Goal: Communication & Community: Answer question/provide support

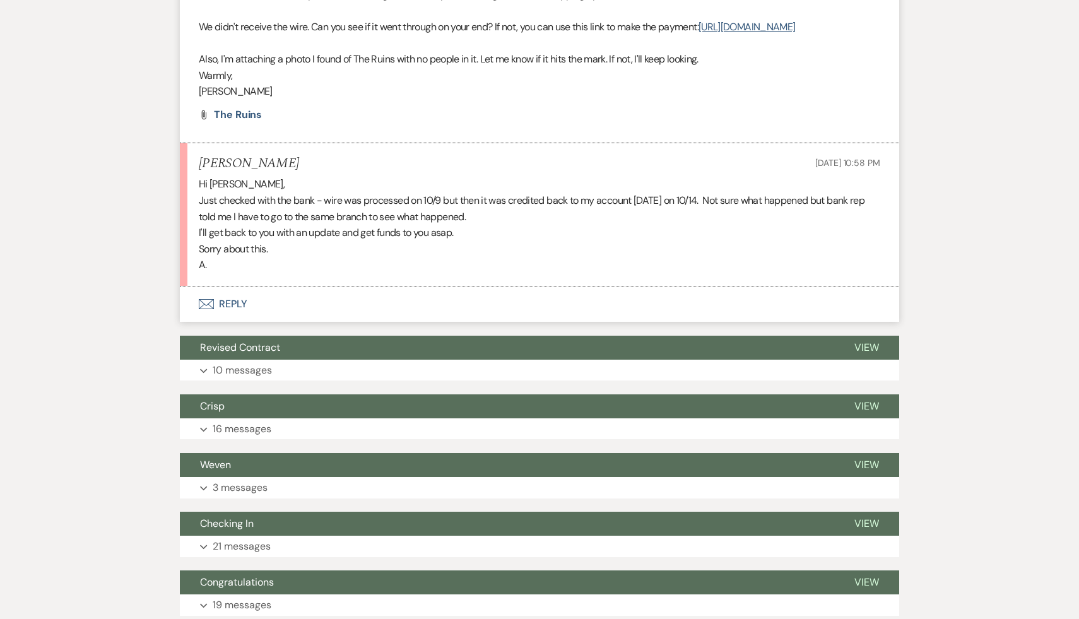
scroll to position [2919, 0]
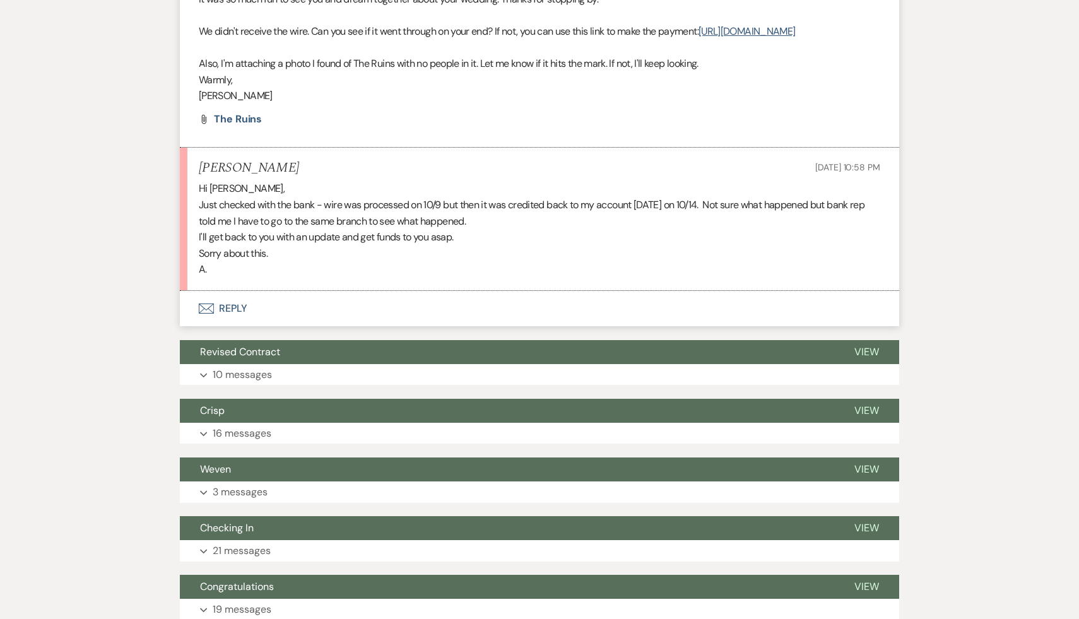
click at [233, 325] on button "Envelope Reply" at bounding box center [539, 308] width 719 height 35
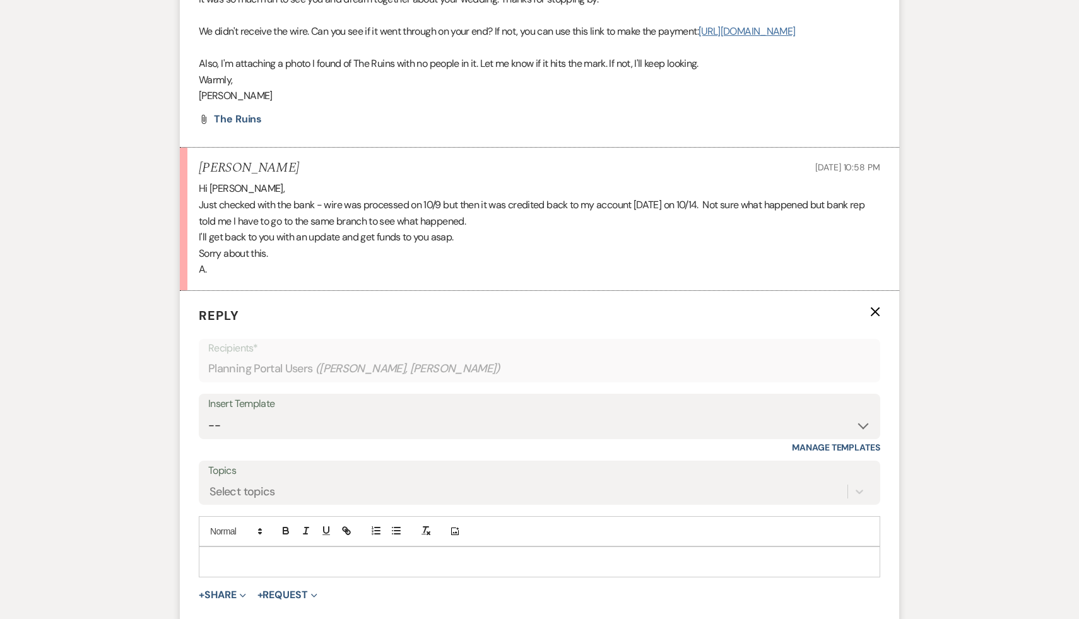
click at [698, 38] on link "https://customer.billergenie.com/MTc1NDc=/Invoices/DetailInfo/bL97k7Mme9P7/XP9y…" at bounding box center [746, 31] width 97 height 13
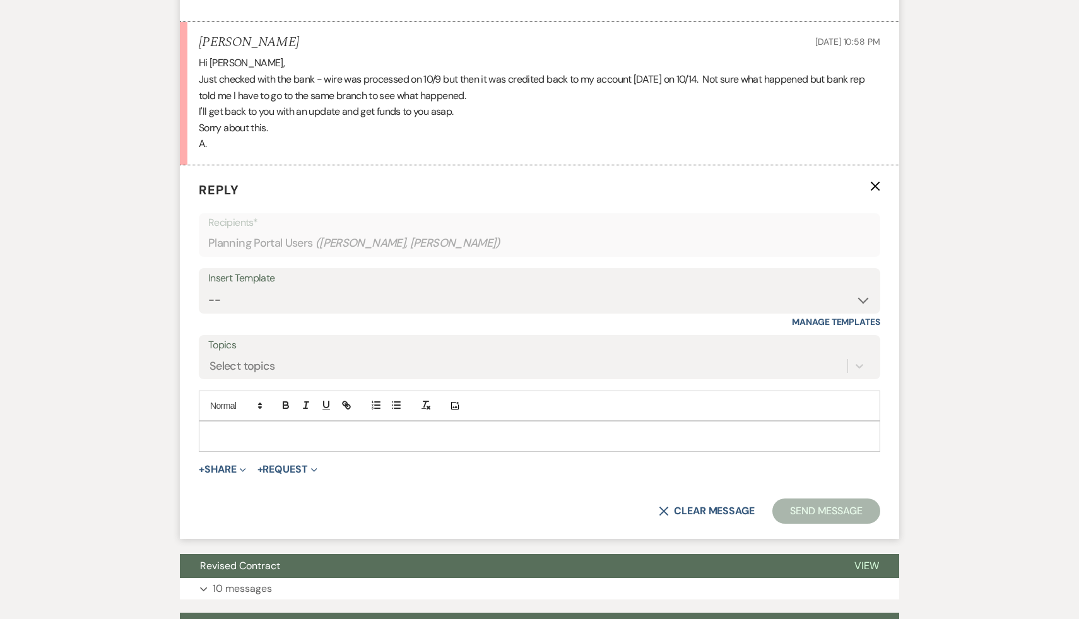
scroll to position [3056, 0]
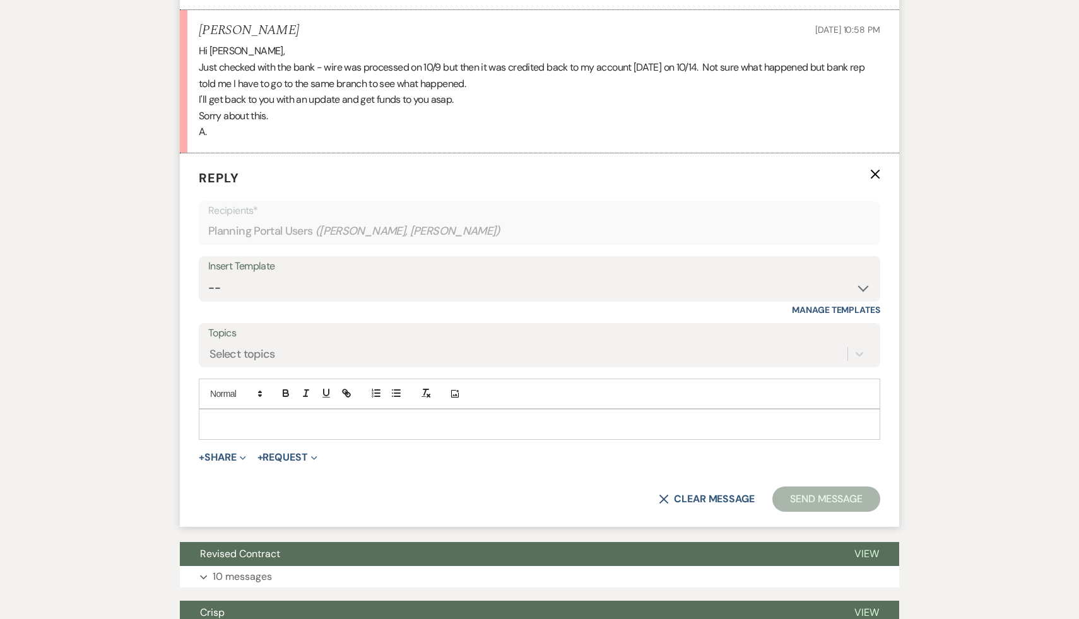
click at [464, 431] on p at bounding box center [539, 424] width 661 height 14
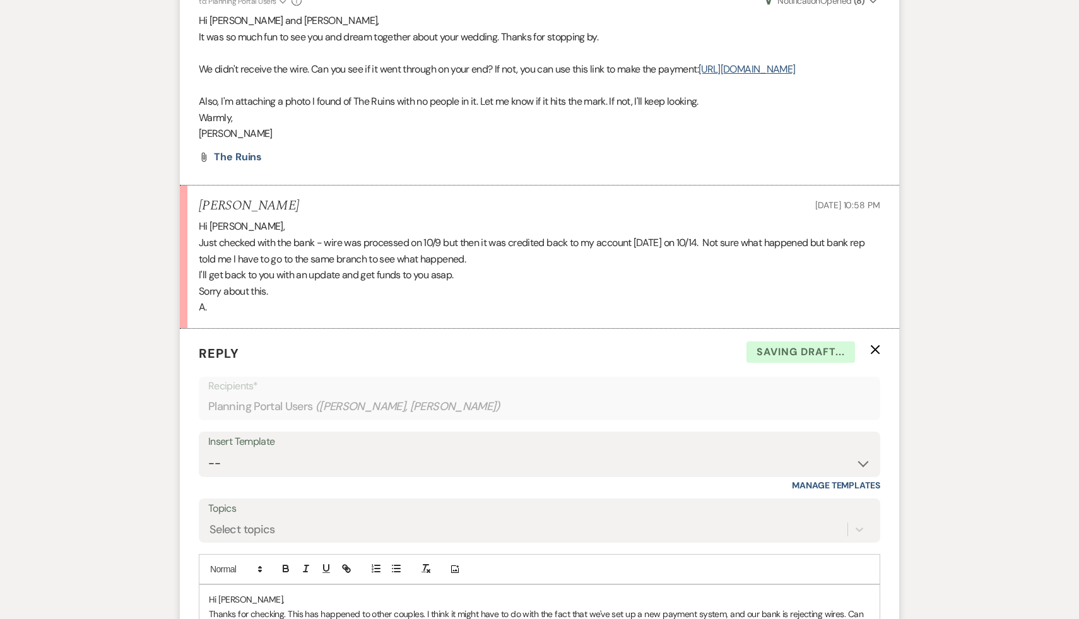
scroll to position [2758, 0]
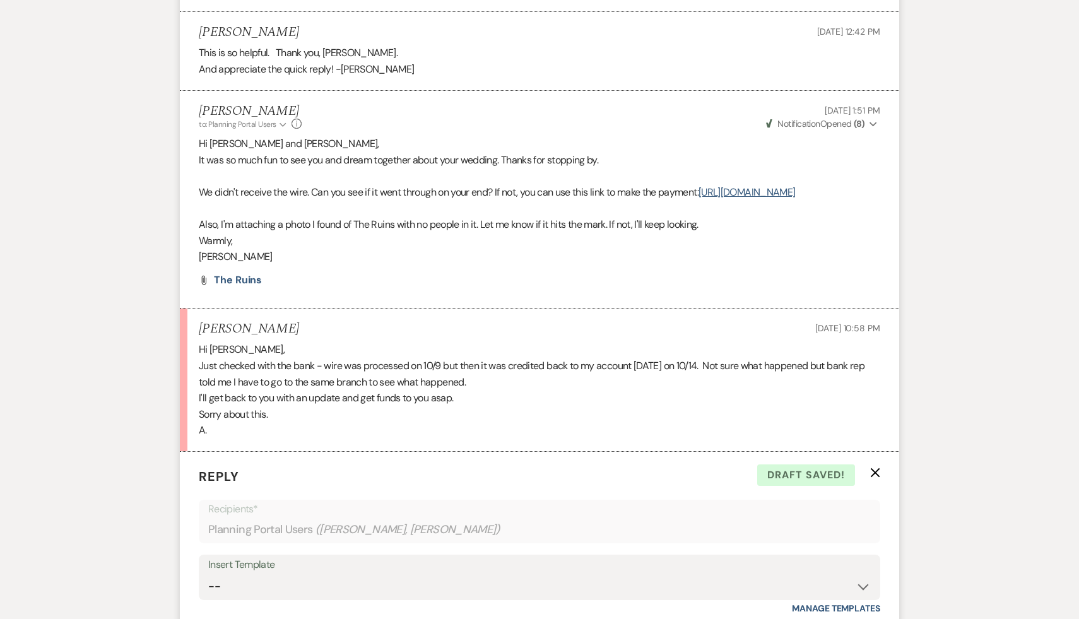
drag, startPoint x: 639, startPoint y: 211, endPoint x: 186, endPoint y: 200, distance: 453.2
click at [186, 200] on li "Carol Reichert to: Planning Portal Users Expand Info Oct 14, 2025, 1:51 PM Weve…" at bounding box center [539, 200] width 719 height 218
copy link "https://customer.billergenie.com/MTc1NDc=/Invoices/DetailInfo/bL97k7Mme9P7/XP9y…"
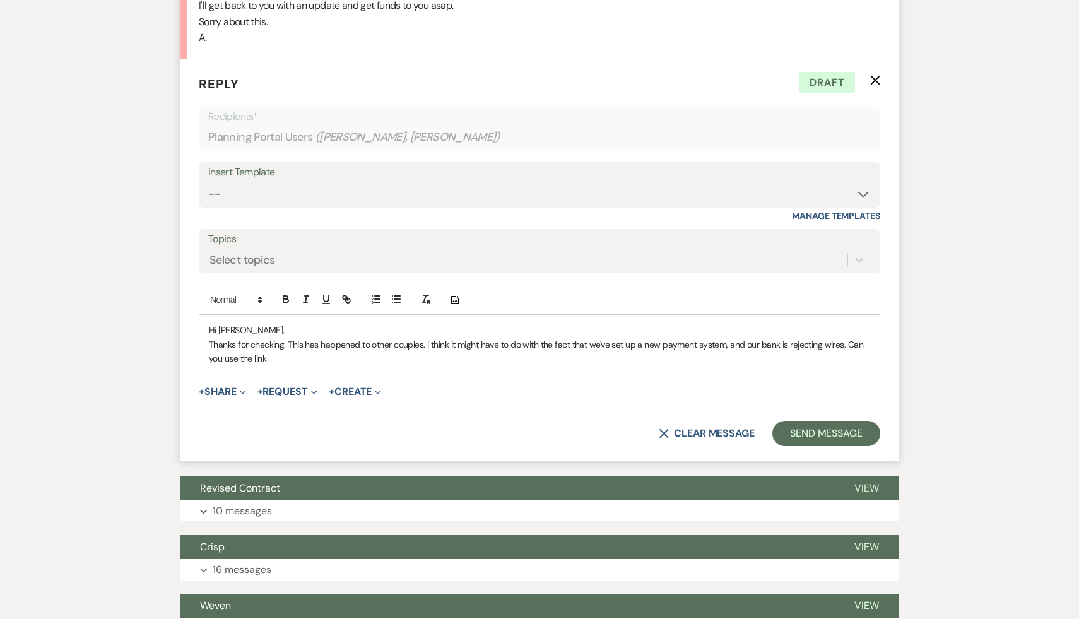
scroll to position [3164, 0]
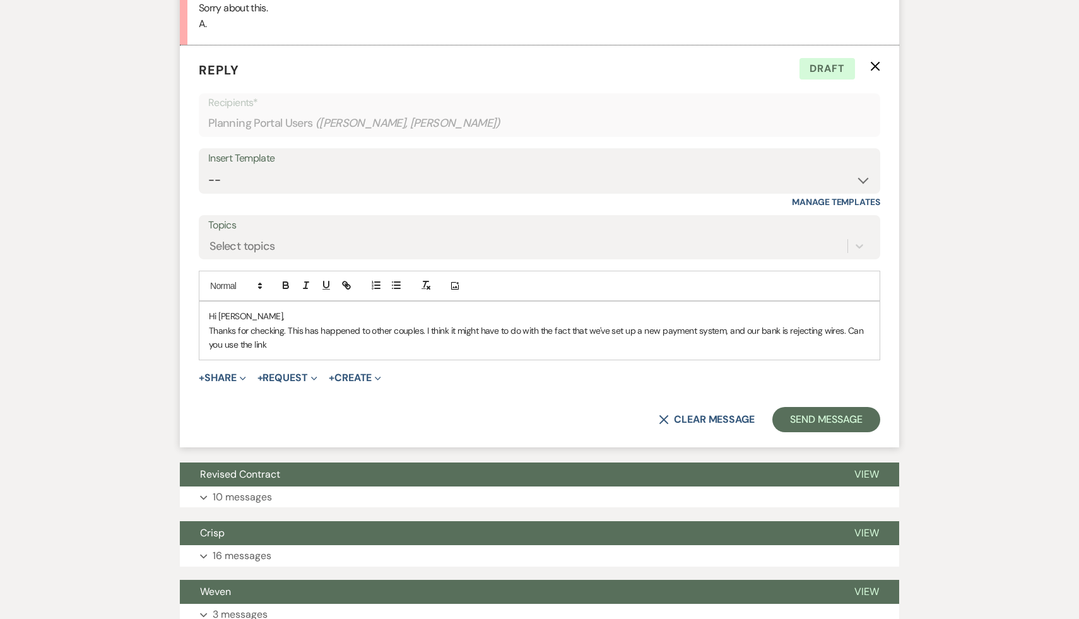
click at [297, 352] on p "Thanks for checking. This has happened to other couples. I think it might have …" at bounding box center [539, 338] width 661 height 28
click at [669, 352] on p "Thanks for checking. This has happened to other couples. I think it might have …" at bounding box center [539, 338] width 661 height 28
click at [696, 352] on p "Thanks for checking. This has happened to other couples. I think it might have …" at bounding box center [539, 338] width 661 height 28
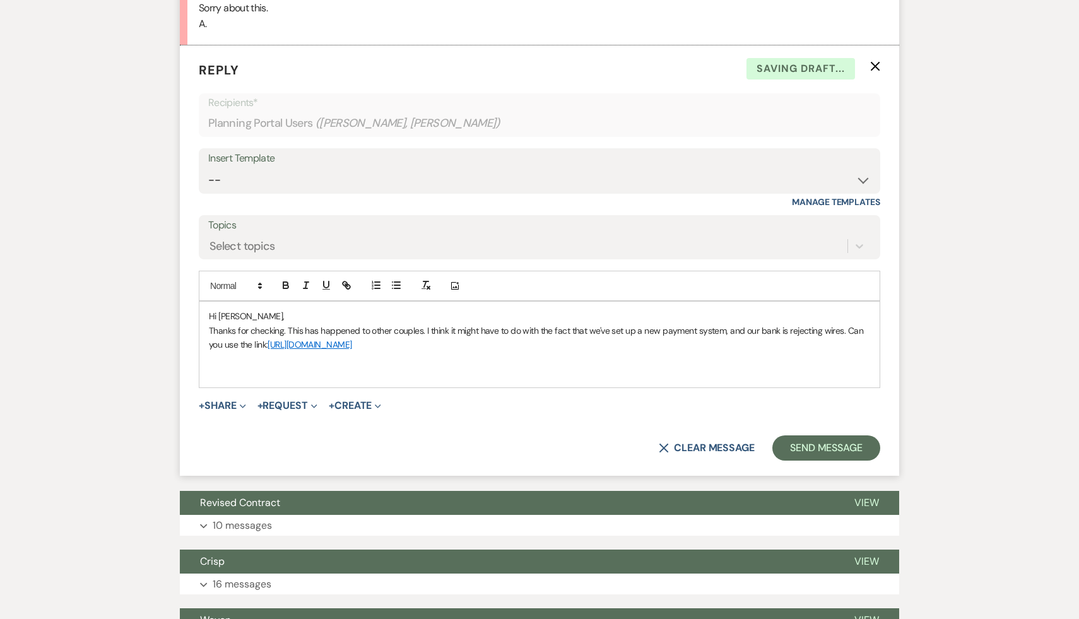
click at [652, 352] on p "Thanks for checking. This has happened to other couples. I think it might have …" at bounding box center [539, 338] width 661 height 28
click at [303, 291] on icon "button" at bounding box center [305, 285] width 11 height 11
click at [331, 291] on icon "button" at bounding box center [326, 285] width 11 height 11
click at [307, 288] on line "button" at bounding box center [305, 285] width 1 height 6
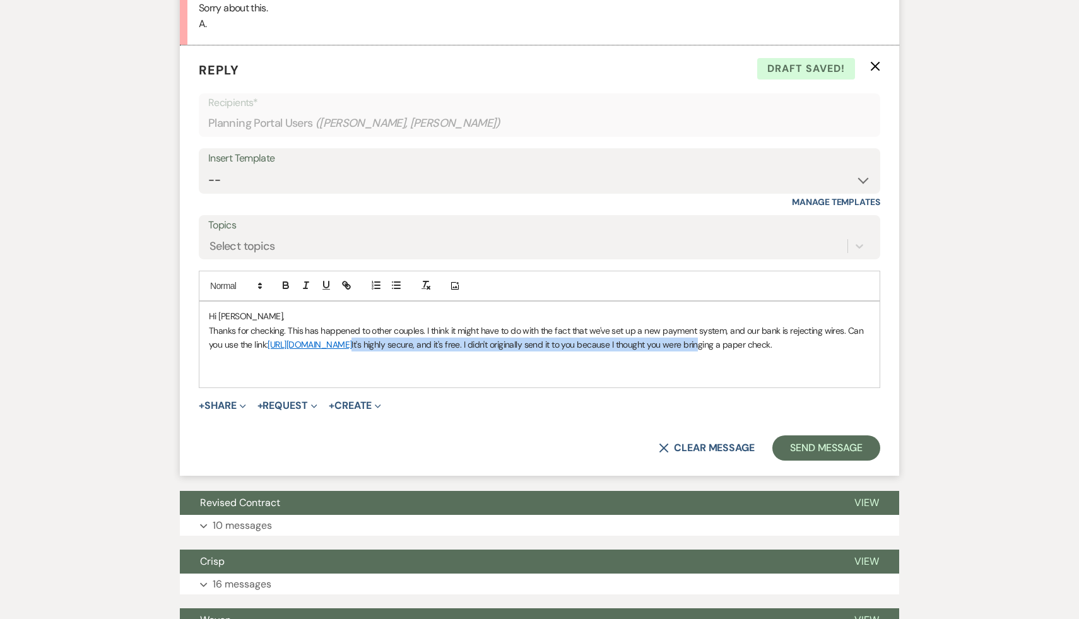
drag, startPoint x: 631, startPoint y: 361, endPoint x: 324, endPoint y: 372, distance: 306.9
click at [324, 352] on p "Thanks for checking. This has happened to other couples. I think it might have …" at bounding box center [539, 338] width 661 height 28
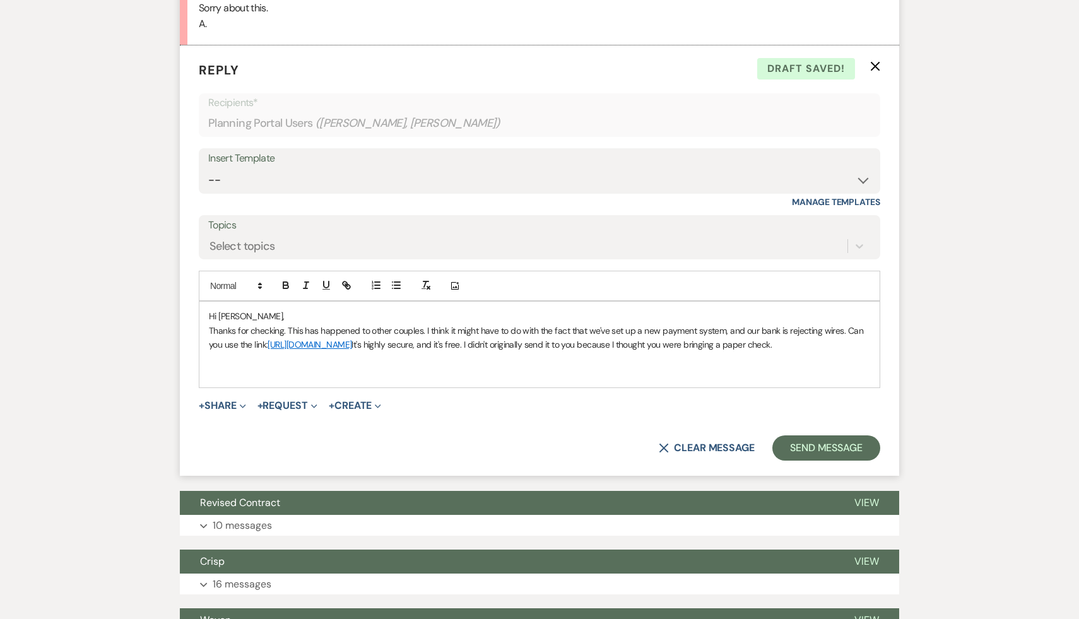
click at [609, 366] on p at bounding box center [539, 359] width 661 height 14
drag, startPoint x: 743, startPoint y: 362, endPoint x: 633, endPoint y: 360, distance: 109.2
click at [633, 352] on p "Thanks for checking. This has happened to other couples. I think it might have …" at bounding box center [539, 338] width 661 height 28
copy p "t's highly secure, and it's free."
click at [469, 352] on p "Thanks for checking. This has happened to other couples. I think it might have …" at bounding box center [539, 338] width 661 height 28
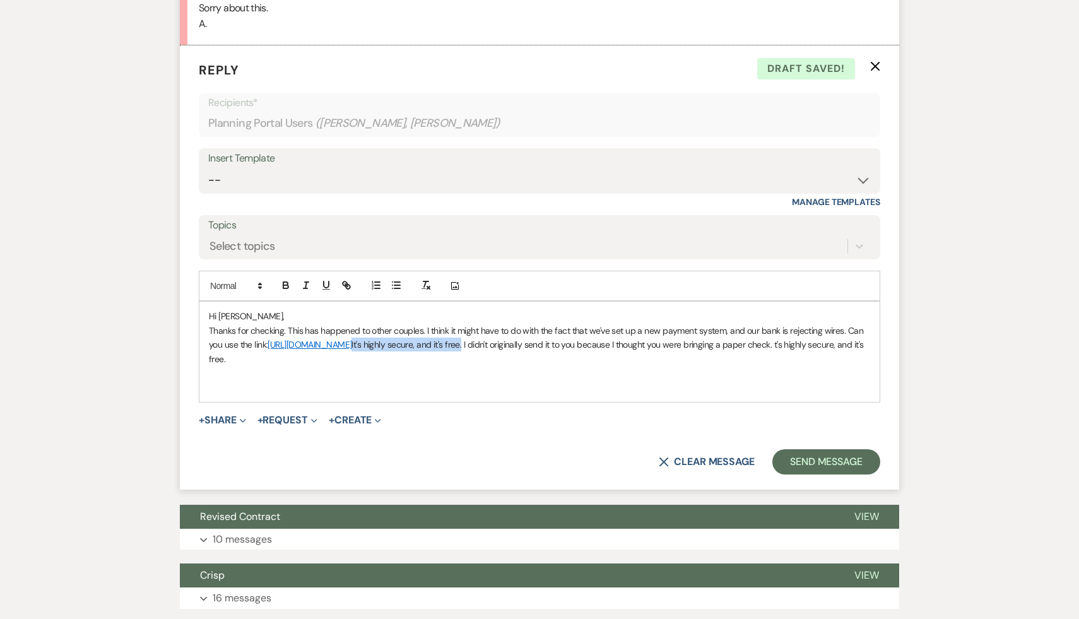
drag, startPoint x: 741, startPoint y: 363, endPoint x: 630, endPoint y: 363, distance: 111.0
click at [630, 363] on p "Thanks for checking. This has happened to other couples. I think it might have …" at bounding box center [539, 345] width 661 height 42
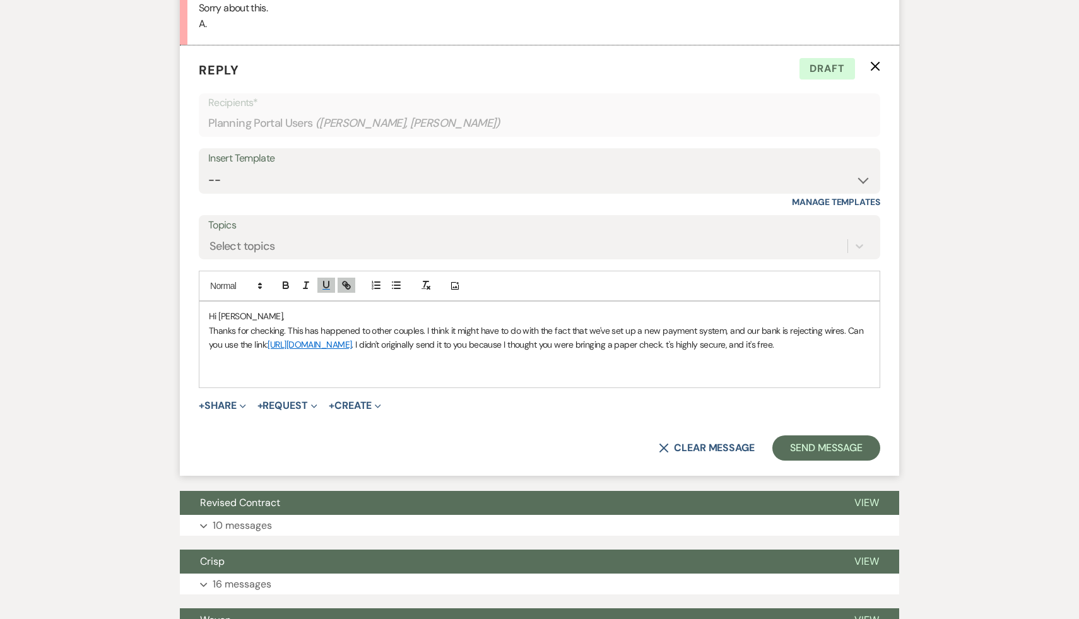
click at [788, 366] on p at bounding box center [539, 359] width 661 height 14
click at [429, 352] on p "Thanks for checking. This has happened to other couples. I think it might have …" at bounding box center [539, 338] width 661 height 28
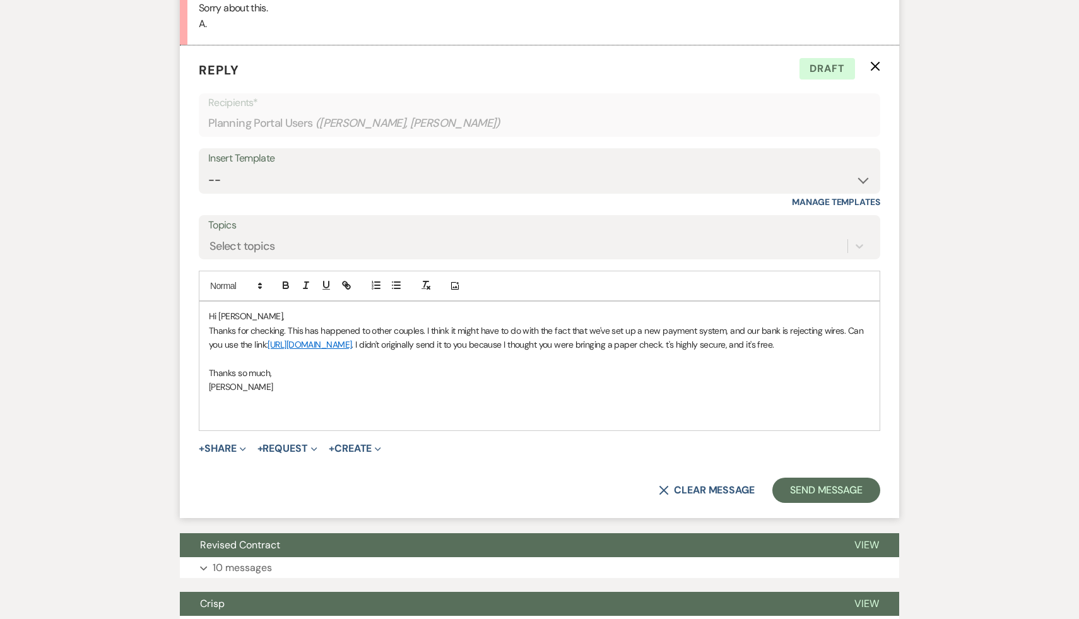
click at [298, 352] on p "Thanks for checking. This has happened to other couples. I think it might have …" at bounding box center [539, 338] width 661 height 28
click at [847, 503] on button "Send Message" at bounding box center [826, 490] width 108 height 25
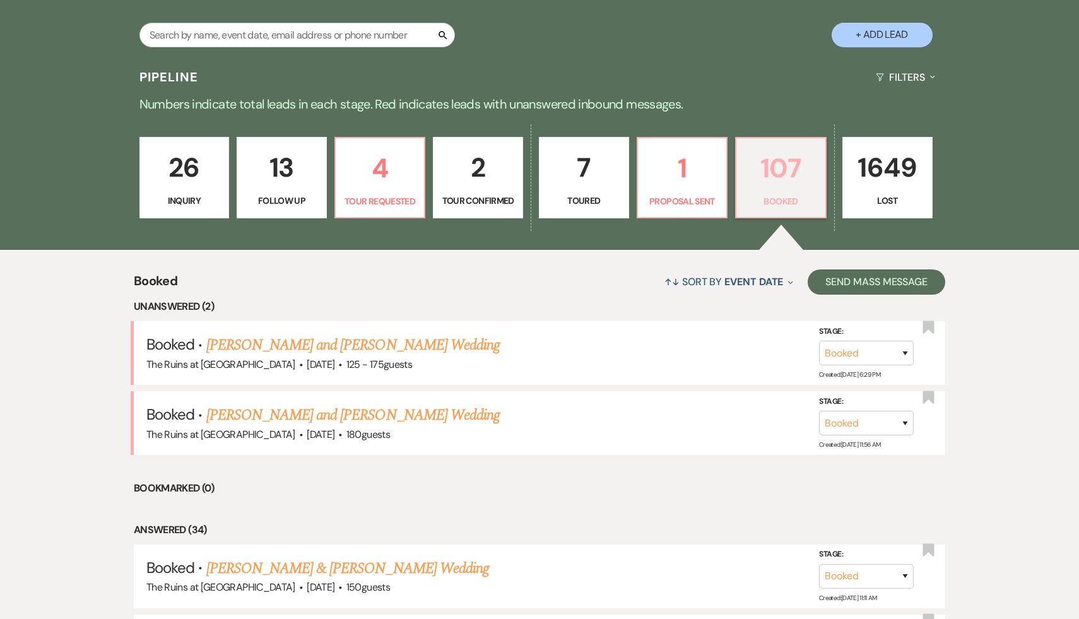
click at [779, 170] on p "107" at bounding box center [781, 168] width 74 height 42
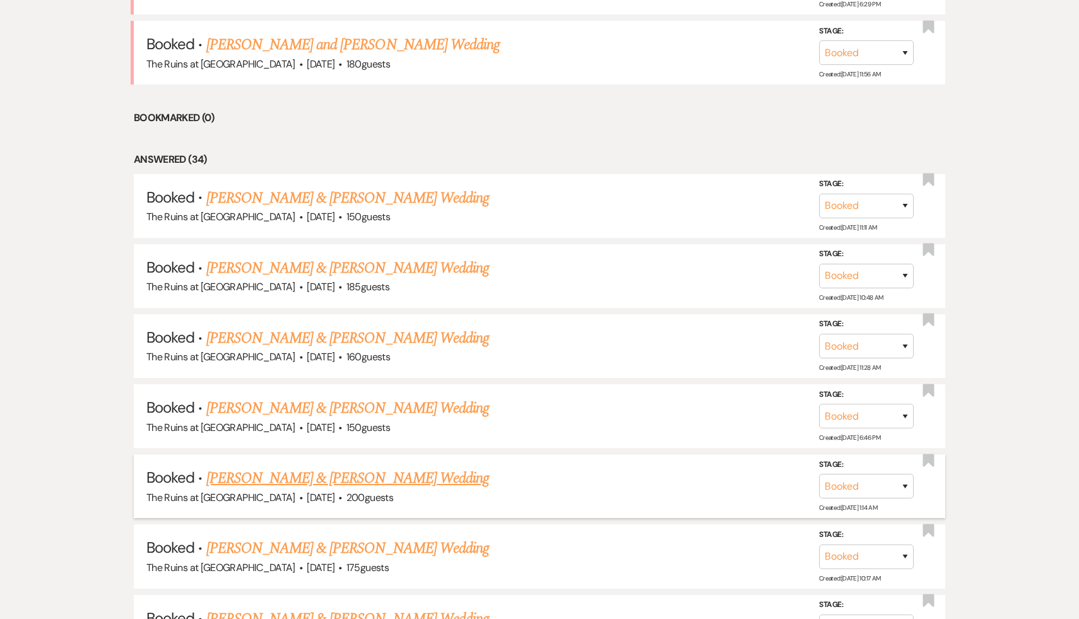
scroll to position [680, 0]
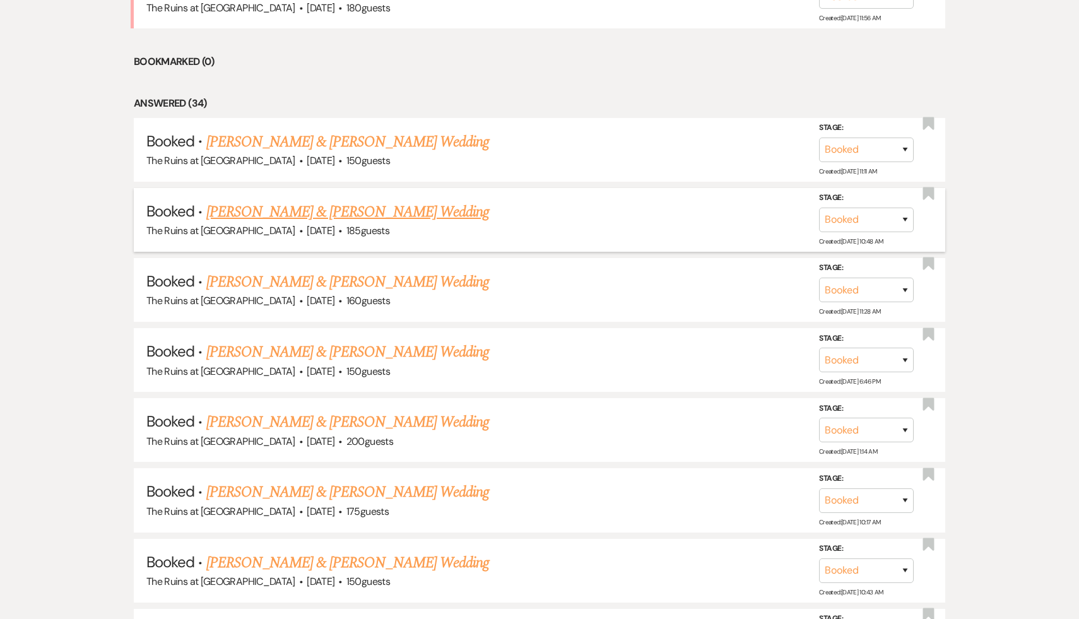
click at [327, 216] on link "Samara Petigrow & Doug Gusick's Wedding" at bounding box center [347, 212] width 283 height 23
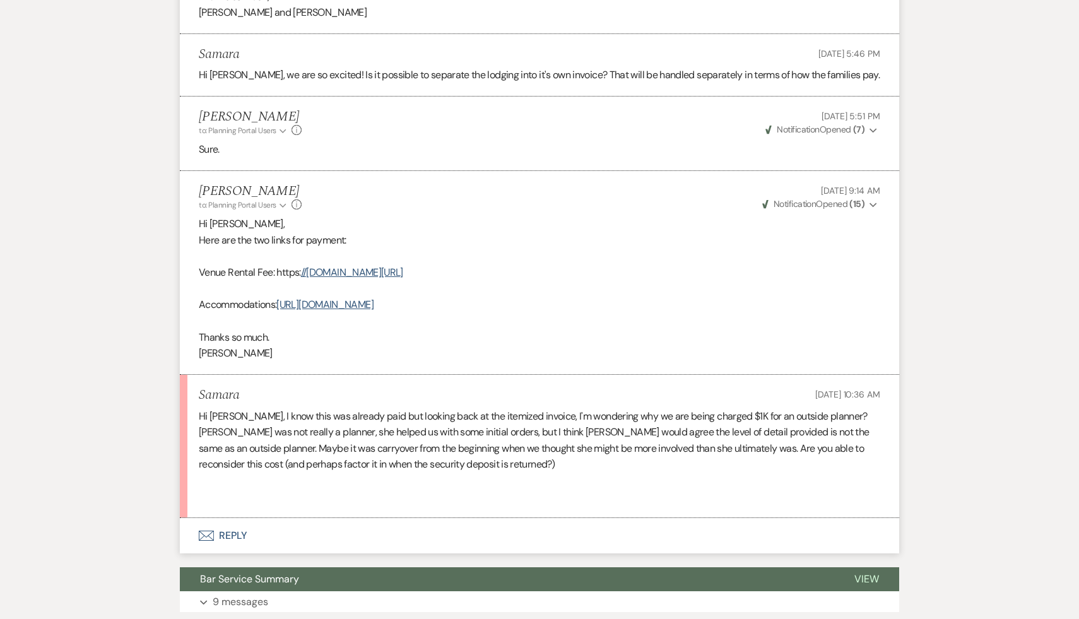
scroll to position [607, 0]
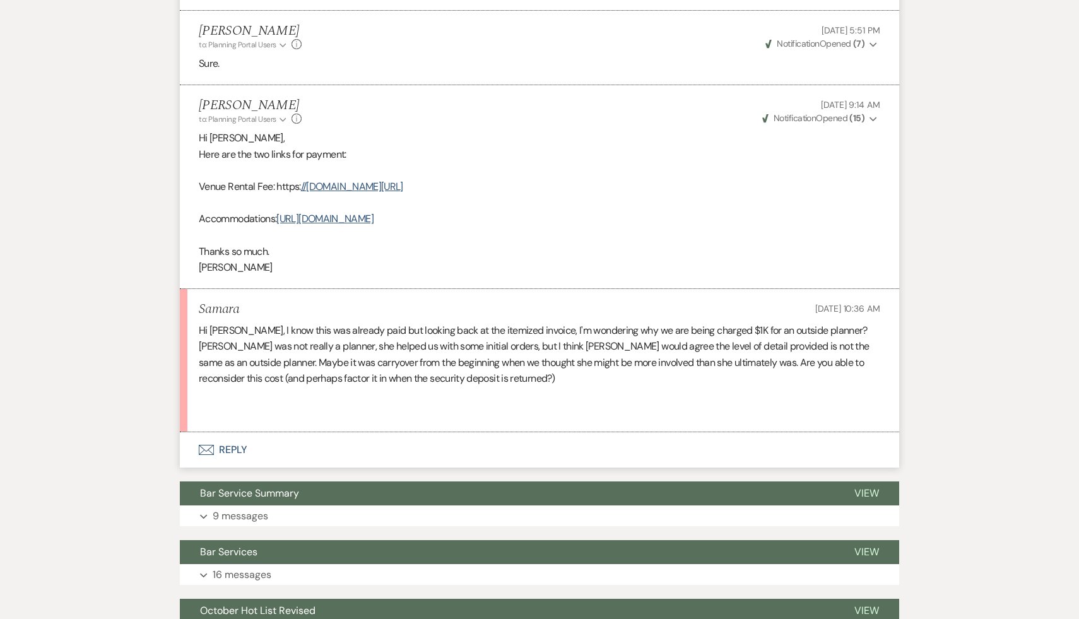
click at [237, 464] on button "Envelope Reply" at bounding box center [539, 449] width 719 height 35
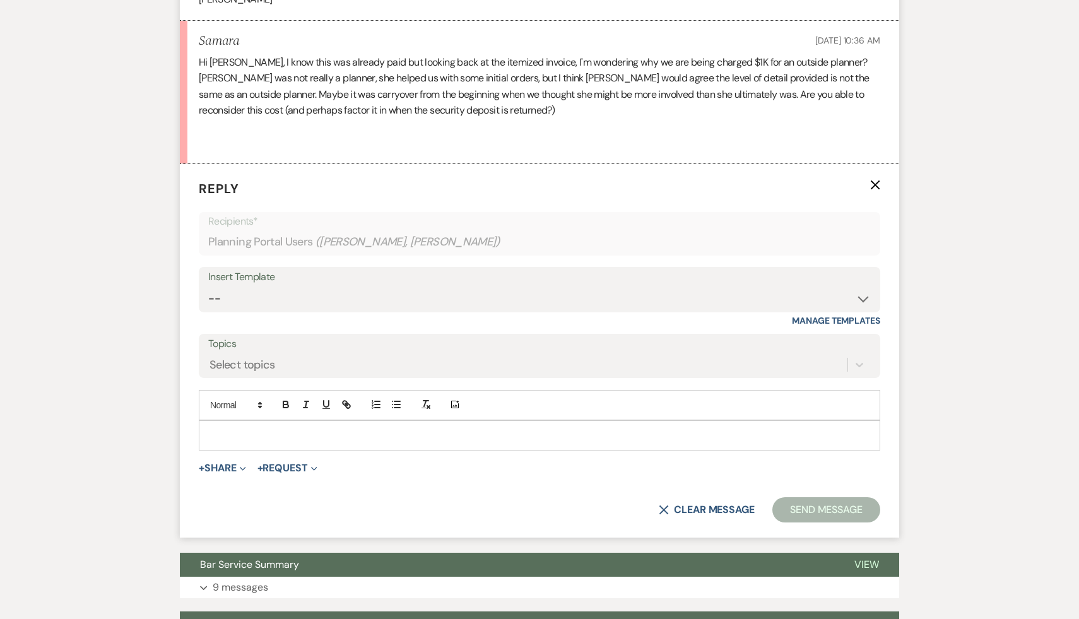
scroll to position [876, 0]
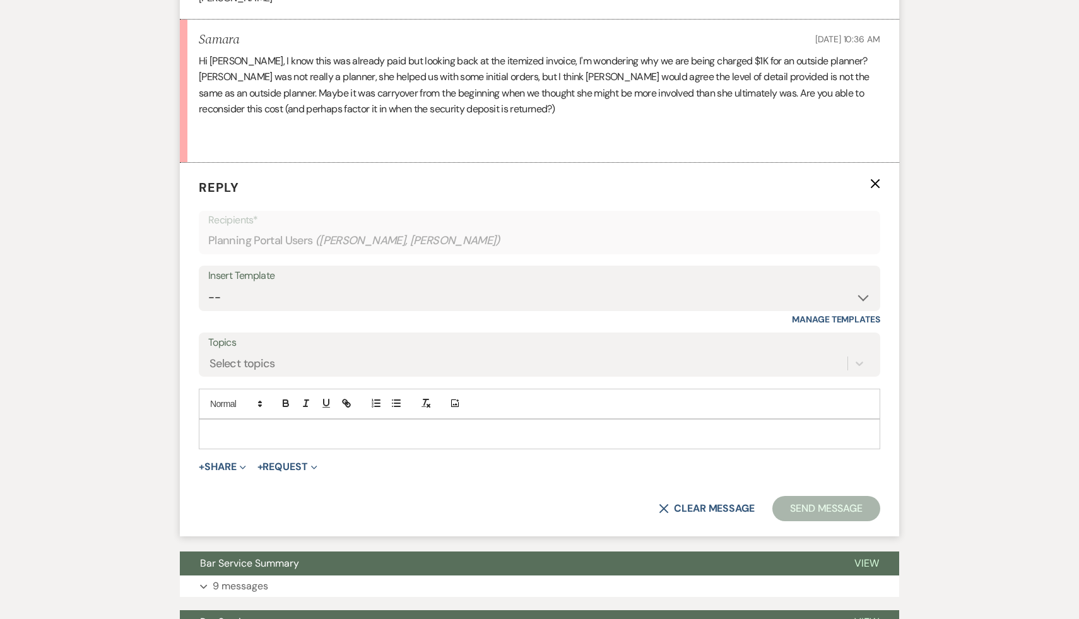
click at [253, 441] on p at bounding box center [539, 434] width 661 height 14
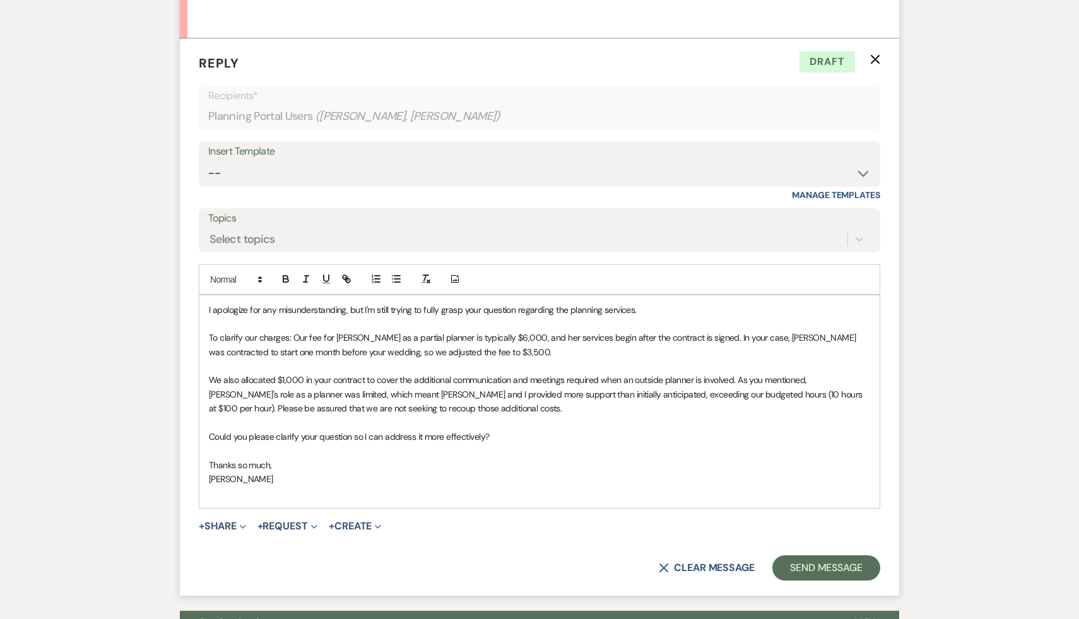
scroll to position [1006, 0]
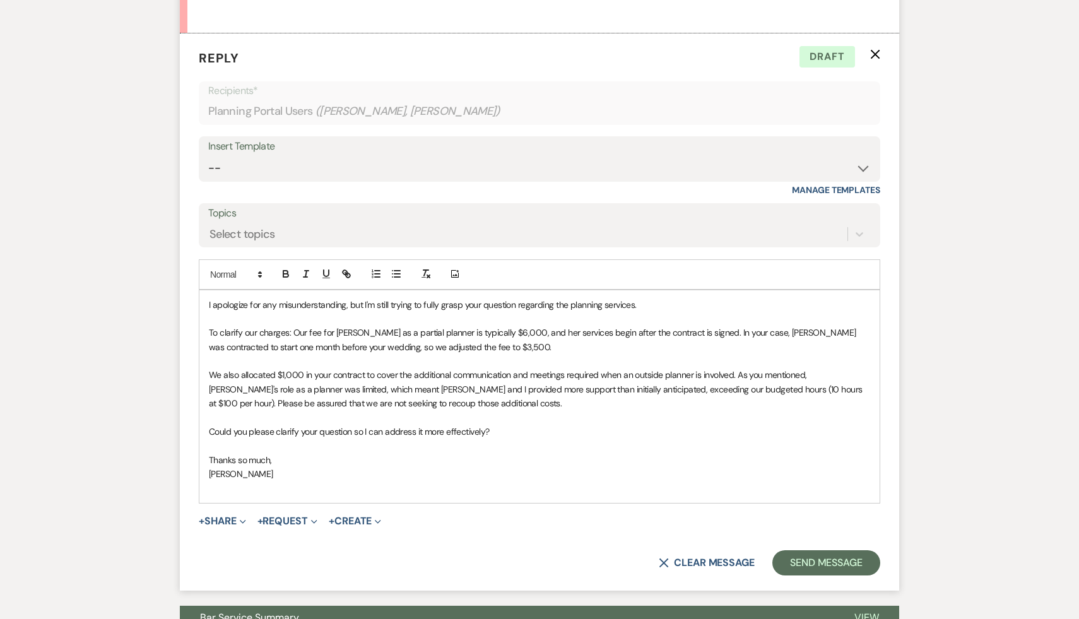
click at [435, 481] on p "[PERSON_NAME]" at bounding box center [539, 474] width 661 height 14
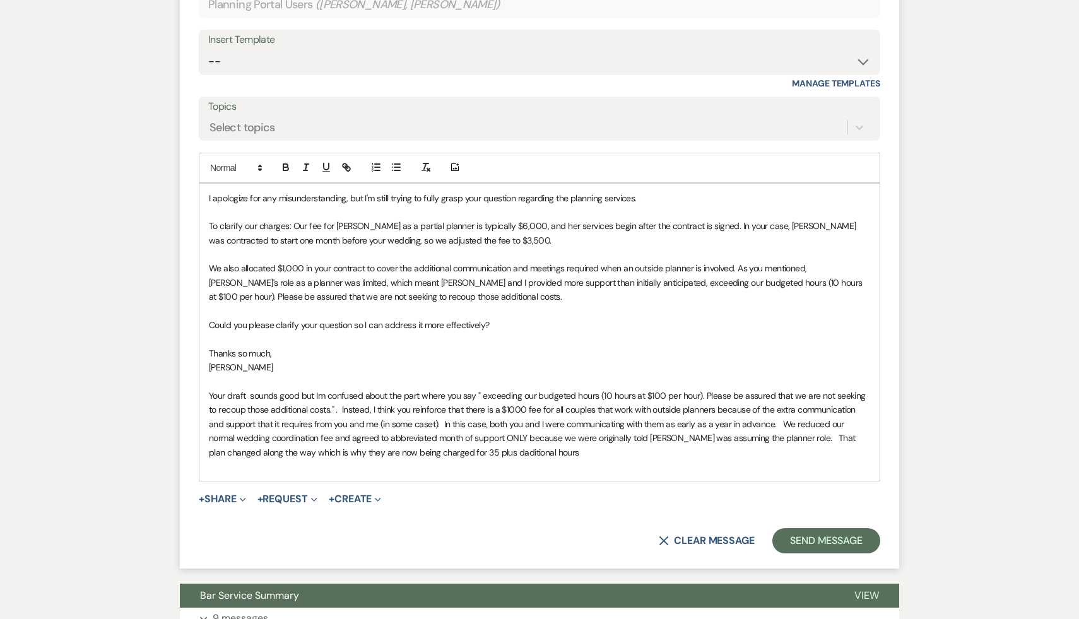
scroll to position [1287, 0]
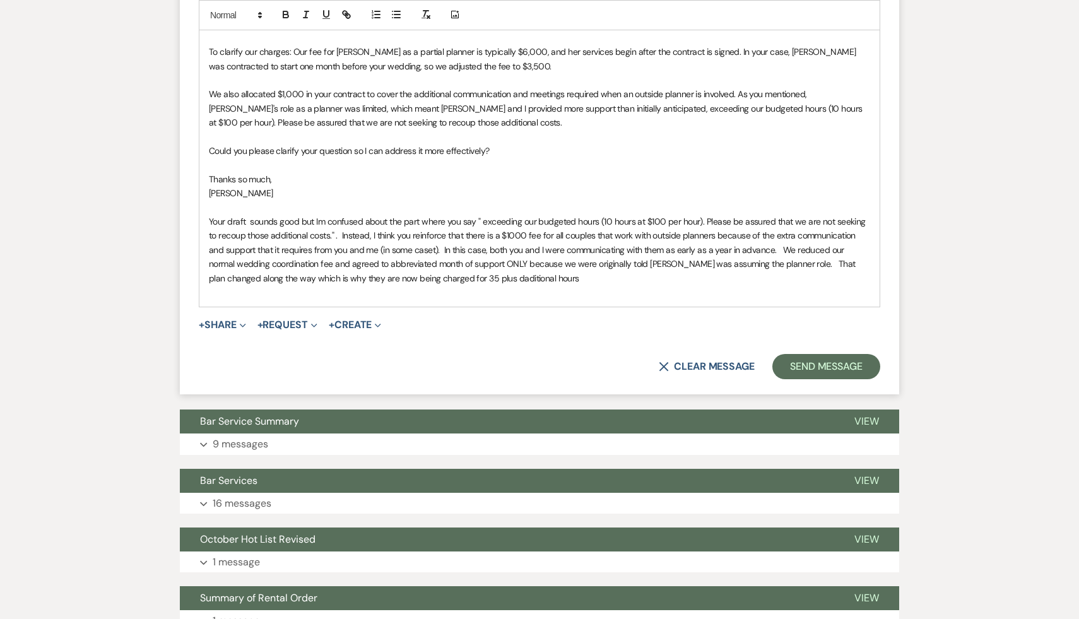
click at [203, 36] on div "I apologize for any misunderstanding, but I'm still trying to fully grasp your …" at bounding box center [539, 158] width 680 height 298
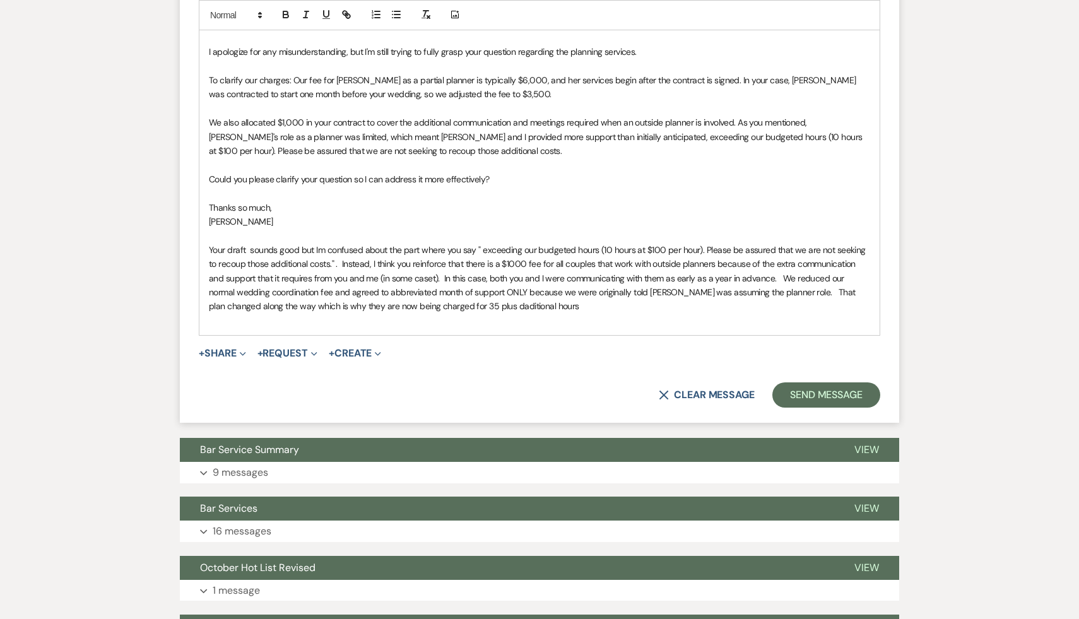
scroll to position [1284, 0]
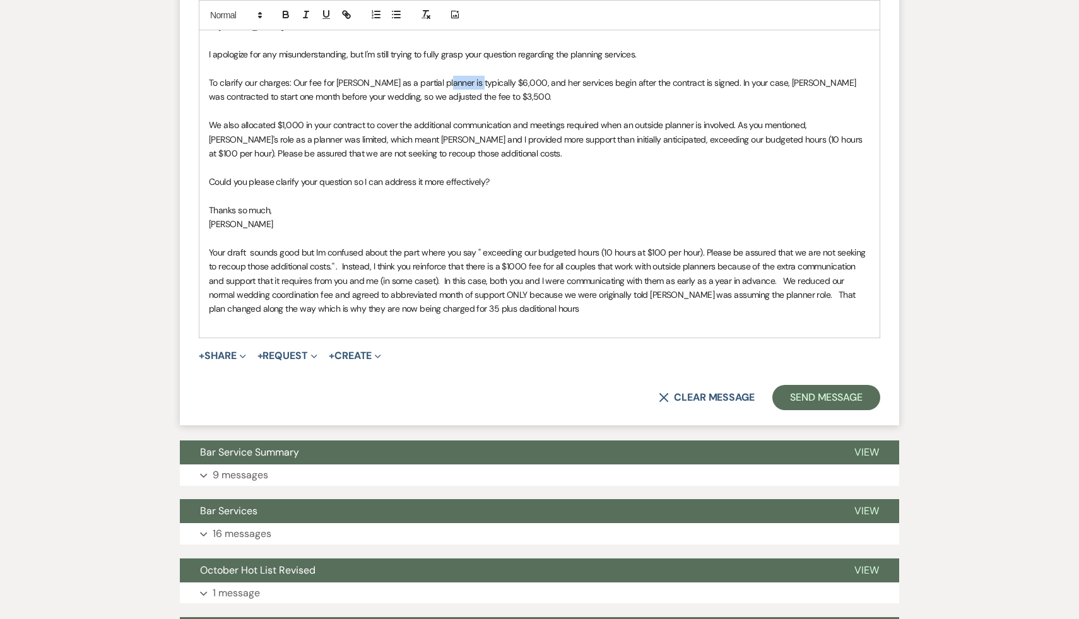
drag, startPoint x: 464, startPoint y: 98, endPoint x: 432, endPoint y: 97, distance: 32.2
click at [432, 97] on span "To clarify our charges: Our fee for Lara as a partial planner is typically $6,0…" at bounding box center [533, 89] width 649 height 25
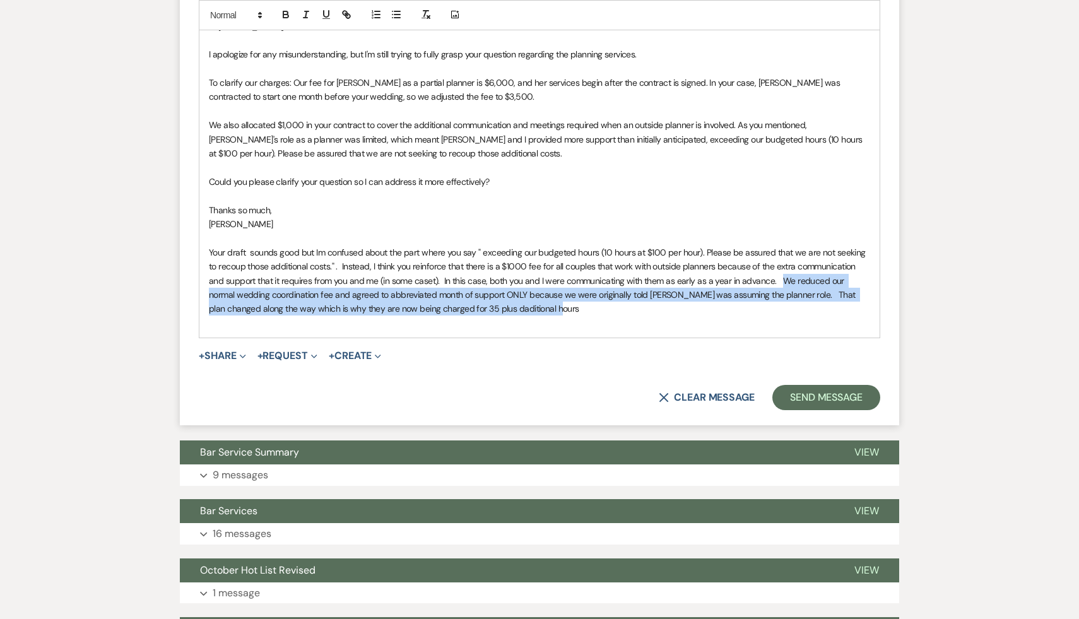
drag, startPoint x: 763, startPoint y: 297, endPoint x: 764, endPoint y: 322, distance: 25.9
click at [764, 316] on p "Your draft sounds good but Im confused about the part where you say " exceeding…" at bounding box center [539, 280] width 661 height 71
copy span "We reduced our normal wedding coordination fee and agreed to abbreviated month …"
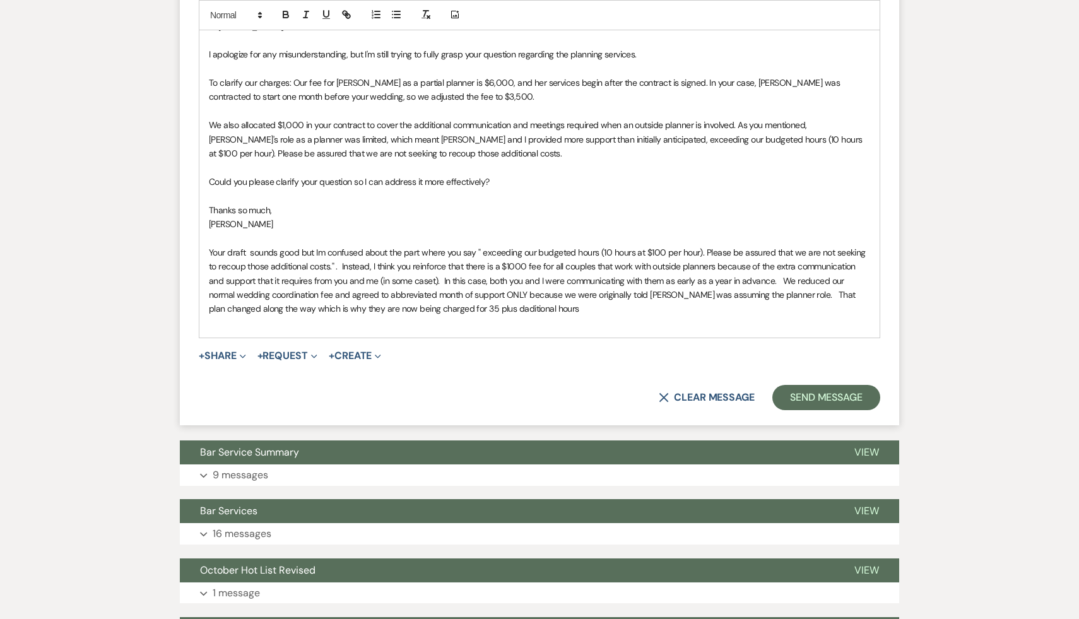
click at [702, 100] on span "To clarify our charges: Our fee for Lara as a partial planner is $6,000, and he…" at bounding box center [525, 89] width 633 height 25
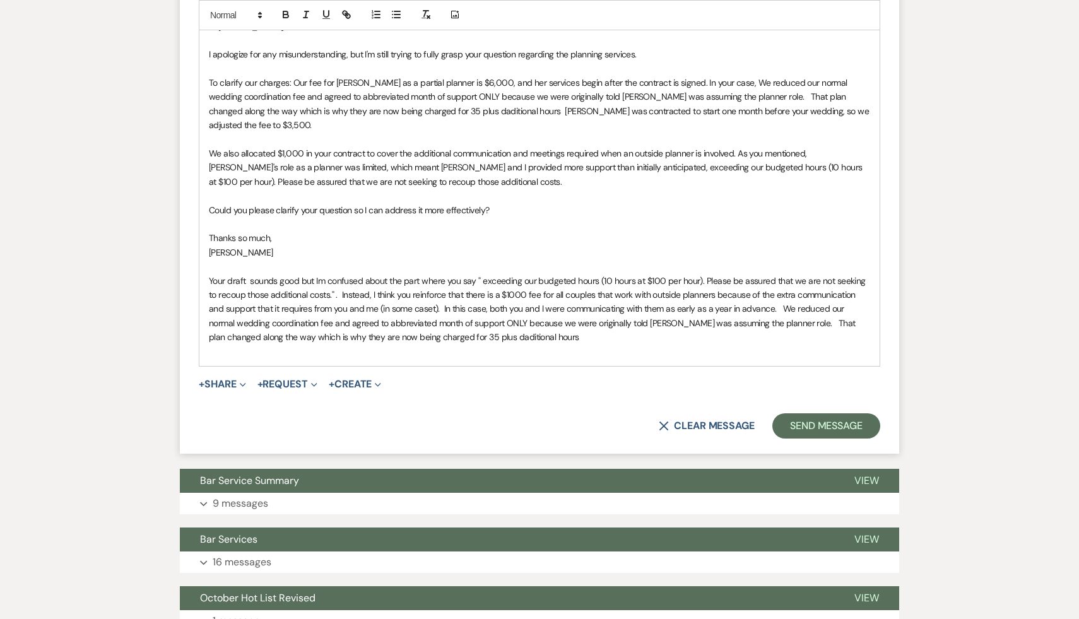
click at [712, 95] on span "To clarify our charges: Our fee for Lara as a partial planner is $6,000, and he…" at bounding box center [540, 104] width 663 height 54
click at [656, 97] on span "To clarify our charges: Our fee for Lara as a partial planner is $6,000, and he…" at bounding box center [540, 104] width 663 height 54
drag, startPoint x: 830, startPoint y: 99, endPoint x: 768, endPoint y: 100, distance: 62.5
click at [768, 100] on p "To clarify our charges: Our fee for Lara as a partial planner is $6,000, and he…" at bounding box center [539, 104] width 661 height 57
click at [656, 98] on span "To clarify our charges: Our fee for Lara as a partial planner is $6,000, and he…" at bounding box center [540, 104] width 663 height 54
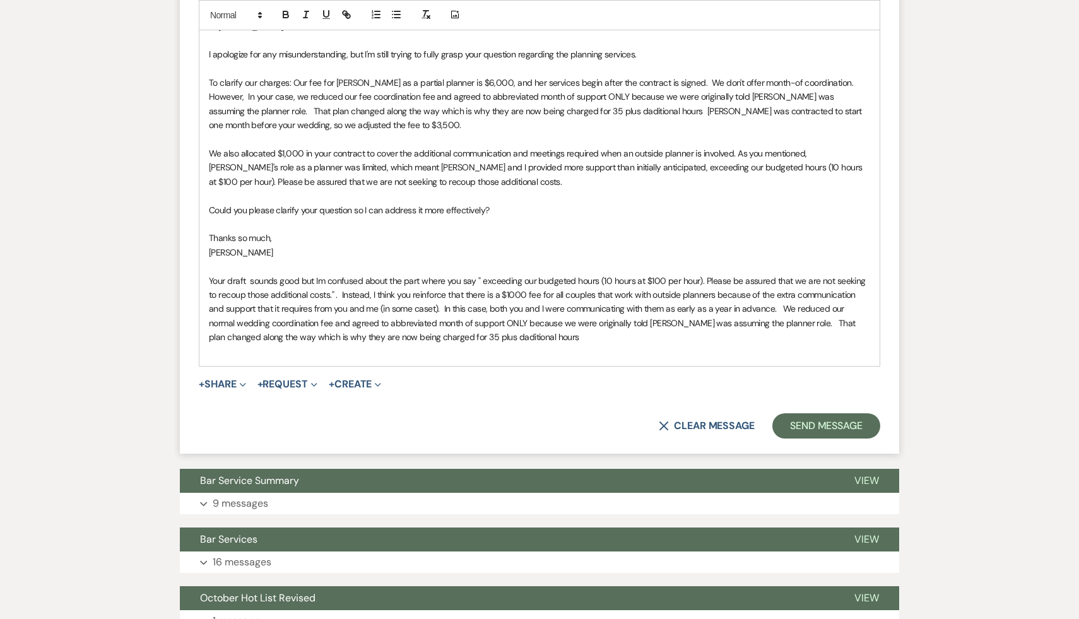
click at [842, 99] on span "To clarify our charges: Our fee for Lara as a partial planner is $6,000, and he…" at bounding box center [536, 104] width 655 height 54
click at [823, 203] on p at bounding box center [539, 196] width 661 height 14
click at [305, 112] on span "To clarify our charges: Our fee for Lara as a partial planner is $6,000, and he…" at bounding box center [536, 104] width 655 height 54
click at [338, 110] on span "To clarify our charges: Our fee for Lara as a partial planner is $6,000, and he…" at bounding box center [539, 104] width 660 height 54
click at [547, 214] on p "Could you please clarify your question so I can address it more effectively?" at bounding box center [539, 210] width 661 height 14
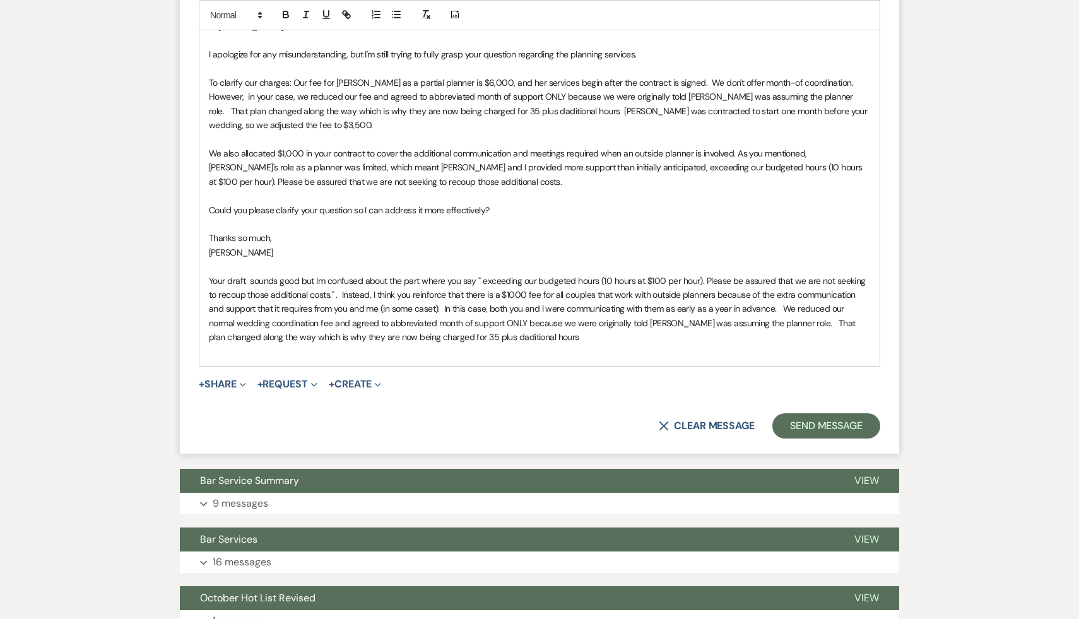
click at [767, 113] on span "To clarify our charges: Our fee for Lara as a partial planner is $6,000, and he…" at bounding box center [539, 104] width 661 height 54
click at [618, 245] on p "Thanks so much," at bounding box center [539, 238] width 661 height 14
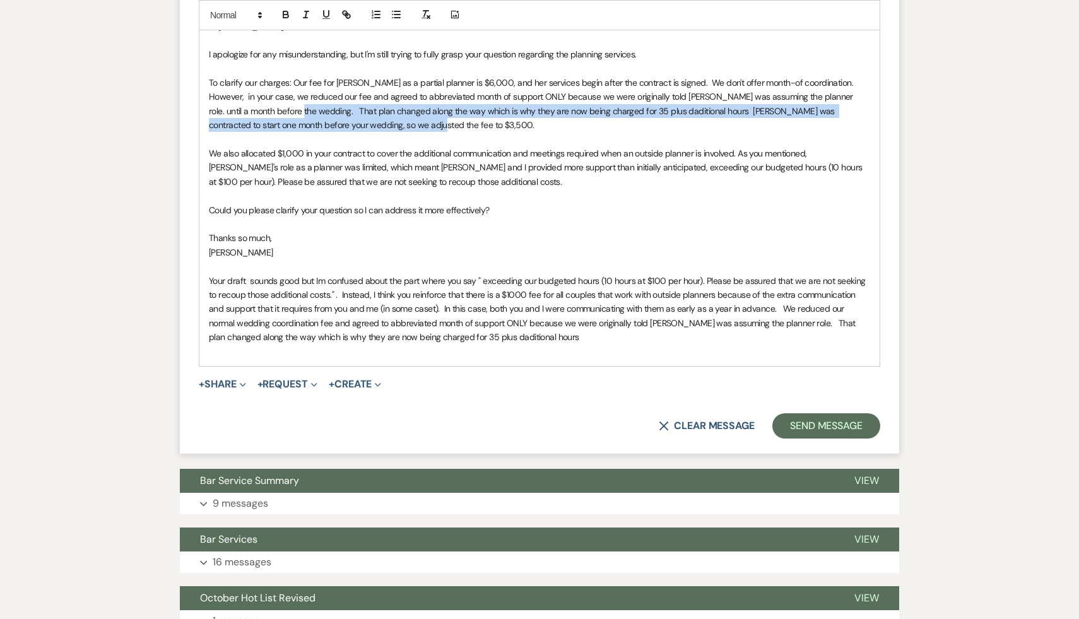
drag, startPoint x: 344, startPoint y: 144, endPoint x: 247, endPoint y: 126, distance: 99.0
click at [247, 126] on p "To clarify our charges: Our fee for Lara as a partial planner is $6,000, and he…" at bounding box center [539, 104] width 661 height 57
copy span "That plan changed along the way which is why they are now being charged for 35 …"
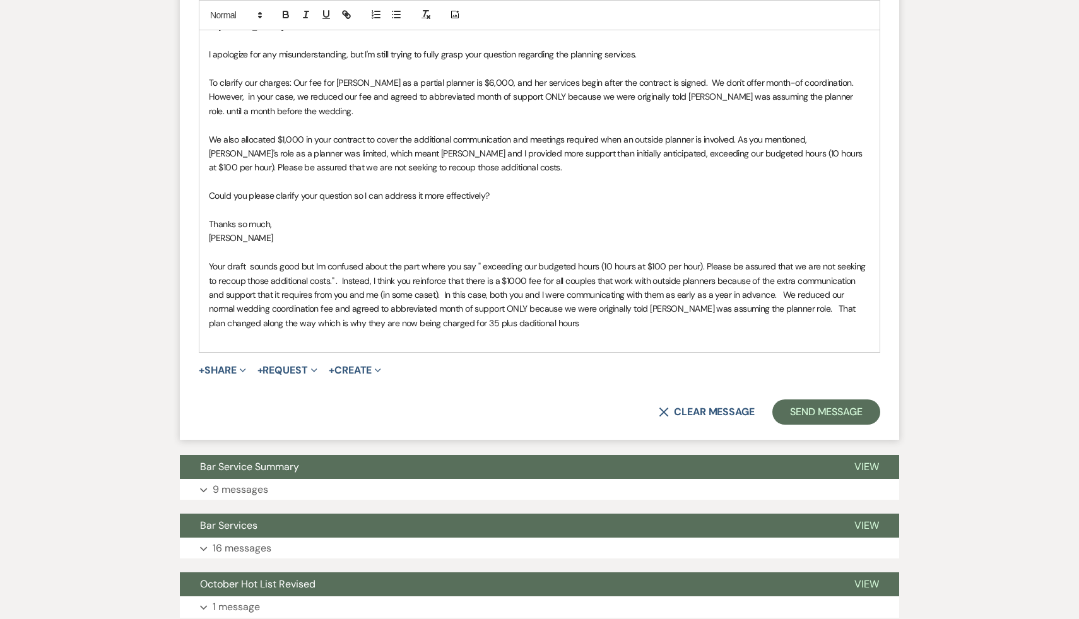
click at [522, 330] on p "Your draft sounds good but Im confused about the part where you say " exceeding…" at bounding box center [539, 294] width 661 height 71
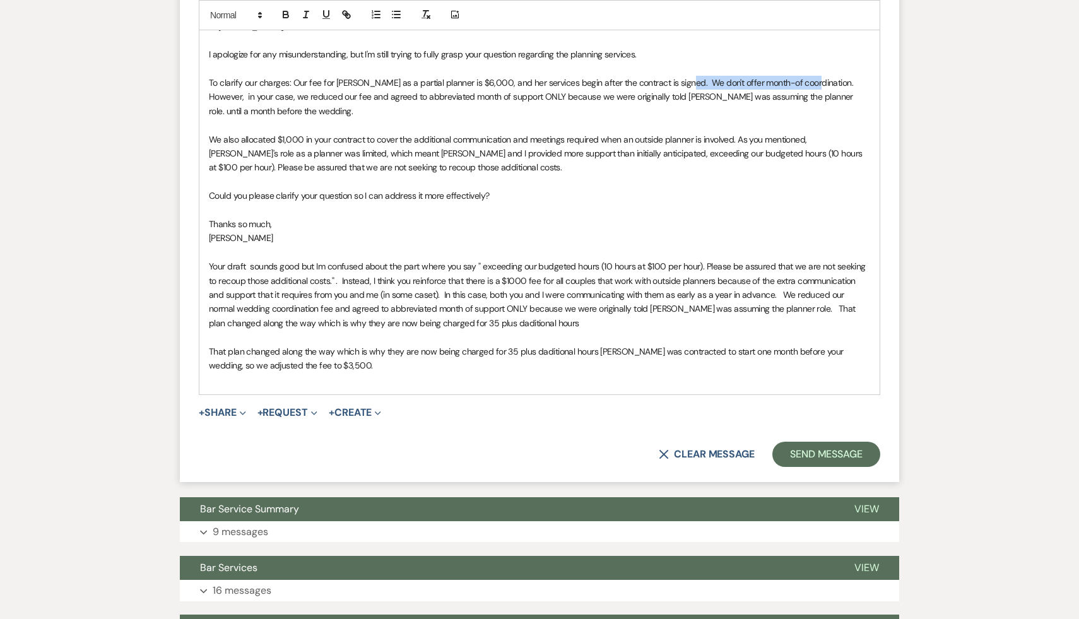
drag, startPoint x: 800, startPoint y: 97, endPoint x: 678, endPoint y: 93, distance: 122.5
click at [678, 93] on span "To clarify our charges: Our fee for Lara as a partial planner is $6,000, and he…" at bounding box center [532, 97] width 647 height 40
click at [659, 203] on p "Could you please clarify your question so I can address it more effectively?" at bounding box center [539, 196] width 661 height 14
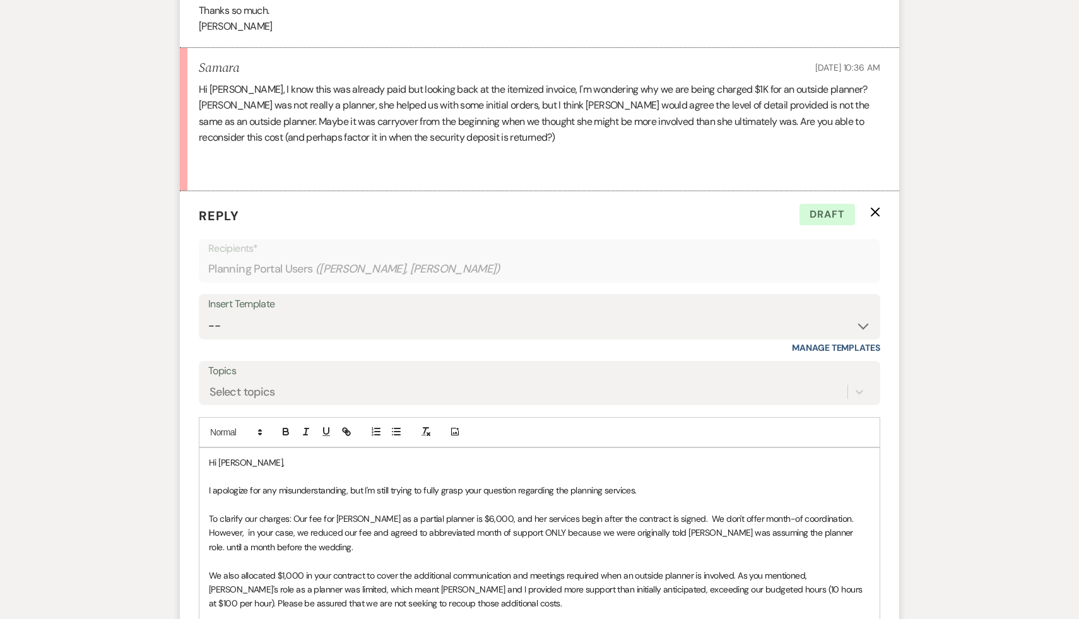
scroll to position [784, 0]
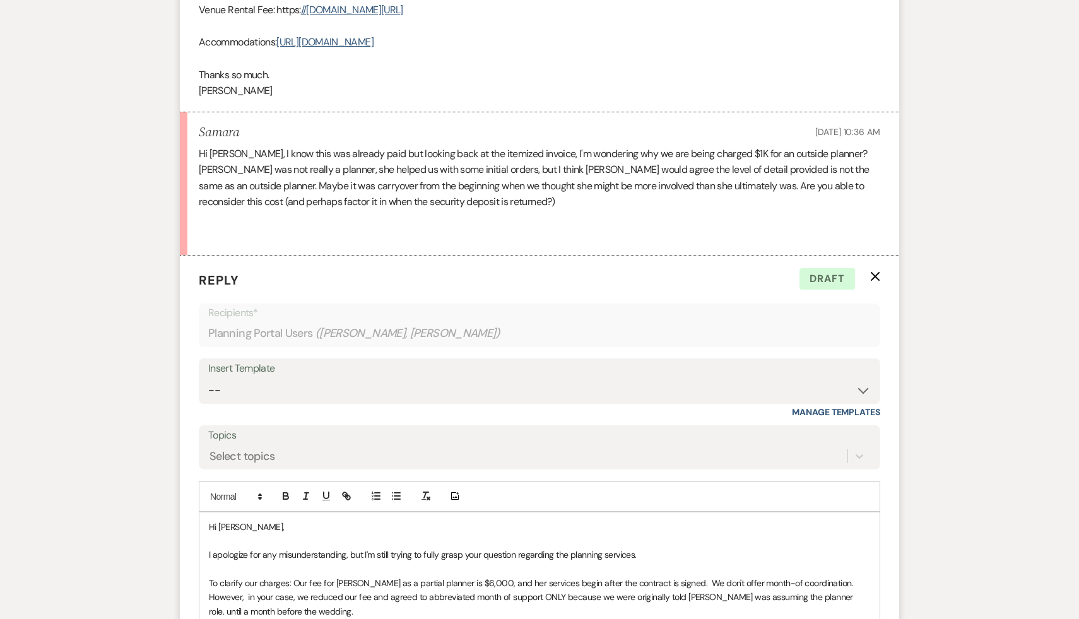
click at [476, 227] on p at bounding box center [539, 218] width 681 height 16
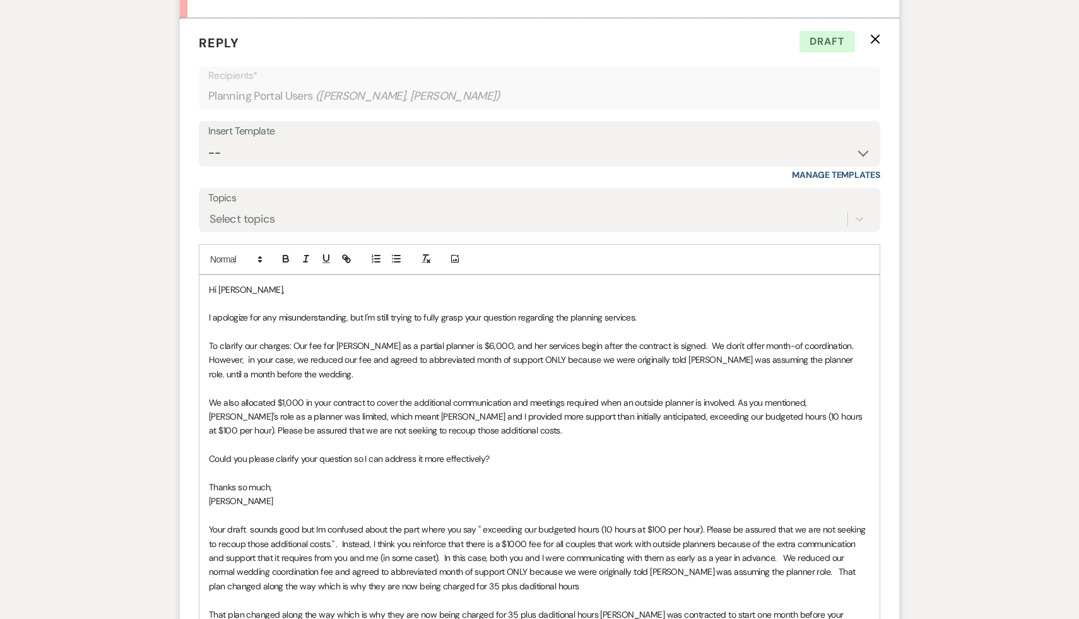
scroll to position [1063, 0]
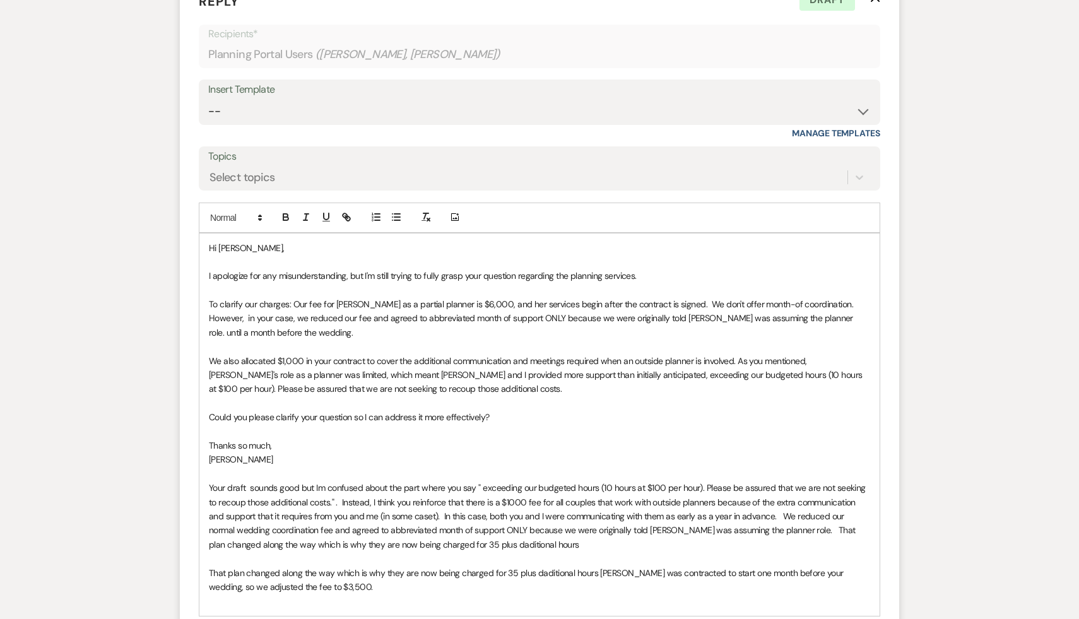
click at [293, 353] on p at bounding box center [539, 346] width 661 height 14
click at [269, 339] on p "To clarify our charges: Our fee for Lara as a partial planner is $6,000, and he…" at bounding box center [539, 318] width 661 height 42
click at [209, 378] on span "We also allocated $1,000 in your contract to cover the additional communication…" at bounding box center [537, 375] width 656 height 40
drag, startPoint x: 464, startPoint y: 375, endPoint x: 399, endPoint y: 374, distance: 64.4
click at [399, 374] on span "We charge all couples who use an outside planner We also allocated $1,000 in yo…" at bounding box center [532, 375] width 647 height 40
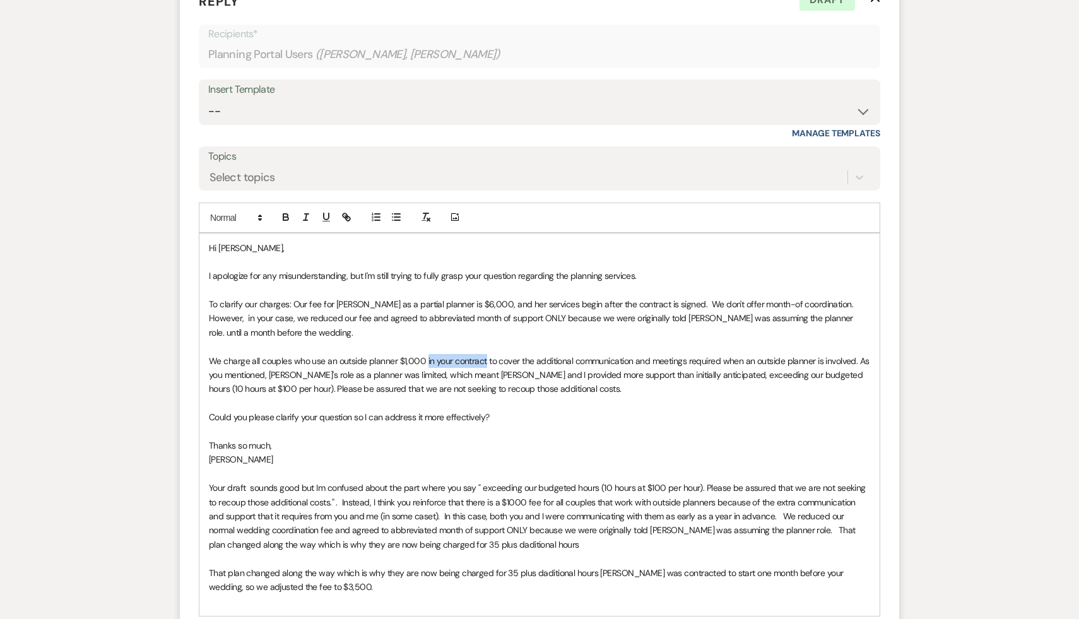
drag, startPoint x: 485, startPoint y: 377, endPoint x: 425, endPoint y: 373, distance: 60.7
click at [425, 373] on span "We charge all couples who use an outside planner $1,000 in your contract to cov…" at bounding box center [540, 375] width 663 height 40
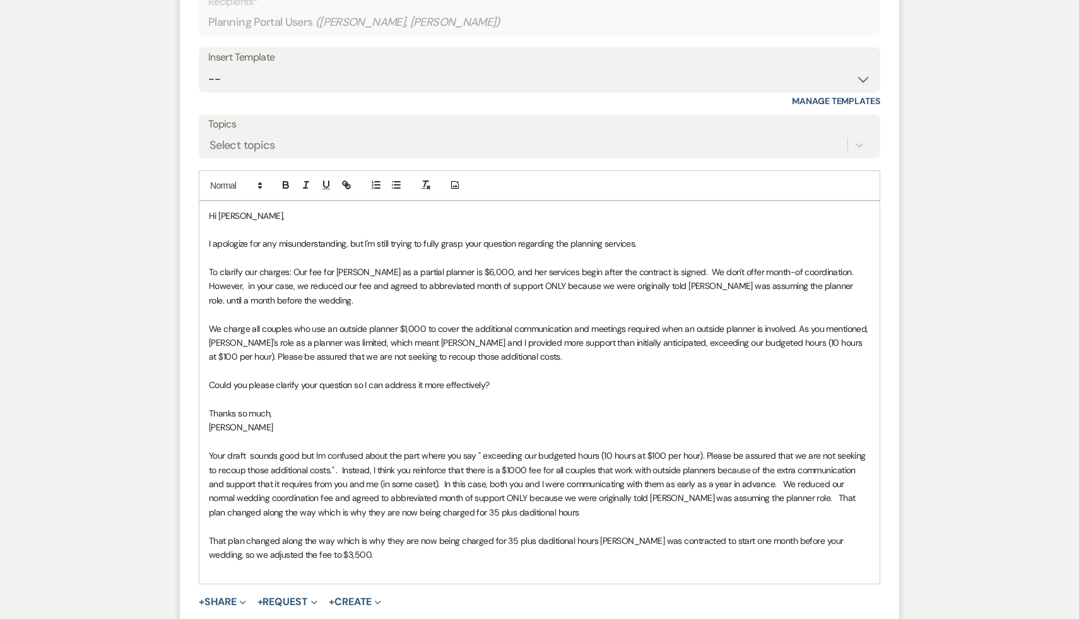
click at [480, 575] on p at bounding box center [539, 569] width 661 height 14
click at [525, 392] on p "Could you please clarify your question so I can address it more effectively?" at bounding box center [539, 385] width 661 height 14
click at [538, 434] on p "[PERSON_NAME]" at bounding box center [539, 427] width 661 height 14
click at [261, 346] on span "We charge all couples who use an outside planner $1,000 to cover the additional…" at bounding box center [539, 343] width 661 height 40
click at [405, 420] on p "Thanks so much," at bounding box center [539, 413] width 661 height 14
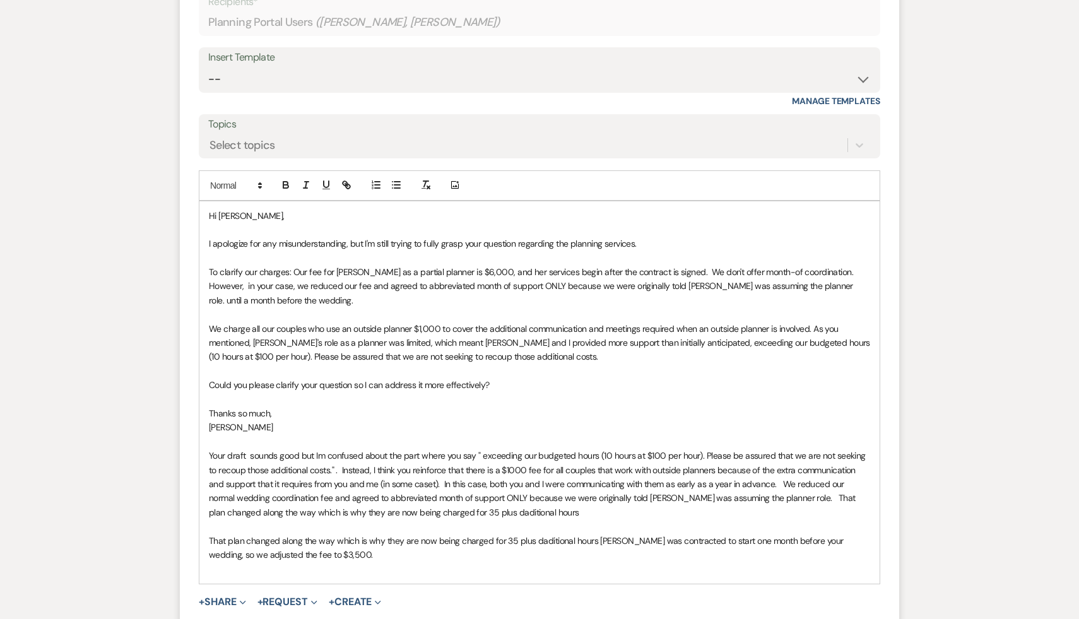
click at [551, 406] on p at bounding box center [539, 399] width 661 height 14
drag, startPoint x: 399, startPoint y: 360, endPoint x: 286, endPoint y: 360, distance: 112.9
click at [286, 360] on span "We charge all our couples who use an outside planner $1,000 to cover the additi…" at bounding box center [540, 343] width 663 height 40
click at [457, 434] on p "[PERSON_NAME]" at bounding box center [539, 427] width 661 height 14
click at [619, 434] on p "[PERSON_NAME]" at bounding box center [539, 427] width 661 height 14
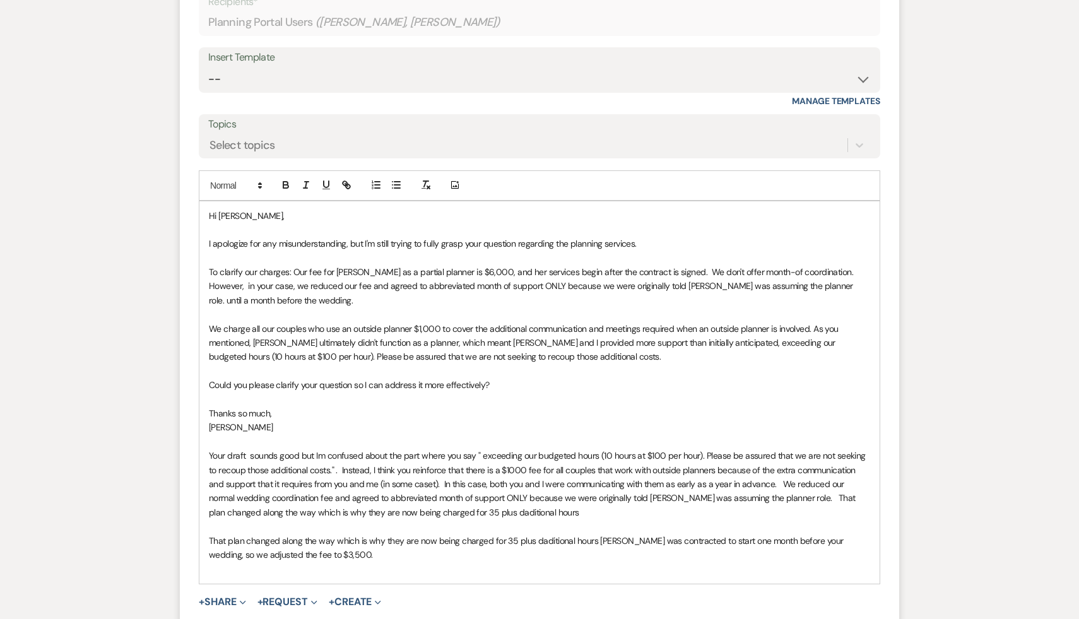
click at [432, 420] on p "Thanks so much," at bounding box center [539, 413] width 661 height 14
click at [698, 358] on span "We charge all our couples who use an outside planner $1,000 to cover the additi…" at bounding box center [525, 343] width 632 height 40
click at [633, 519] on p "Your draft sounds good but Im confused about the part where you say " exceeding…" at bounding box center [539, 484] width 661 height 71
click at [587, 533] on p at bounding box center [539, 526] width 661 height 14
click at [570, 533] on p at bounding box center [539, 526] width 661 height 14
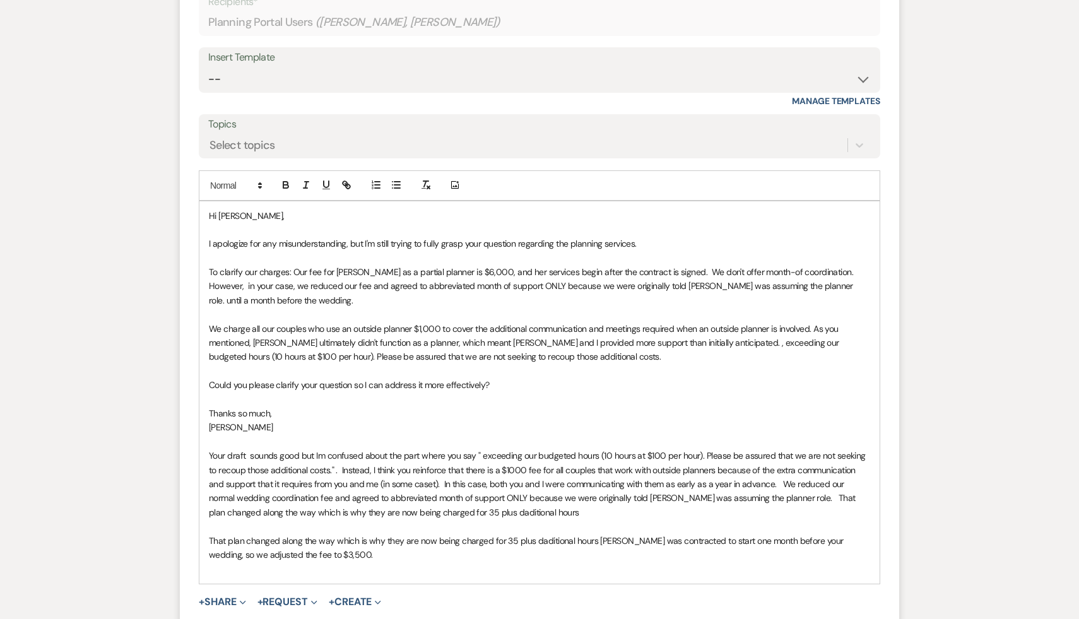
click at [570, 533] on p at bounding box center [539, 526] width 661 height 14
click at [596, 434] on p "[PERSON_NAME]" at bounding box center [539, 427] width 661 height 14
click at [701, 359] on span "We charge all our couples who use an outside planner $1,000 to cover the additi…" at bounding box center [525, 343] width 632 height 40
click at [604, 406] on p at bounding box center [539, 399] width 661 height 14
click at [646, 378] on p at bounding box center [539, 371] width 661 height 14
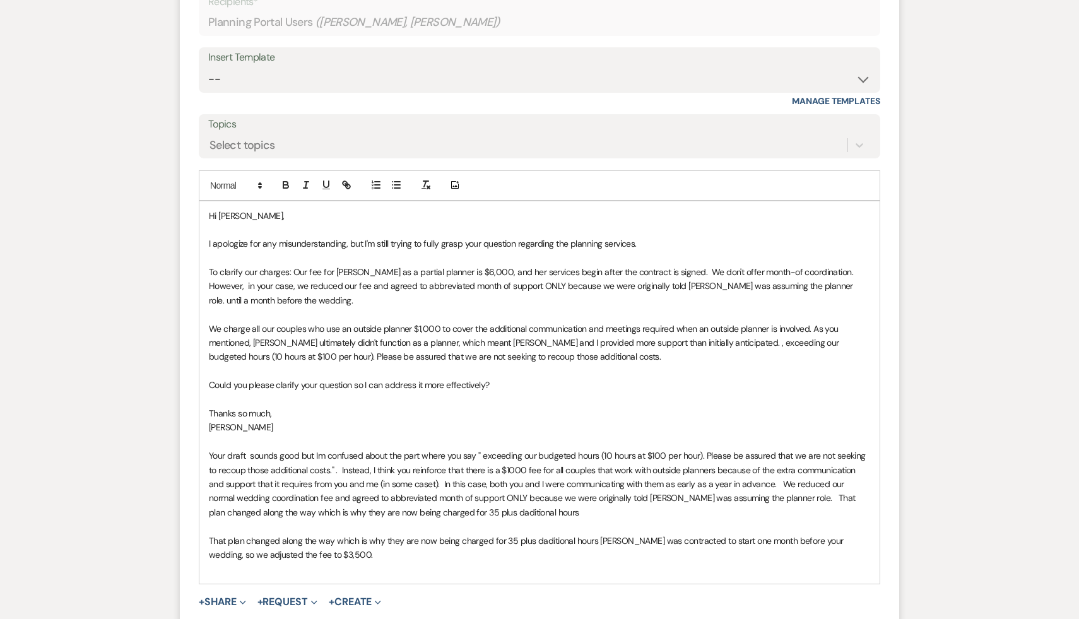
click at [700, 378] on p at bounding box center [539, 371] width 661 height 14
drag, startPoint x: 757, startPoint y: 500, endPoint x: 524, endPoint y: 498, distance: 232.8
click at [524, 498] on span "Your draft sounds good but Im confused about the part where you say " exceeding…" at bounding box center [538, 484] width 659 height 68
click at [638, 406] on p at bounding box center [539, 399] width 661 height 14
click at [705, 359] on span "We charge all our couples who use an outside planner $1,000 to cover the additi…" at bounding box center [525, 343] width 632 height 40
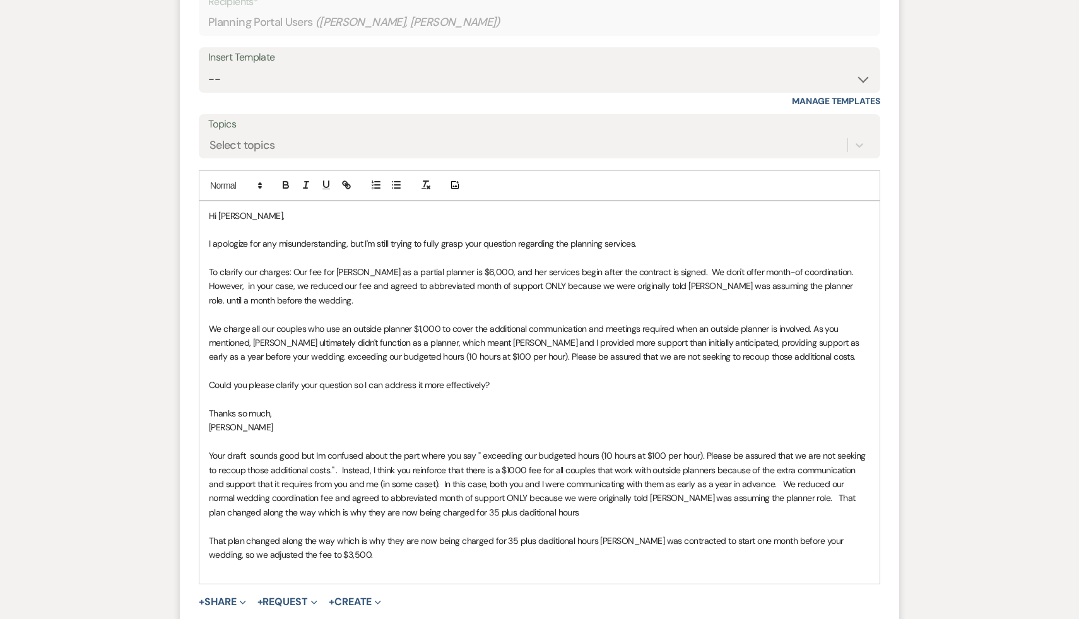
click at [634, 420] on p "Thanks so much," at bounding box center [539, 413] width 661 height 14
click at [609, 406] on p at bounding box center [539, 399] width 661 height 14
click at [538, 420] on p "Thanks so much," at bounding box center [539, 413] width 661 height 14
click at [611, 420] on p "Thanks so much," at bounding box center [539, 413] width 661 height 14
click at [534, 434] on p "[PERSON_NAME]" at bounding box center [539, 427] width 661 height 14
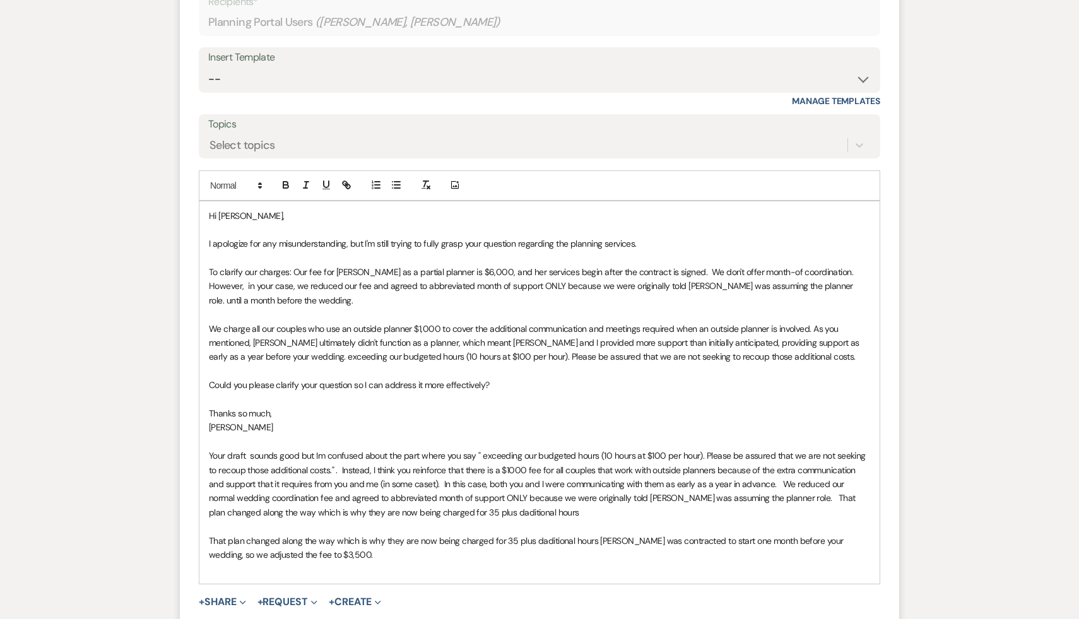
click at [360, 302] on span "To clarify our charges: Our fee for Lara as a partial planner is $6,000, and he…" at bounding box center [532, 286] width 647 height 40
drag, startPoint x: 661, startPoint y: 303, endPoint x: 543, endPoint y: 302, distance: 117.4
click at [543, 302] on span "To clarify our charges: Our fee for Lara as a partial planner is $6,000, and he…" at bounding box center [534, 286] width 651 height 40
click at [422, 304] on span "To clarify our charges: Our fee for Lara as a partial planner is $6,000, and he…" at bounding box center [532, 286] width 647 height 40
click at [487, 307] on p "To clarify our charges: Our fee for Lara as a partial planner is $6,000, and he…" at bounding box center [539, 286] width 661 height 42
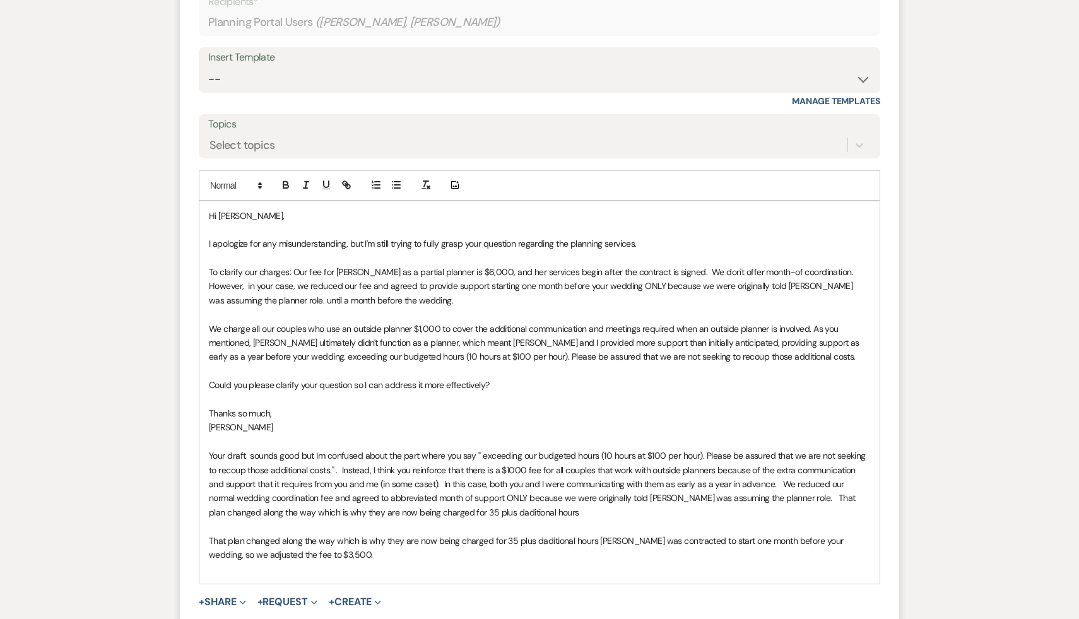
click at [525, 406] on p at bounding box center [539, 399] width 661 height 14
click at [341, 434] on p "[PERSON_NAME]" at bounding box center [539, 427] width 661 height 14
click at [488, 434] on p "[PERSON_NAME]" at bounding box center [539, 427] width 661 height 14
click at [433, 420] on p "Thanks so much," at bounding box center [539, 413] width 661 height 14
click at [521, 420] on p "Thanks so much," at bounding box center [539, 413] width 661 height 14
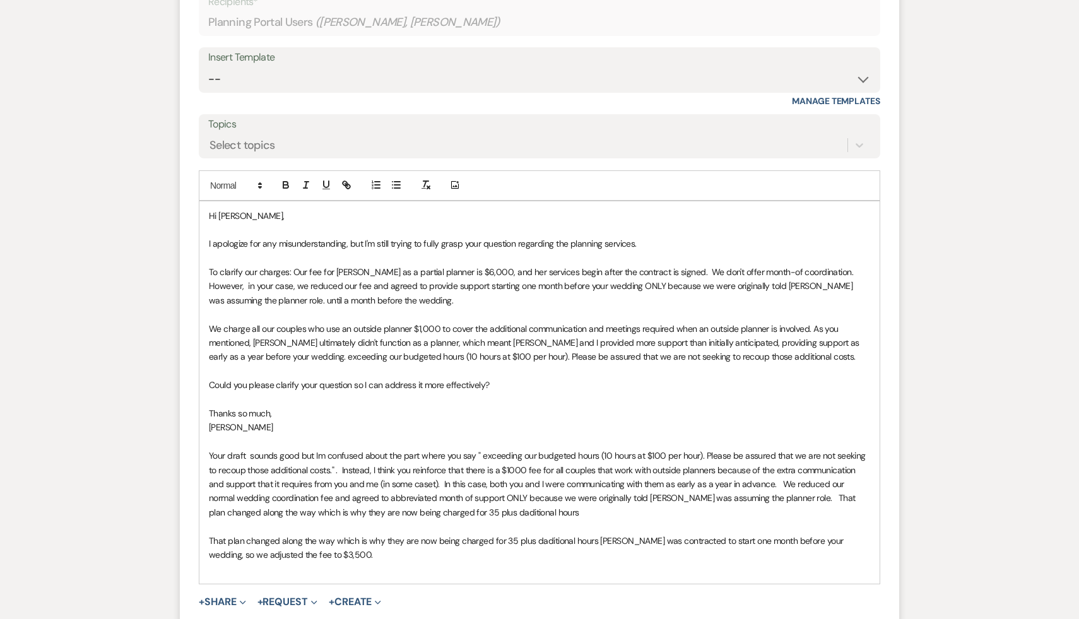
click at [531, 420] on p "Thanks so much," at bounding box center [539, 413] width 661 height 14
click at [439, 434] on p "[PERSON_NAME]" at bounding box center [539, 427] width 661 height 14
click at [513, 434] on p "[PERSON_NAME]" at bounding box center [539, 427] width 661 height 14
click at [482, 420] on p "Thanks so much," at bounding box center [539, 413] width 661 height 14
click at [579, 434] on p "[PERSON_NAME]" at bounding box center [539, 427] width 661 height 14
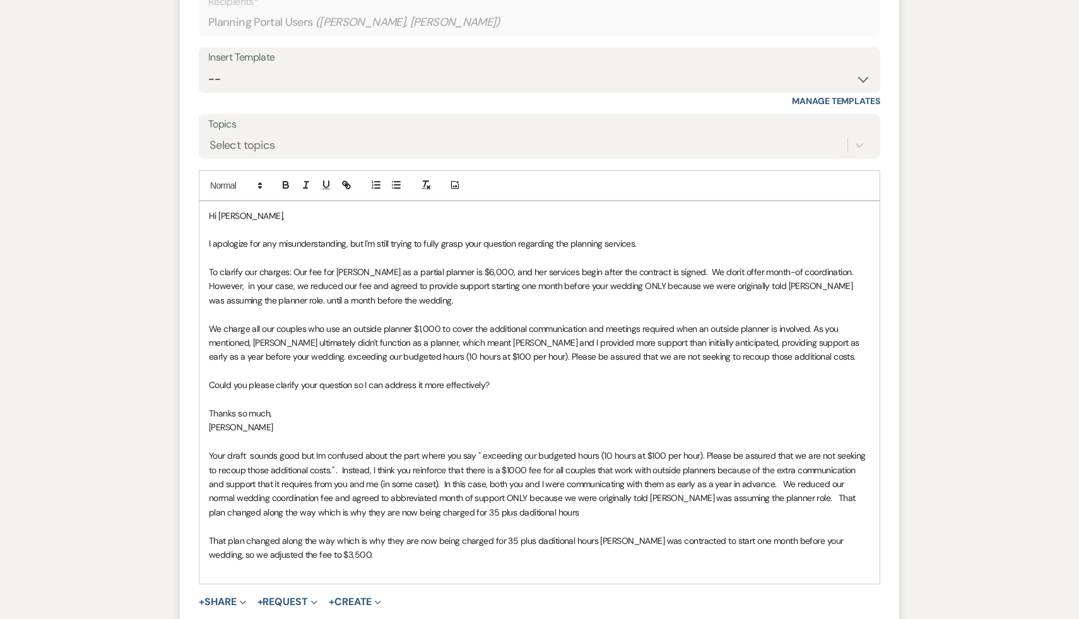
click at [486, 420] on p "Thanks so much," at bounding box center [539, 413] width 661 height 14
click at [575, 420] on p "Thanks so much," at bounding box center [539, 413] width 661 height 14
click at [555, 321] on p at bounding box center [539, 314] width 661 height 14
click at [557, 420] on p "Thanks so much," at bounding box center [539, 413] width 661 height 14
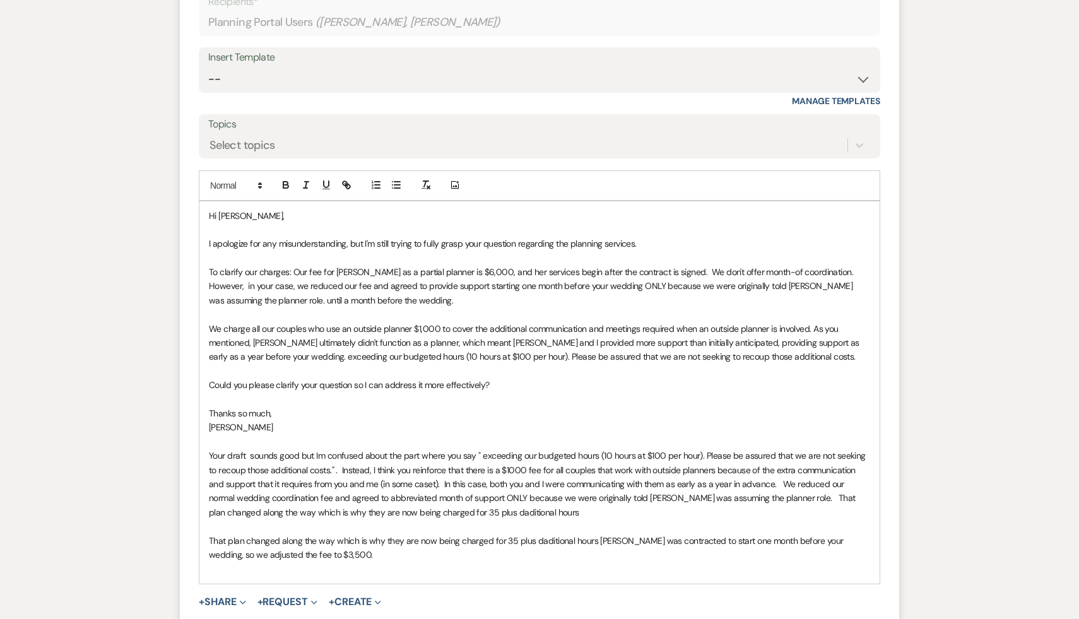
click at [305, 302] on span "To clarify our charges: Our fee for Lara as a partial planner is $6,000, and he…" at bounding box center [532, 286] width 647 height 40
click at [383, 406] on p at bounding box center [539, 399] width 661 height 14
click at [528, 434] on p "[PERSON_NAME]" at bounding box center [539, 427] width 661 height 14
click at [507, 420] on p "Thanks so much," at bounding box center [539, 413] width 661 height 14
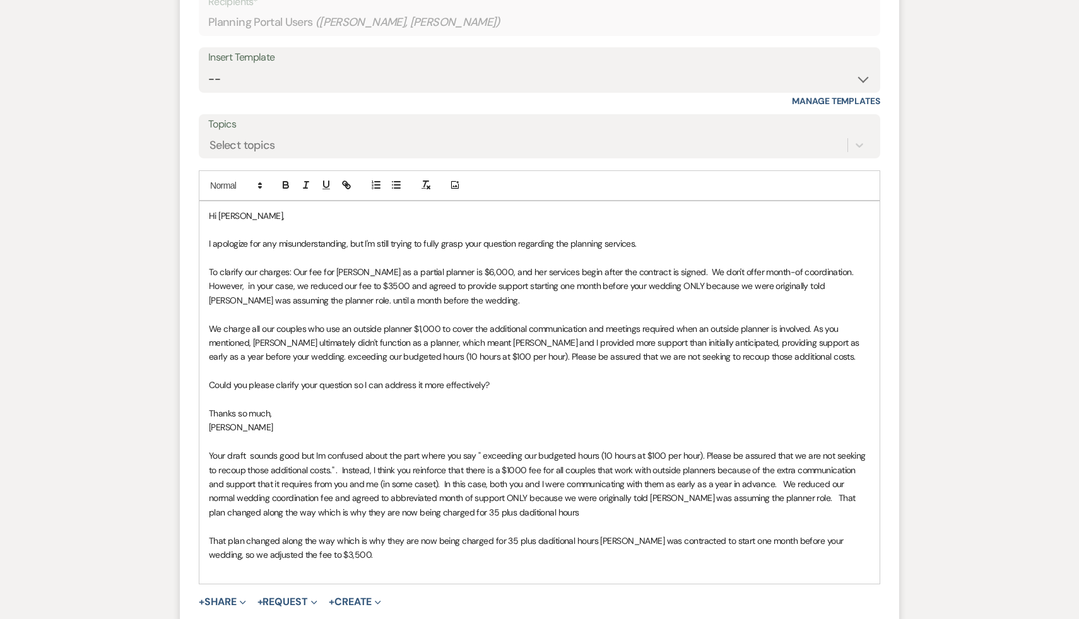
click at [430, 434] on p "[PERSON_NAME]" at bounding box center [539, 427] width 661 height 14
click at [256, 306] on span "To clarify our charges: Our fee for Lara as a partial planner is $6,000, and he…" at bounding box center [532, 286] width 647 height 40
click at [375, 420] on p "Thanks so much," at bounding box center [539, 413] width 661 height 14
click at [374, 420] on p "Thanks so much," at bounding box center [539, 413] width 661 height 14
click at [562, 420] on p "Thanks so much," at bounding box center [539, 413] width 661 height 14
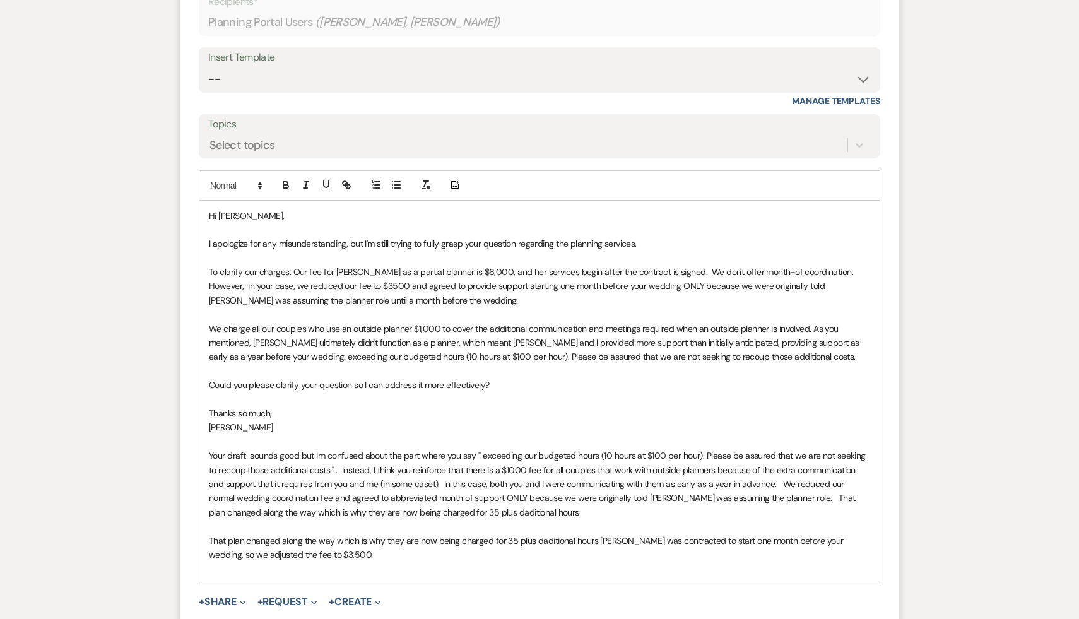
click at [514, 420] on p "Thanks so much," at bounding box center [539, 413] width 661 height 14
click at [618, 392] on p "Could you please clarify your question so I can address it more effectively?" at bounding box center [539, 385] width 661 height 14
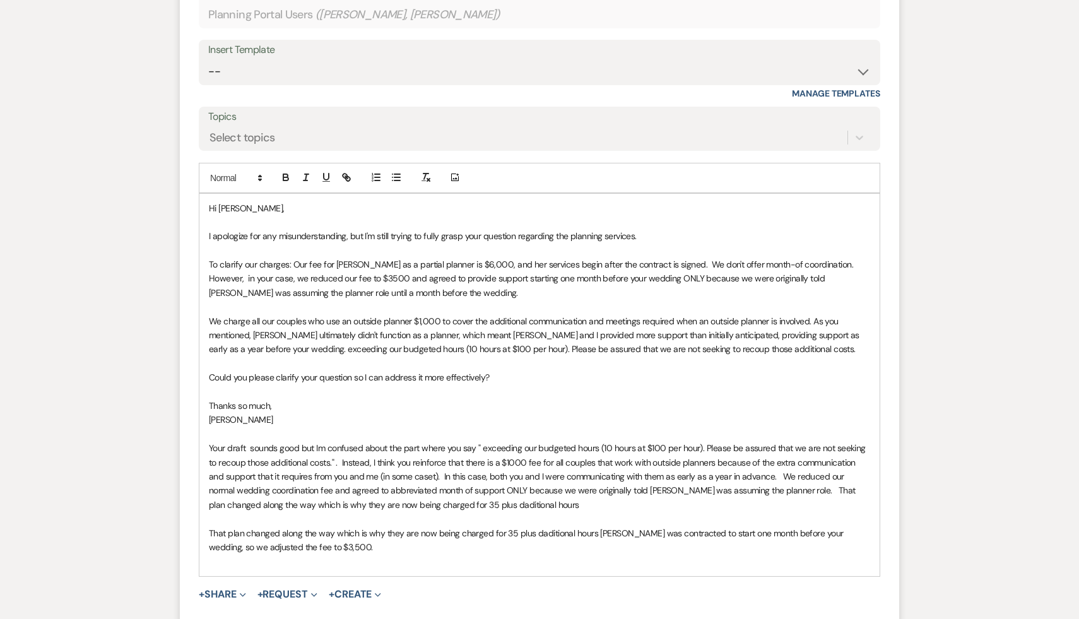
click at [581, 413] on p "Thanks so much," at bounding box center [539, 406] width 661 height 14
click at [495, 427] on p "[PERSON_NAME]" at bounding box center [539, 420] width 661 height 14
click at [704, 352] on span "We charge all our couples who use an outside planner $1,000 to cover the additi…" at bounding box center [535, 335] width 652 height 40
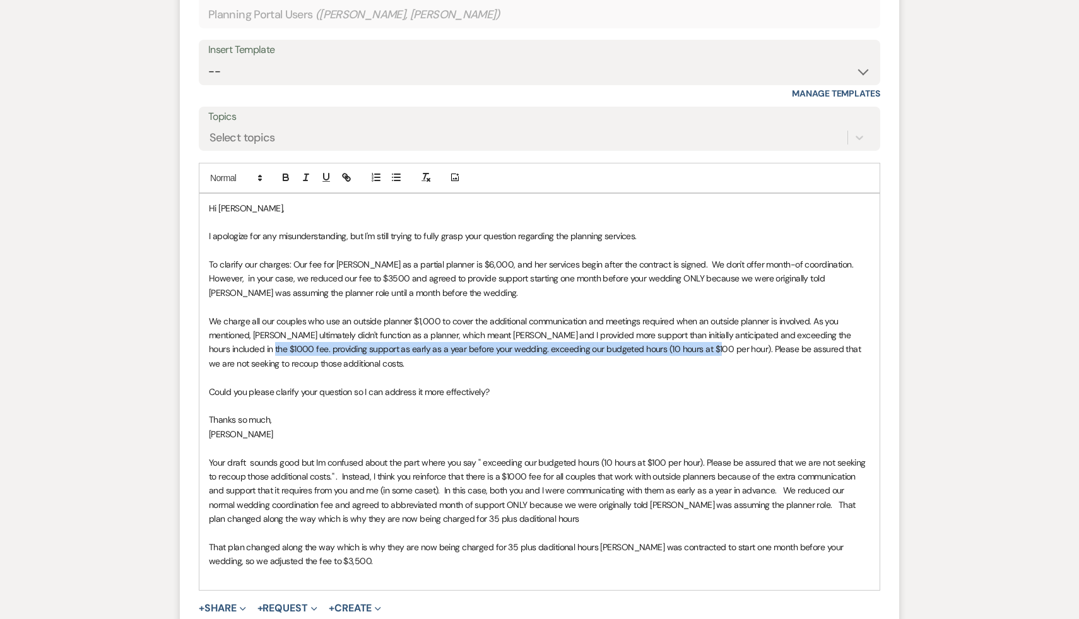
drag, startPoint x: 687, startPoint y: 367, endPoint x: 249, endPoint y: 360, distance: 438.6
click at [249, 362] on span "We charge all our couples who use an outside planner $1,000 to cover the additi…" at bounding box center [536, 342] width 654 height 54
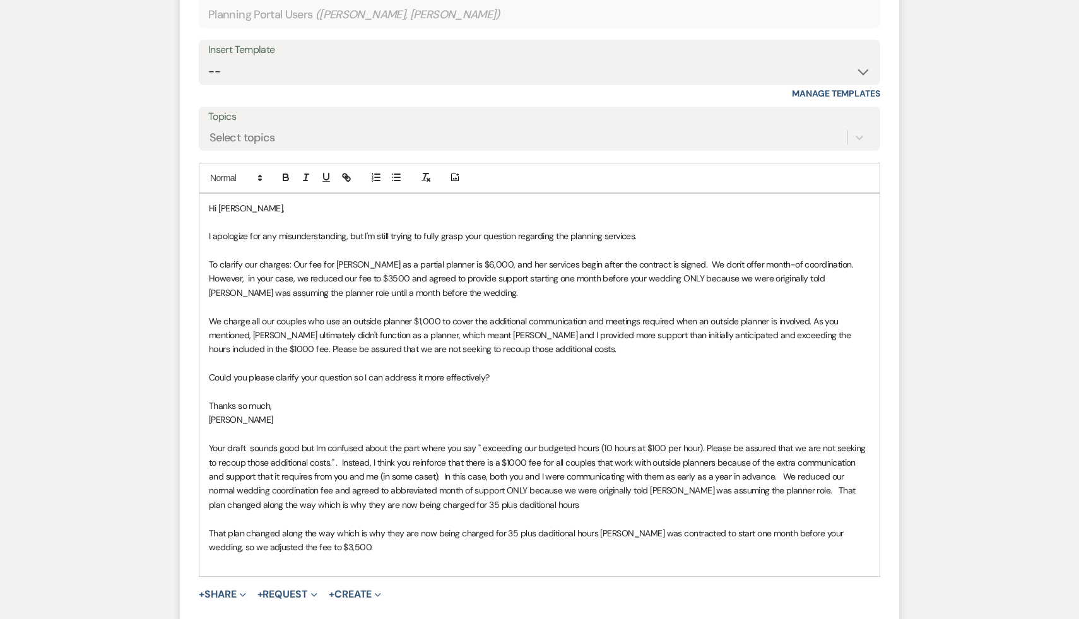
click at [379, 427] on p "[PERSON_NAME]" at bounding box center [539, 420] width 661 height 14
click at [575, 413] on p "Thanks so much," at bounding box center [539, 406] width 661 height 14
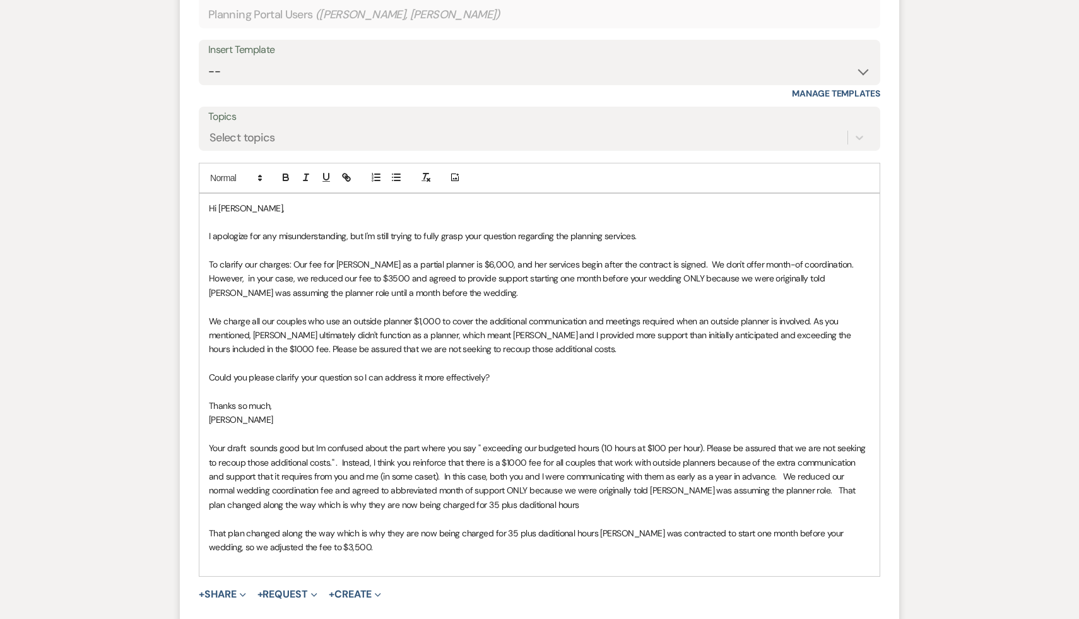
click at [575, 413] on p "Thanks so much," at bounding box center [539, 406] width 661 height 14
click at [568, 413] on p "Thanks so much," at bounding box center [539, 406] width 661 height 14
click at [557, 413] on p "Thanks so much," at bounding box center [539, 406] width 661 height 14
click at [461, 413] on p "Thanks so much," at bounding box center [539, 406] width 661 height 14
click at [399, 427] on p "[PERSON_NAME]" at bounding box center [539, 420] width 661 height 14
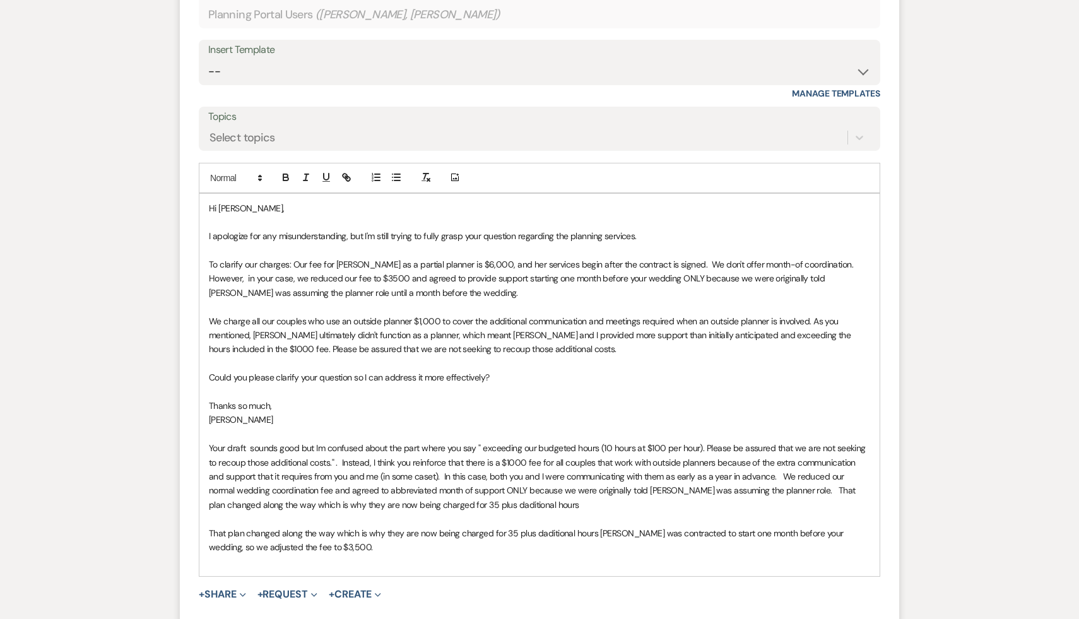
click at [399, 427] on p "[PERSON_NAME]" at bounding box center [539, 420] width 661 height 14
click at [562, 413] on p "Thanks so much," at bounding box center [539, 406] width 661 height 14
click at [538, 413] on p "Thanks so much," at bounding box center [539, 406] width 661 height 14
click at [478, 427] on p "[PERSON_NAME]" at bounding box center [539, 420] width 661 height 14
click at [562, 427] on p "[PERSON_NAME]" at bounding box center [539, 420] width 661 height 14
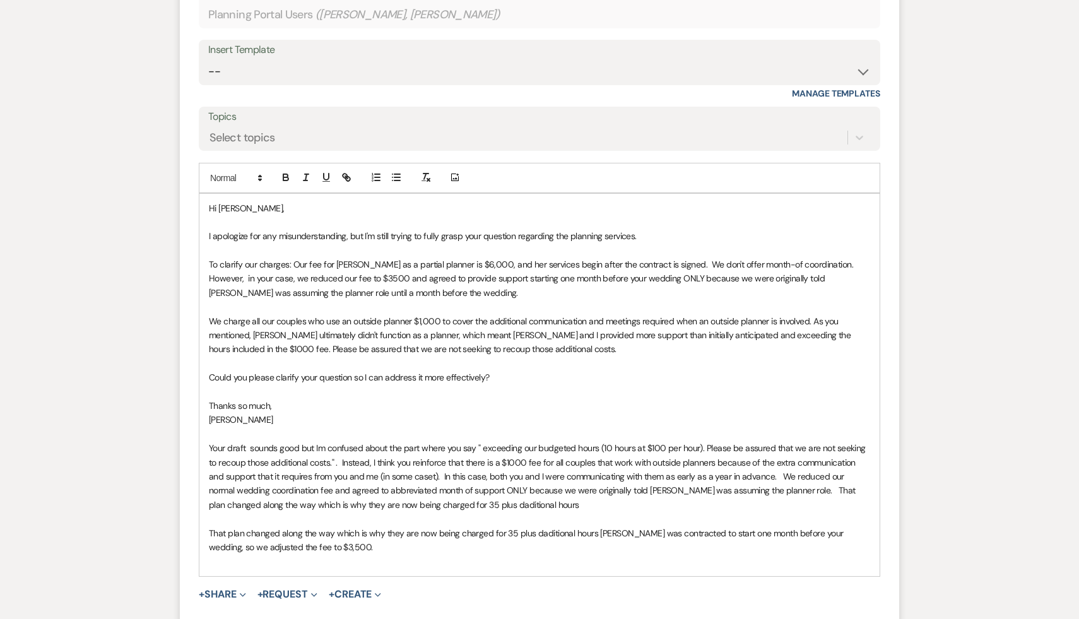
click at [462, 427] on p "[PERSON_NAME]" at bounding box center [539, 420] width 661 height 14
click at [786, 293] on span "To clarify our charges: Our fee for Lara as a partial planner is $6,000, and he…" at bounding box center [532, 279] width 647 height 40
click at [548, 413] on p "Thanks so much," at bounding box center [539, 406] width 661 height 14
drag, startPoint x: 612, startPoint y: 297, endPoint x: 345, endPoint y: 297, distance: 267.5
click at [344, 297] on span "To clarify our charges: Our fee for Lara as a partial planner is $6,000, and he…" at bounding box center [532, 279] width 647 height 40
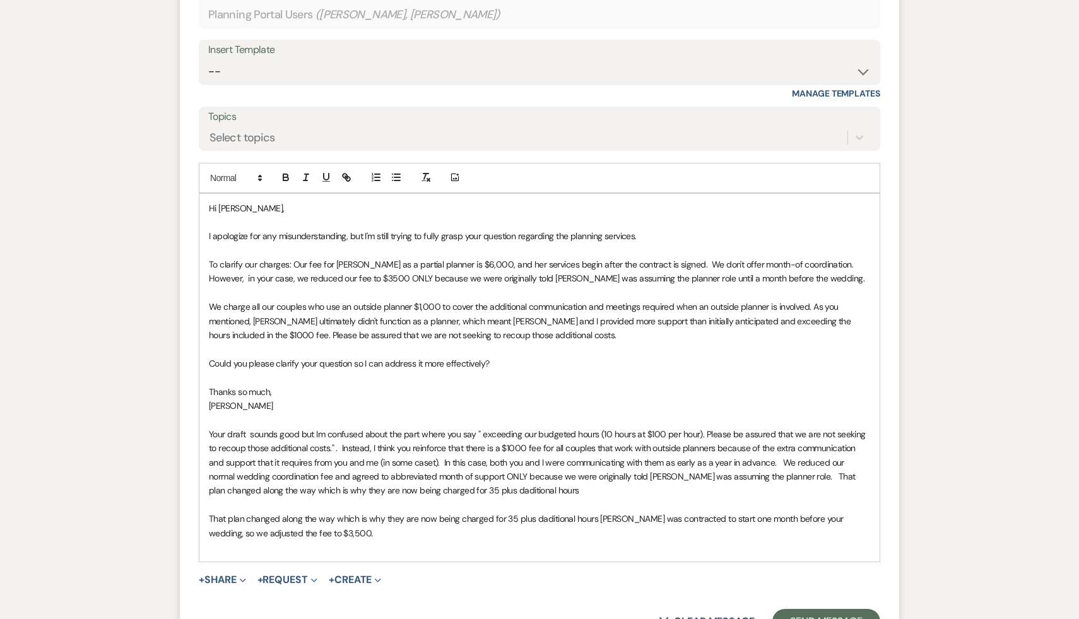
click at [783, 286] on p "To clarify our charges: Our fee for Lara as a partial planner is $6,000, and he…" at bounding box center [539, 271] width 661 height 28
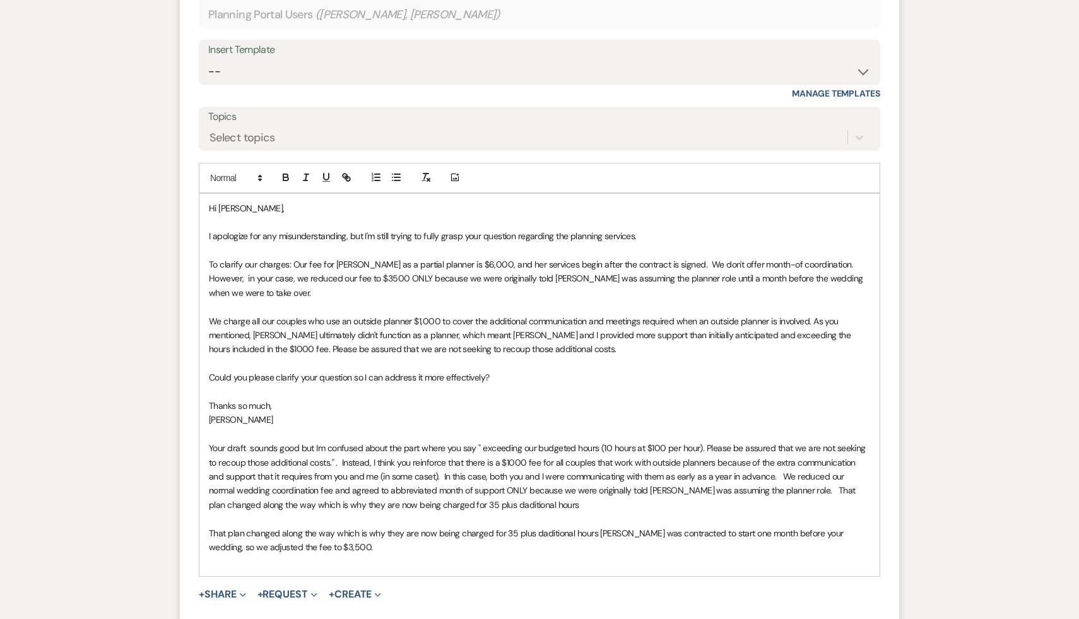
click at [531, 409] on p "Thanks so much," at bounding box center [539, 406] width 661 height 14
click at [480, 419] on p "[PERSON_NAME]" at bounding box center [539, 420] width 661 height 14
click at [568, 410] on p "Thanks so much," at bounding box center [539, 403] width 661 height 14
click at [351, 390] on p at bounding box center [539, 389] width 661 height 14
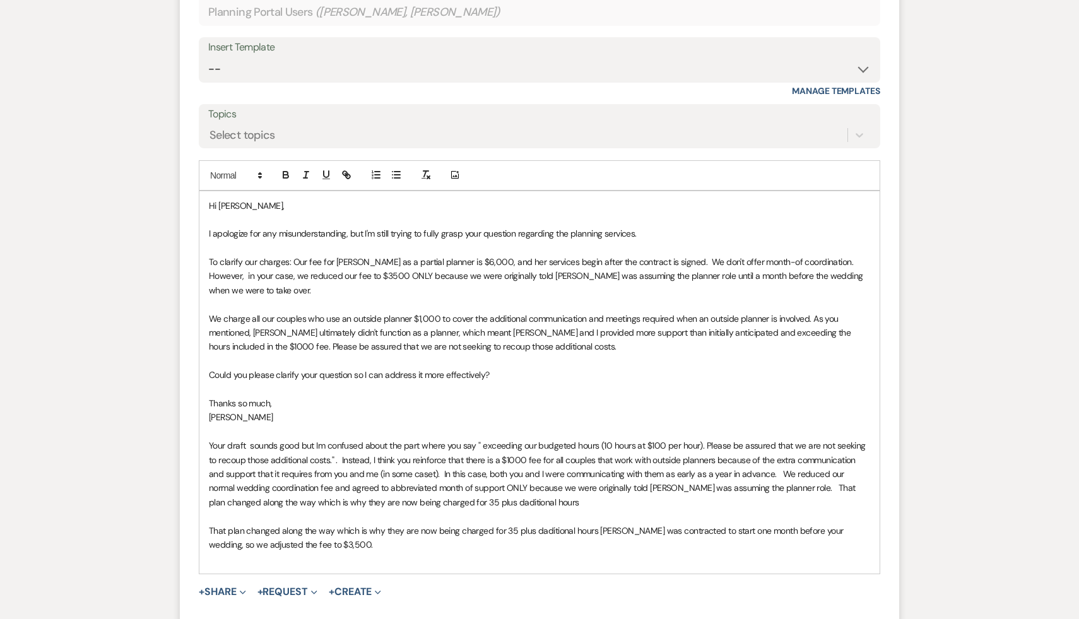
click at [549, 348] on p "We charge all our couples who use an outside planner $1,000 to cover the additi…" at bounding box center [539, 333] width 661 height 42
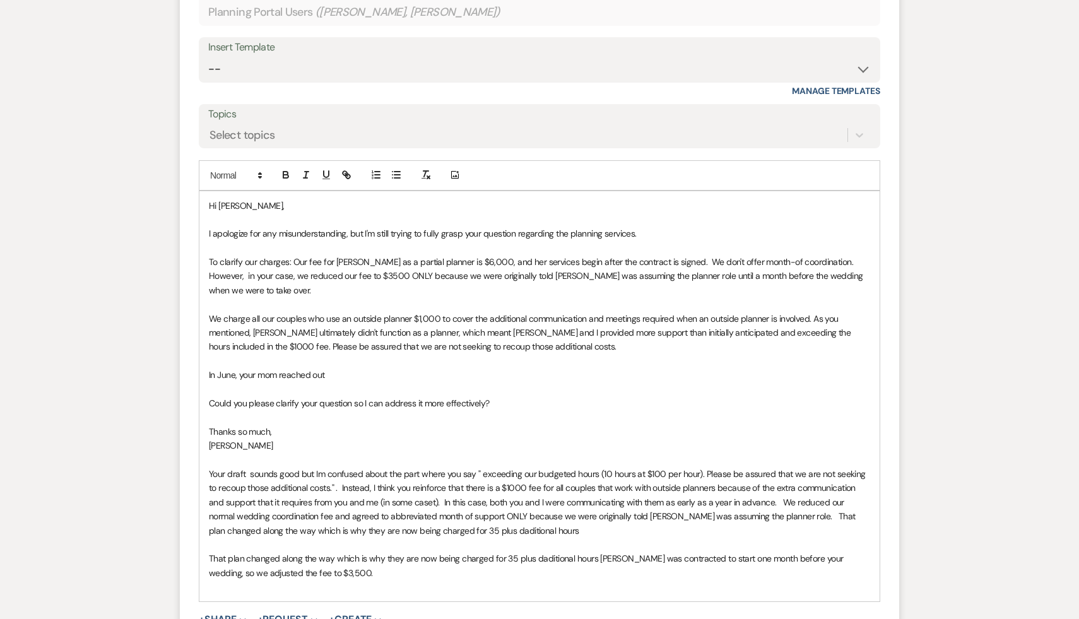
click at [756, 334] on span "We charge all our couples who use an outside planner $1,000 to cover the additi…" at bounding box center [531, 333] width 644 height 40
click at [733, 414] on p at bounding box center [539, 417] width 661 height 14
click at [372, 384] on p at bounding box center [539, 389] width 661 height 14
click at [338, 377] on p "In June, your mom reached out" at bounding box center [539, 375] width 661 height 14
click at [477, 441] on p "[PERSON_NAME]" at bounding box center [539, 446] width 661 height 14
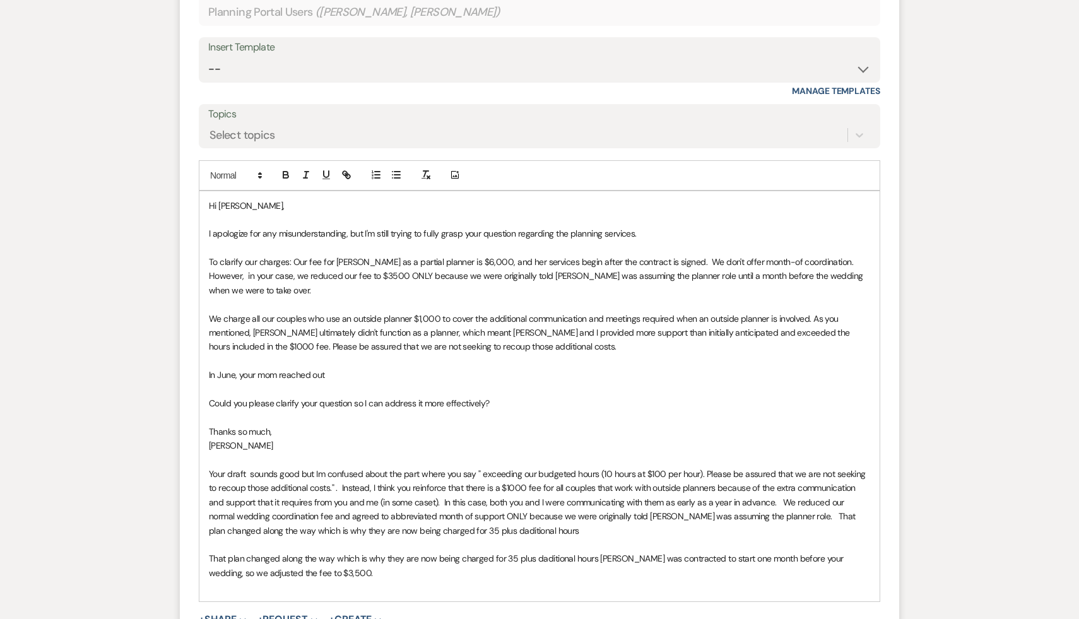
click at [574, 382] on p "In June, your mom reached out" at bounding box center [539, 375] width 661 height 14
click at [583, 368] on p at bounding box center [539, 361] width 661 height 14
click at [536, 452] on p "[PERSON_NAME]" at bounding box center [539, 446] width 661 height 14
click at [623, 375] on p "In June, your mom reached out" at bounding box center [539, 375] width 661 height 14
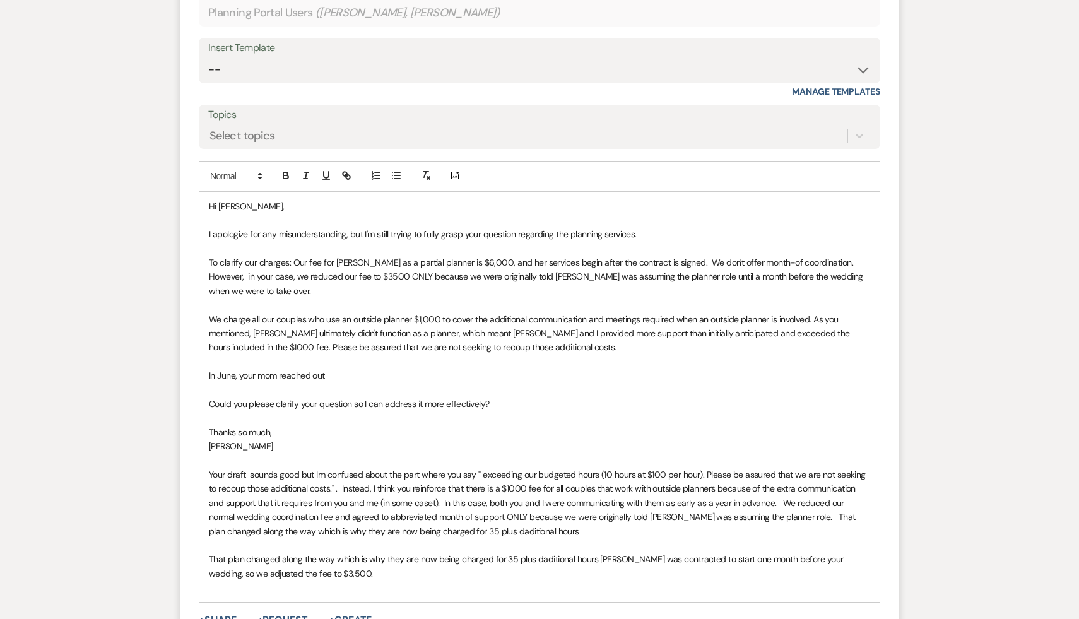
click at [586, 434] on p "Thanks so much," at bounding box center [539, 432] width 661 height 14
drag, startPoint x: 289, startPoint y: 278, endPoint x: 259, endPoint y: 278, distance: 30.3
click at [259, 278] on span "To clarify our charges: Our fee for Lara as a partial planner is $6,000, and he…" at bounding box center [537, 277] width 656 height 40
click at [507, 384] on p at bounding box center [539, 390] width 661 height 14
click at [557, 436] on p "Thanks so much," at bounding box center [539, 432] width 661 height 14
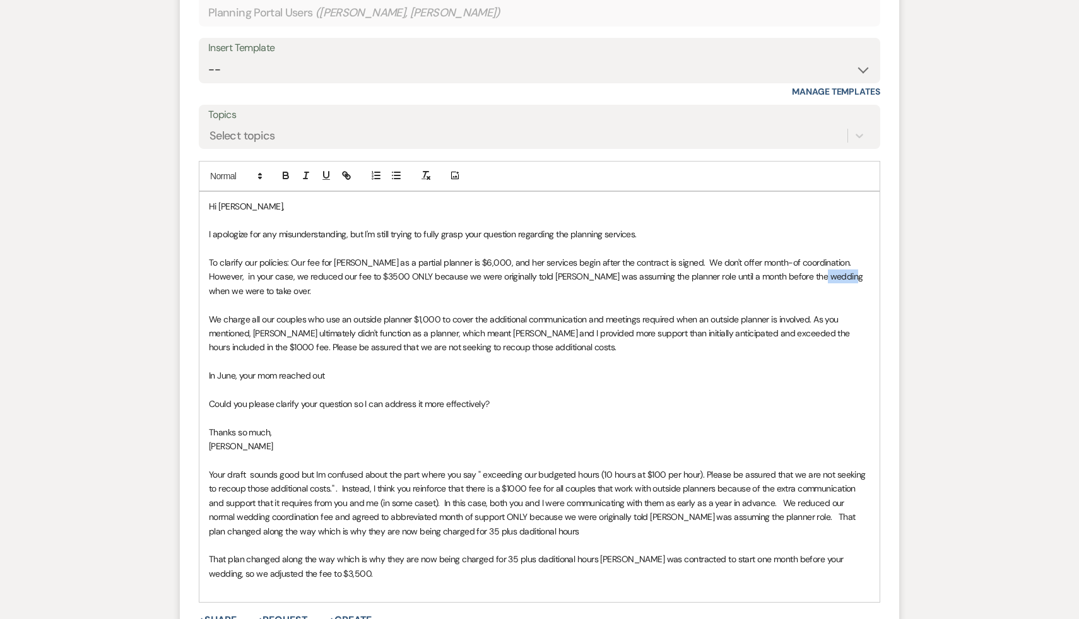
drag, startPoint x: 816, startPoint y: 294, endPoint x: 786, endPoint y: 294, distance: 29.7
click at [786, 294] on span "To clarify our policies: Our fee for Lara as a partial planner is $6,000, and h…" at bounding box center [537, 277] width 656 height 40
click at [747, 370] on p "In June, your mom reached out" at bounding box center [539, 375] width 661 height 14
click at [619, 387] on p at bounding box center [539, 390] width 661 height 14
click at [533, 439] on p "Thanks so much," at bounding box center [539, 432] width 661 height 14
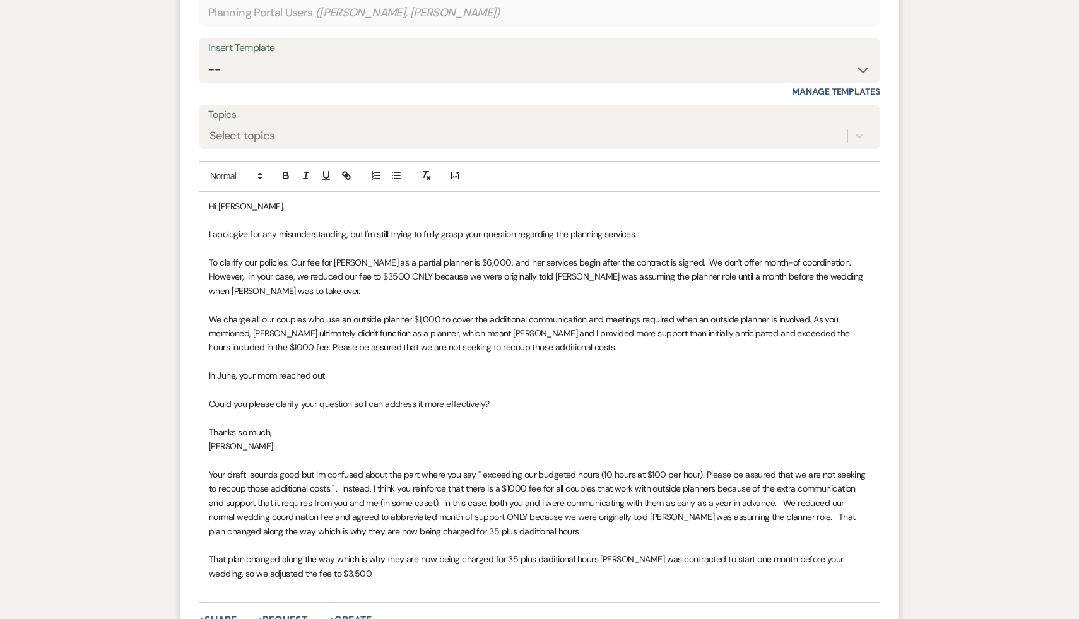
click at [625, 399] on p "Could you please clarify your question so I can address it more effectively?" at bounding box center [539, 404] width 661 height 14
click at [608, 374] on p "In June, your mom reached out" at bounding box center [539, 375] width 661 height 14
click at [611, 335] on span "We charge all our couples who use an outside planner $1,000 to cover the additi…" at bounding box center [530, 334] width 643 height 40
click at [610, 389] on p at bounding box center [539, 390] width 661 height 14
click at [511, 415] on p at bounding box center [539, 418] width 661 height 14
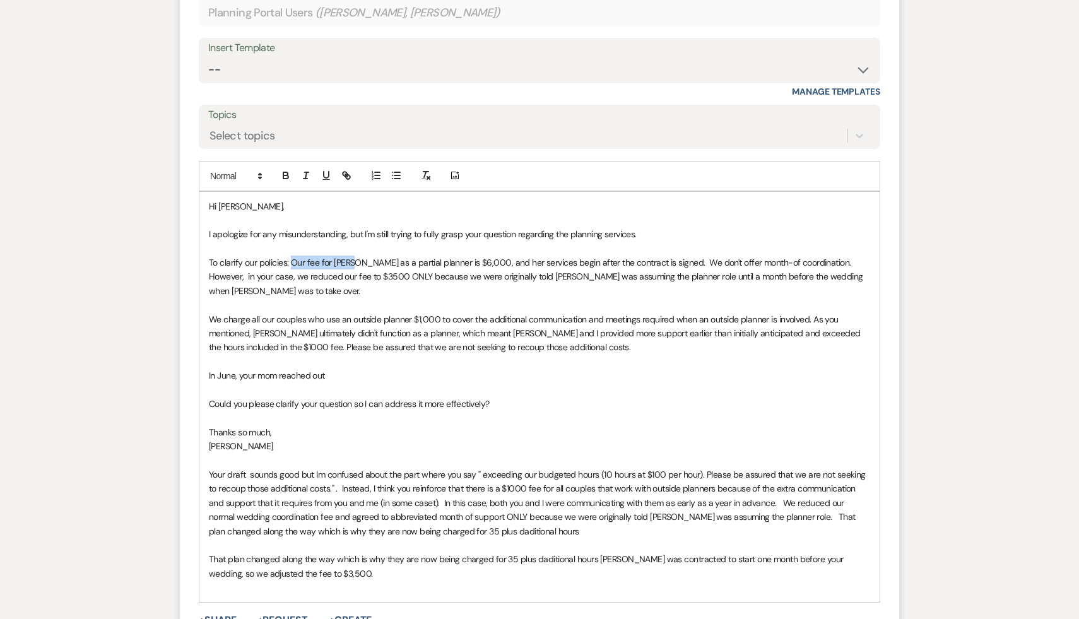
drag, startPoint x: 351, startPoint y: 280, endPoint x: 293, endPoint y: 278, distance: 58.1
click at [293, 278] on span "To clarify our policies: Our fee for Lara as a partial planner is $6,000, and h…" at bounding box center [537, 277] width 656 height 40
click at [356, 277] on span "To clarify our policies: We only offer as a partial planner is $6,000, and her …" at bounding box center [536, 277] width 654 height 40
click at [396, 277] on span "To clarify our policies: We only offer partial planner is $6,000, and her servi…" at bounding box center [537, 277] width 657 height 40
click at [420, 275] on span "To clarify our policies: We only offer partial planning for is $6,000, and her …" at bounding box center [535, 277] width 652 height 40
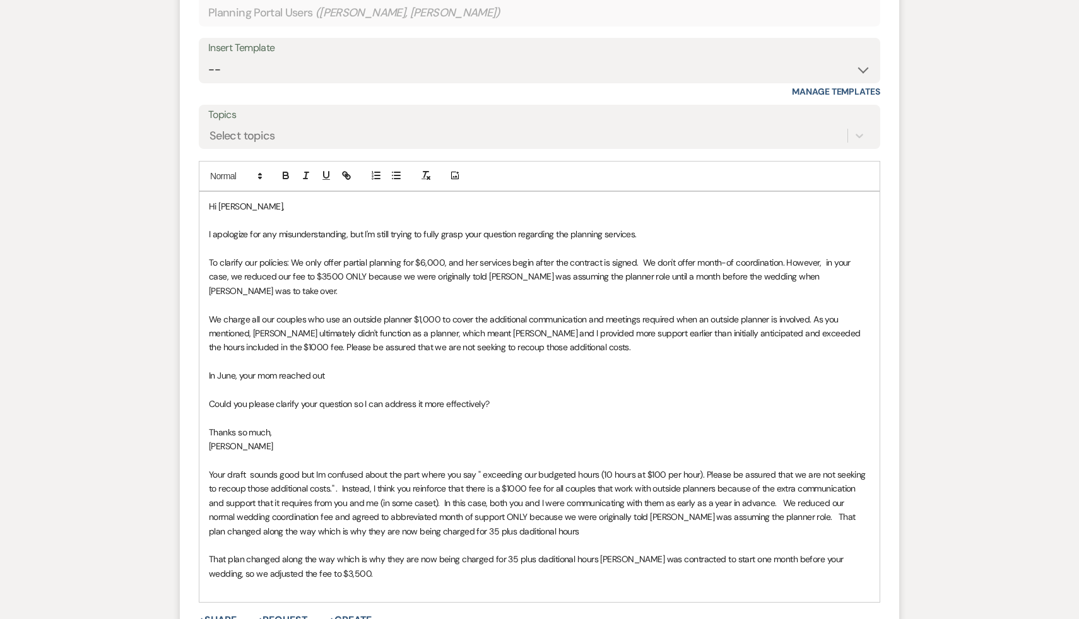
click at [442, 280] on span "To clarify our policies: We only offer partial planning for $6,000, and her ser…" at bounding box center [531, 277] width 644 height 40
drag, startPoint x: 746, startPoint y: 278, endPoint x: 554, endPoint y: 282, distance: 192.5
click at [554, 282] on span "To clarify our policies: We only offer partial planning for $6,000 and full pla…" at bounding box center [537, 277] width 657 height 40
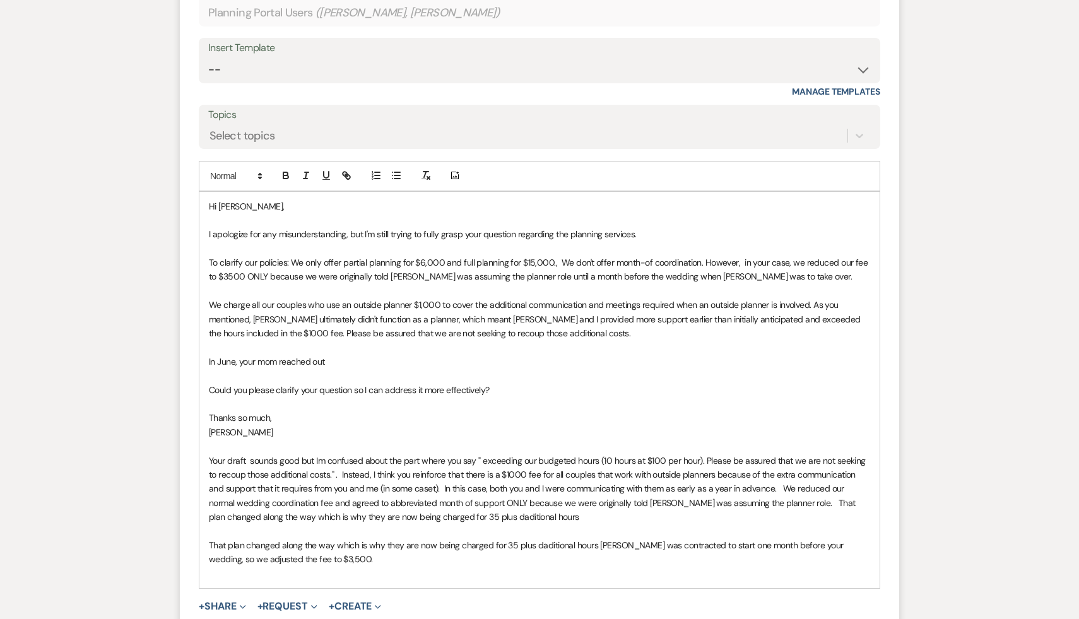
click at [577, 425] on p "Thanks so much," at bounding box center [539, 418] width 661 height 14
click at [547, 425] on p "Thanks so much," at bounding box center [539, 418] width 661 height 14
click at [594, 411] on p at bounding box center [539, 404] width 661 height 14
click at [445, 439] on p "[PERSON_NAME]" at bounding box center [539, 432] width 661 height 14
click at [475, 439] on p "[PERSON_NAME]" at bounding box center [539, 432] width 661 height 14
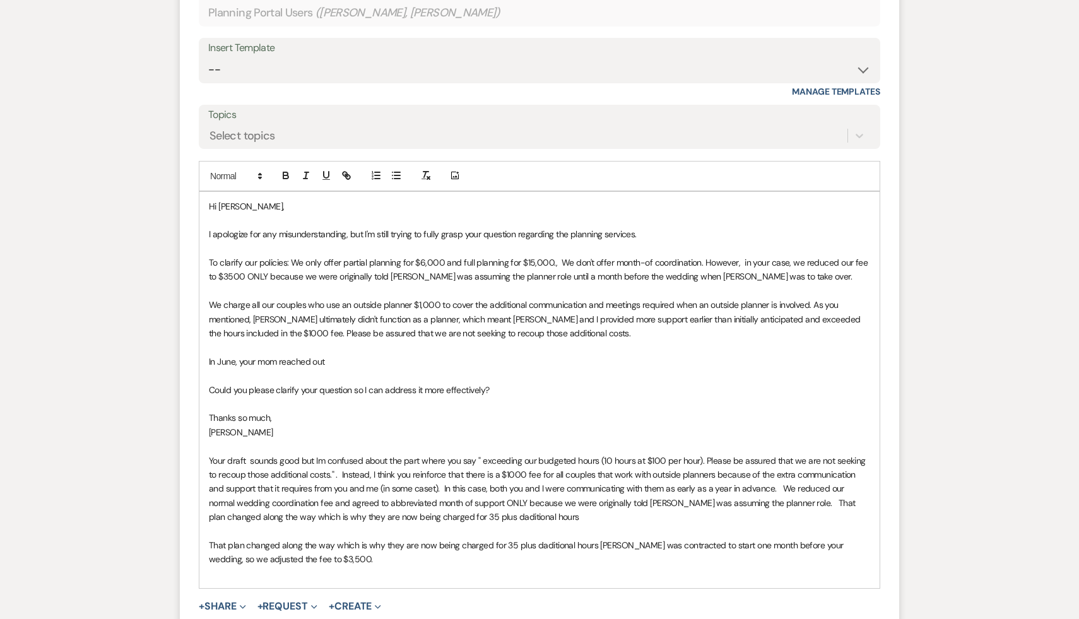
click at [480, 439] on p "[PERSON_NAME]" at bounding box center [539, 432] width 661 height 14
click at [807, 298] on p at bounding box center [539, 291] width 661 height 14
click at [698, 278] on span "To clarify our policies: We only offer partial planning for $6,000 and full pla…" at bounding box center [539, 269] width 661 height 25
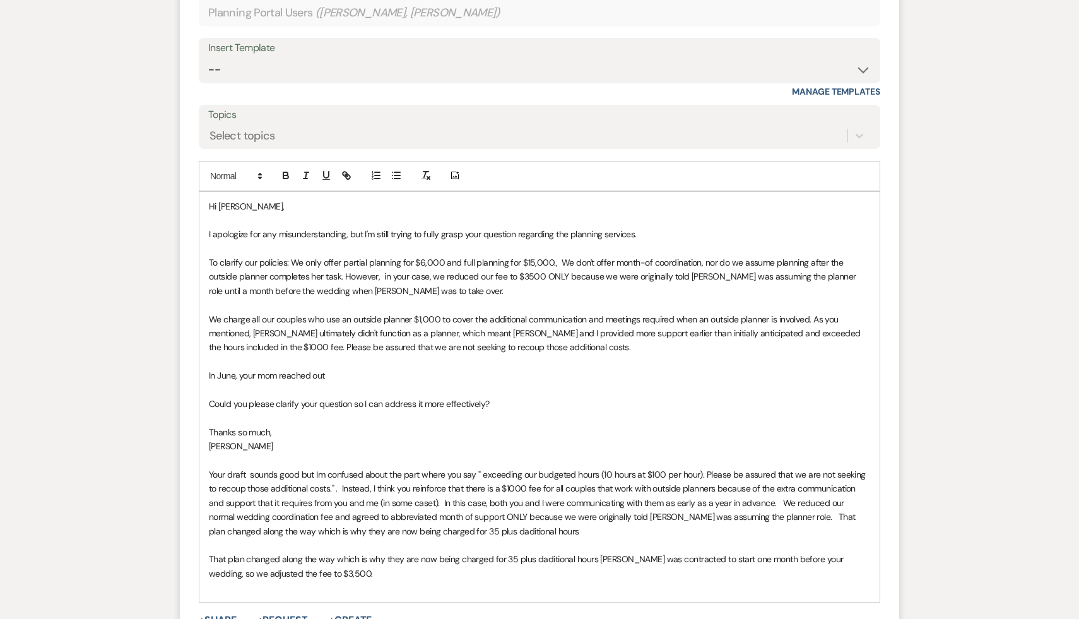
click at [698, 411] on p "Could you please clarify your question so I can address it more effectively?" at bounding box center [539, 404] width 661 height 14
click at [694, 411] on p "Could you please clarify your question so I can address it more effectively?" at bounding box center [539, 404] width 661 height 14
click at [563, 279] on span "To clarify our policies: We only offer partial planning for $6,000 and full pla…" at bounding box center [533, 277] width 649 height 40
click at [575, 382] on p "In June, your mom reached out" at bounding box center [539, 375] width 661 height 14
click at [592, 411] on p "Could you please clarify your question so I can address it more effectively?" at bounding box center [539, 404] width 661 height 14
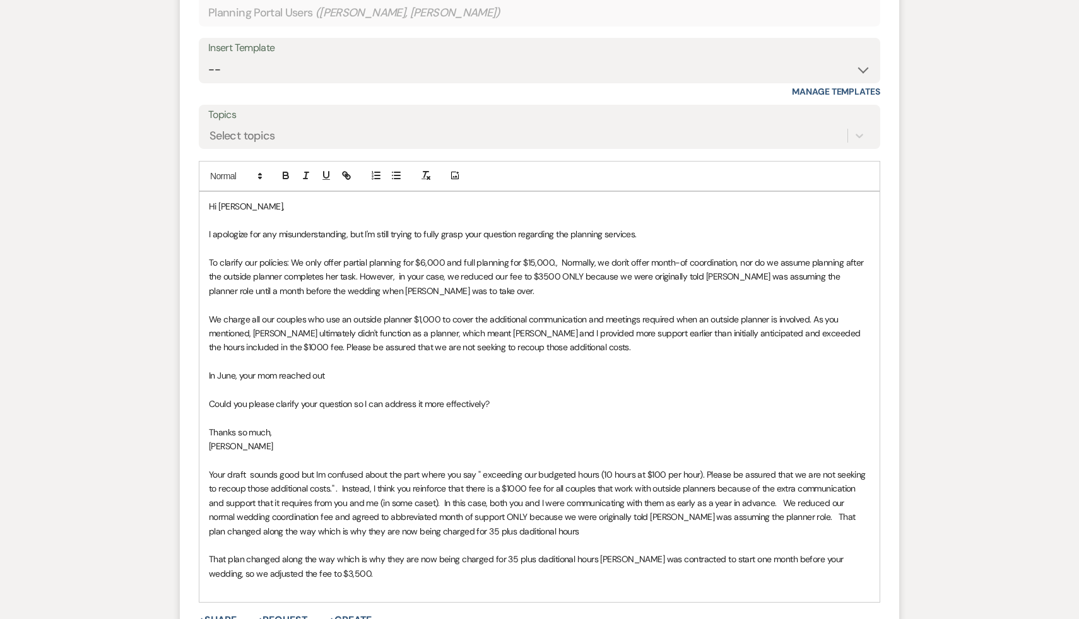
click at [416, 439] on p "Thanks so much," at bounding box center [539, 432] width 661 height 14
click at [356, 292] on span "To clarify our policies: We only offer partial planning for $6,000 and full pla…" at bounding box center [537, 277] width 657 height 40
click at [451, 292] on span "To clarify our policies: We only offer partial planning for $6,000 and full pla…" at bounding box center [537, 277] width 657 height 40
click at [615, 397] on p at bounding box center [539, 390] width 661 height 14
drag, startPoint x: 519, startPoint y: 293, endPoint x: 493, endPoint y: 292, distance: 25.9
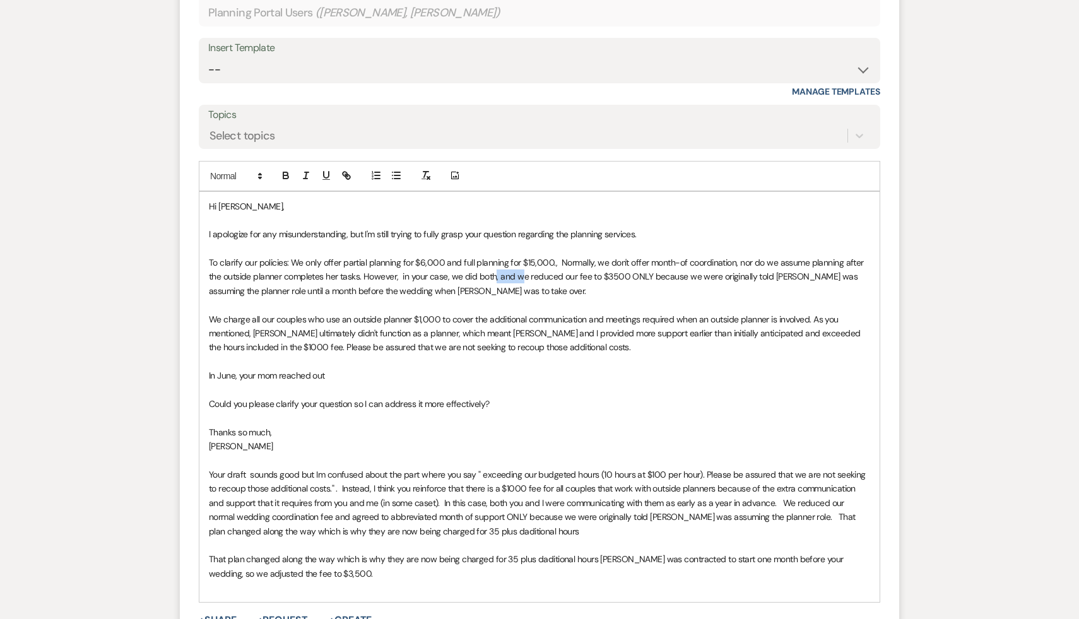
click at [493, 292] on span "To clarify our policies: We only offer partial planning for $6,000 and full pla…" at bounding box center [537, 277] width 657 height 40
click at [610, 411] on p "Could you please clarify your question so I can address it more effectively?" at bounding box center [539, 404] width 661 height 14
click at [594, 411] on p "Could you please clarify your question so I can address it more effectively?" at bounding box center [539, 404] width 661 height 14
click at [565, 425] on p at bounding box center [539, 418] width 661 height 14
click at [642, 397] on p at bounding box center [539, 390] width 661 height 14
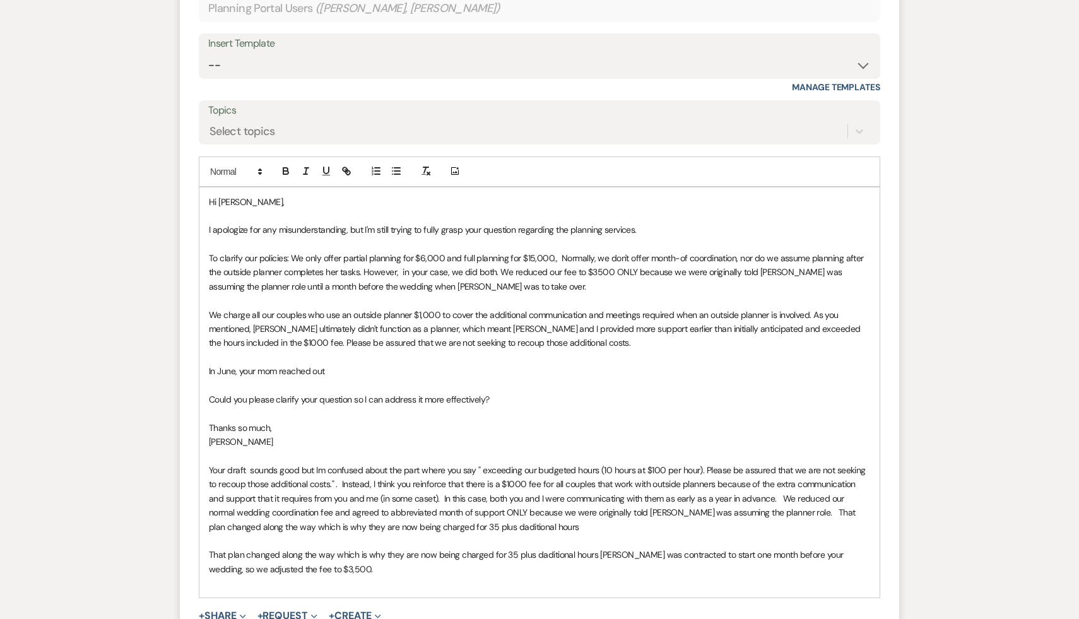
scroll to position [1120, 0]
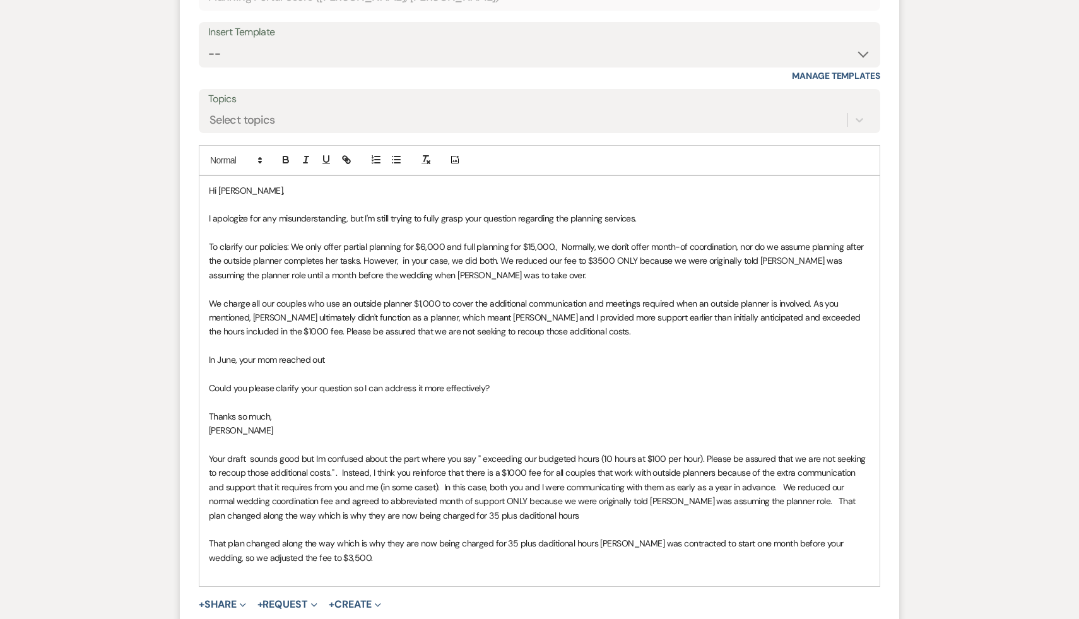
click at [593, 395] on p "Could you please clarify your question so I can address it more effectively?" at bounding box center [539, 388] width 661 height 14
click at [527, 395] on p "Could you please clarify your question so I can address it more effectively?" at bounding box center [539, 388] width 661 height 14
click at [533, 409] on p at bounding box center [539, 402] width 661 height 14
click at [463, 276] on span "To clarify our policies: We only offer partial planning for $6,000 and full pla…" at bounding box center [537, 261] width 657 height 40
drag, startPoint x: 526, startPoint y: 276, endPoint x: 510, endPoint y: 276, distance: 15.8
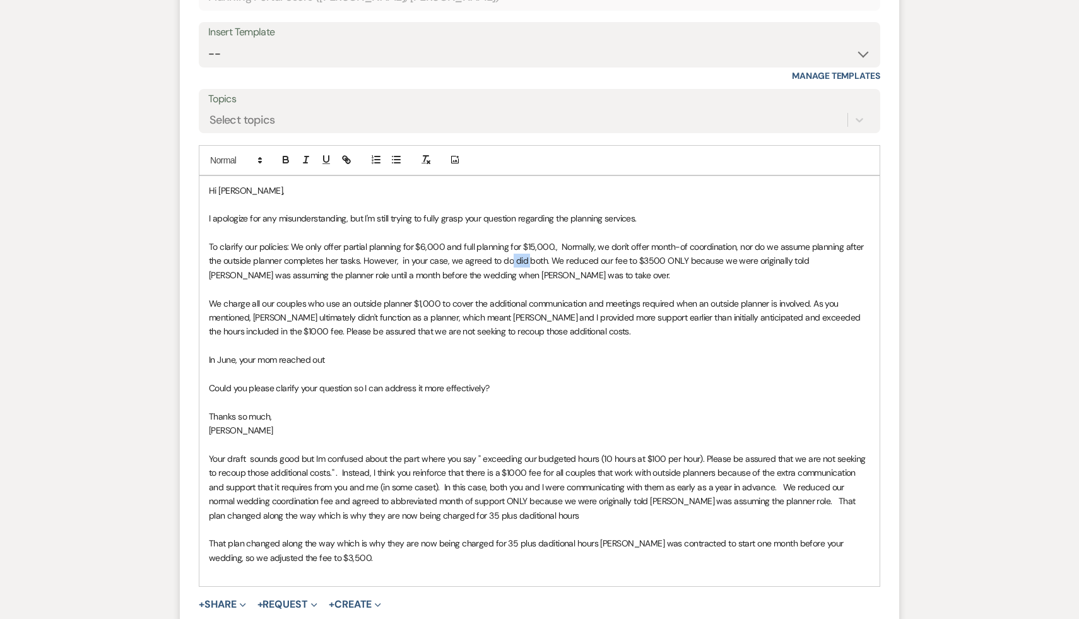
click at [510, 276] on span "To clarify our policies: We only offer partial planning for $6,000 and full pla…" at bounding box center [537, 261] width 657 height 40
click at [613, 381] on p at bounding box center [539, 374] width 661 height 14
click at [615, 381] on p at bounding box center [539, 374] width 661 height 14
click at [555, 423] on p "Thanks so much," at bounding box center [539, 416] width 661 height 14
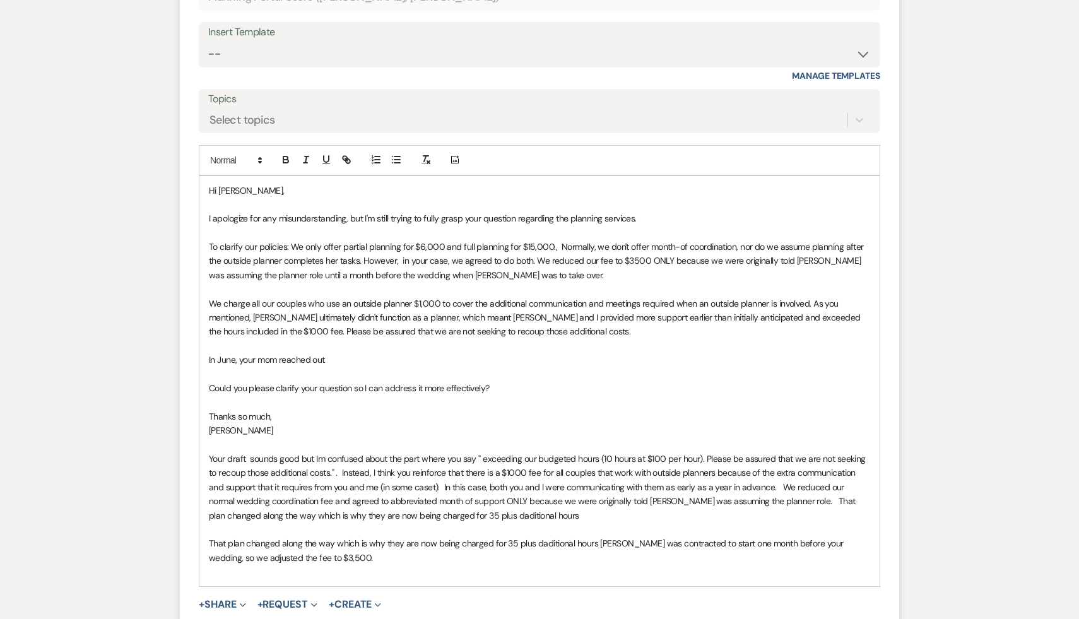
click at [555, 423] on p "Thanks so much," at bounding box center [539, 416] width 661 height 14
click at [541, 277] on span "To clarify our policies: We only offer partial planning for $6,000 and full pla…" at bounding box center [537, 261] width 657 height 40
click at [574, 367] on p "In June, your mom reached out" at bounding box center [539, 360] width 661 height 14
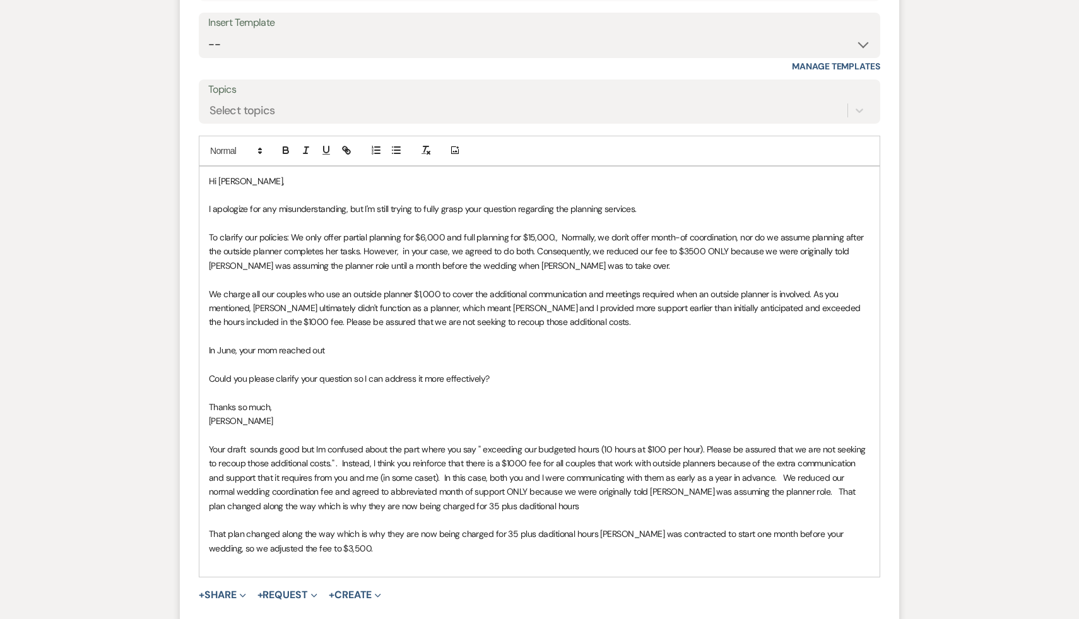
scroll to position [1130, 0]
click at [574, 399] on p at bounding box center [539, 392] width 661 height 14
click at [458, 427] on p "[PERSON_NAME]" at bounding box center [539, 420] width 661 height 14
click at [647, 343] on p at bounding box center [539, 336] width 661 height 14
click at [530, 442] on p at bounding box center [539, 435] width 661 height 14
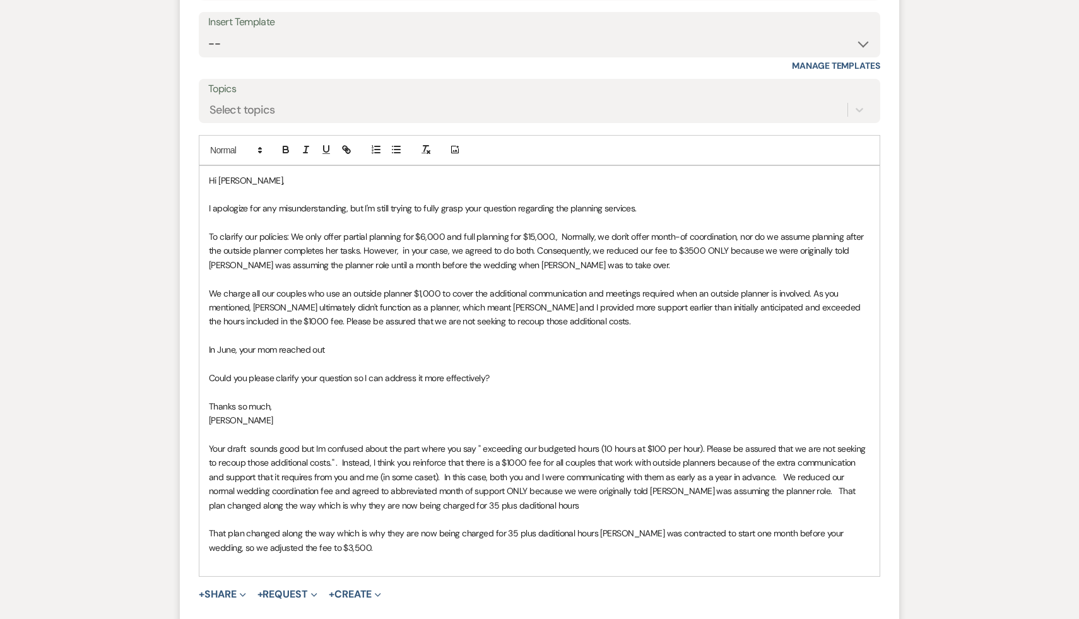
click at [530, 442] on p at bounding box center [539, 435] width 661 height 14
click at [633, 343] on p at bounding box center [539, 336] width 661 height 14
click at [611, 324] on span "We charge all our couples who use an outside planner $1,000 to cover the additi…" at bounding box center [536, 308] width 654 height 40
click at [632, 385] on p "Could you please clarify your question so I can address it more effectively?" at bounding box center [539, 378] width 661 height 14
click at [686, 356] on p "In June, your mom reached out" at bounding box center [539, 350] width 661 height 14
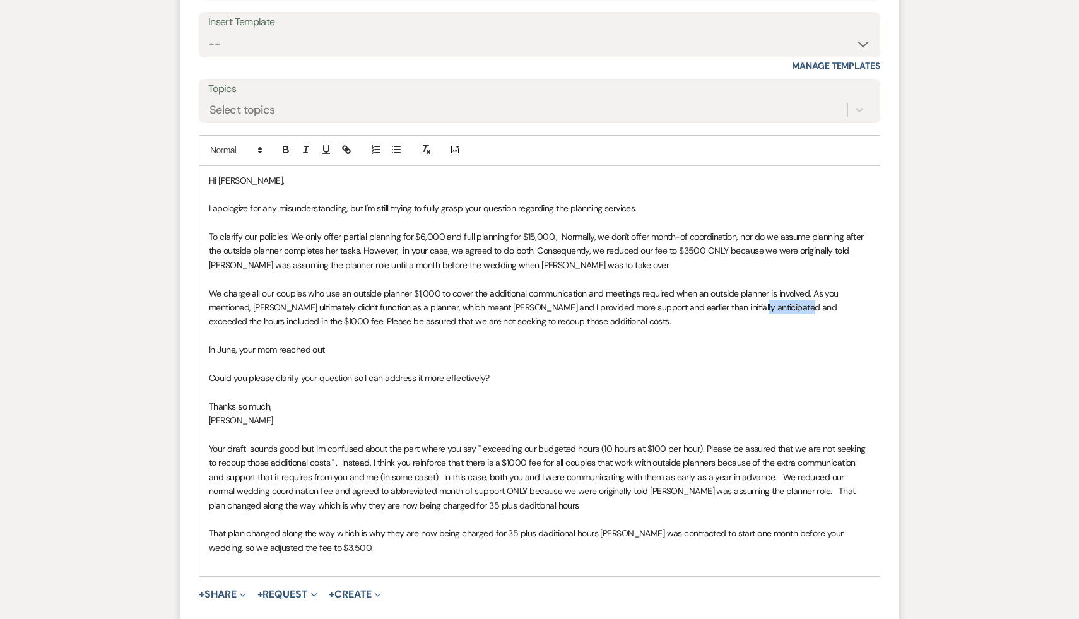
drag, startPoint x: 796, startPoint y: 322, endPoint x: 740, endPoint y: 321, distance: 55.5
click at [740, 321] on span "We charge all our couples who use an outside planner $1,000 to cover the additi…" at bounding box center [525, 308] width 632 height 40
click at [727, 356] on p "In June, your mom reached out" at bounding box center [539, 350] width 661 height 14
click at [500, 427] on p "[PERSON_NAME]" at bounding box center [539, 420] width 661 height 14
click at [377, 356] on p "In June, your mom reached out" at bounding box center [539, 350] width 661 height 14
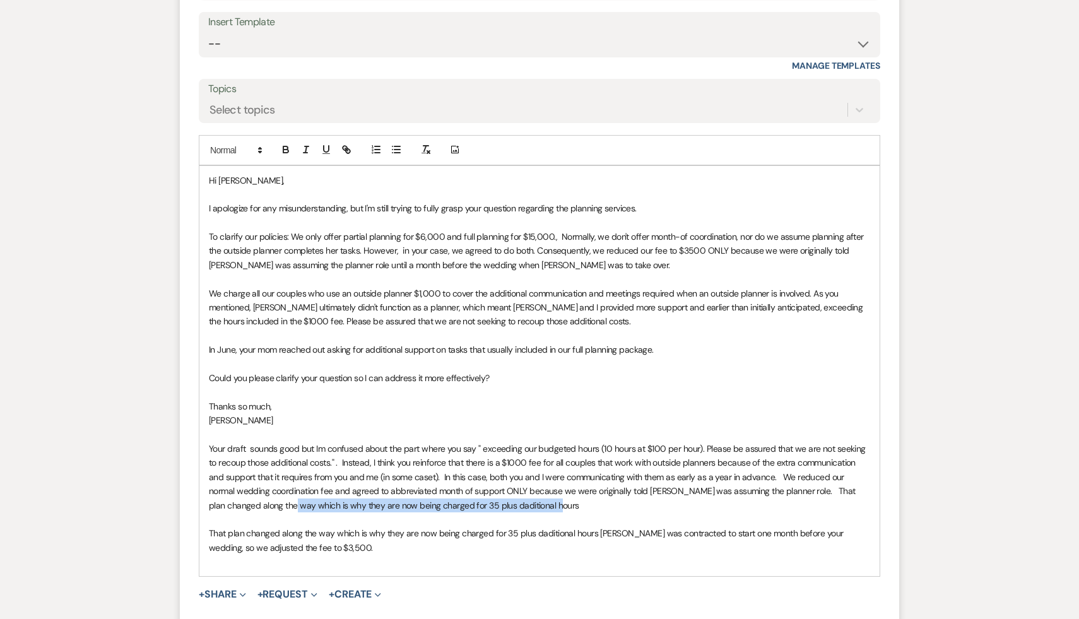
drag, startPoint x: 510, startPoint y: 523, endPoint x: 243, endPoint y: 522, distance: 267.5
click at [243, 512] on p "Your draft sounds good but Im confused about the part where you say " exceeding…" at bounding box center [539, 477] width 661 height 71
copy span "which is why they are now being charged for 35 plus daditional hours"
click at [656, 356] on p "In June, your mom reached out asking for additional support on tasks that usual…" at bounding box center [539, 350] width 661 height 14
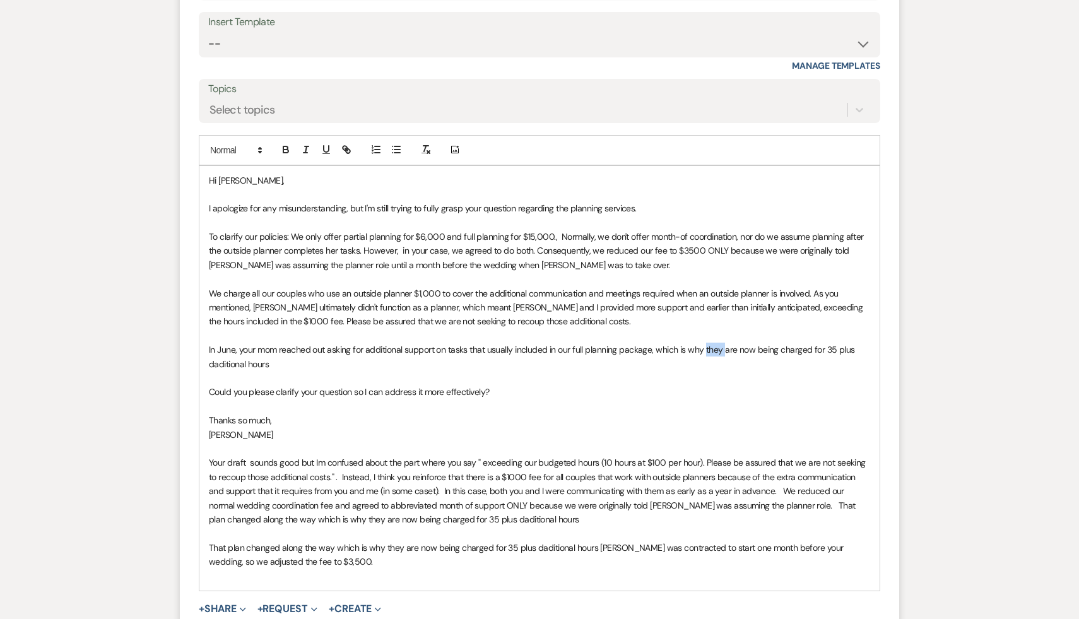
drag, startPoint x: 721, startPoint y: 366, endPoint x: 702, endPoint y: 365, distance: 19.0
click at [702, 365] on span "In June, your mom reached out asking for additional support on tasks that usual…" at bounding box center [533, 356] width 648 height 25
drag, startPoint x: 244, startPoint y: 380, endPoint x: 185, endPoint y: 380, distance: 59.3
click at [185, 380] on form "Reply X Draft saved! Recipients* Planning Portal Users ( Samara, Michaela Petig…" at bounding box center [539, 293] width 719 height 769
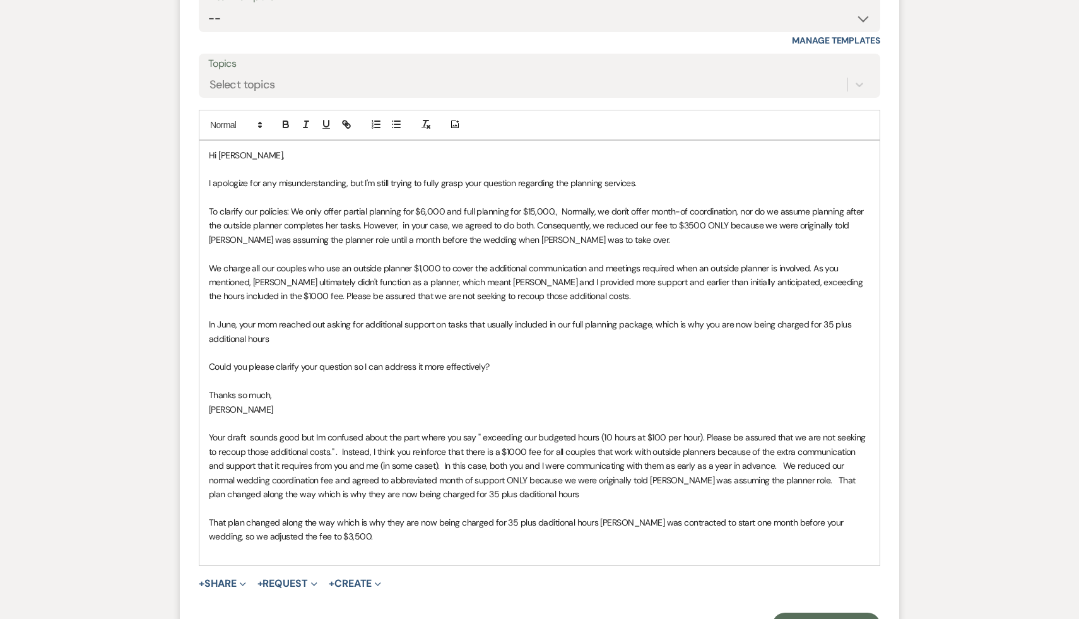
scroll to position [1167, 0]
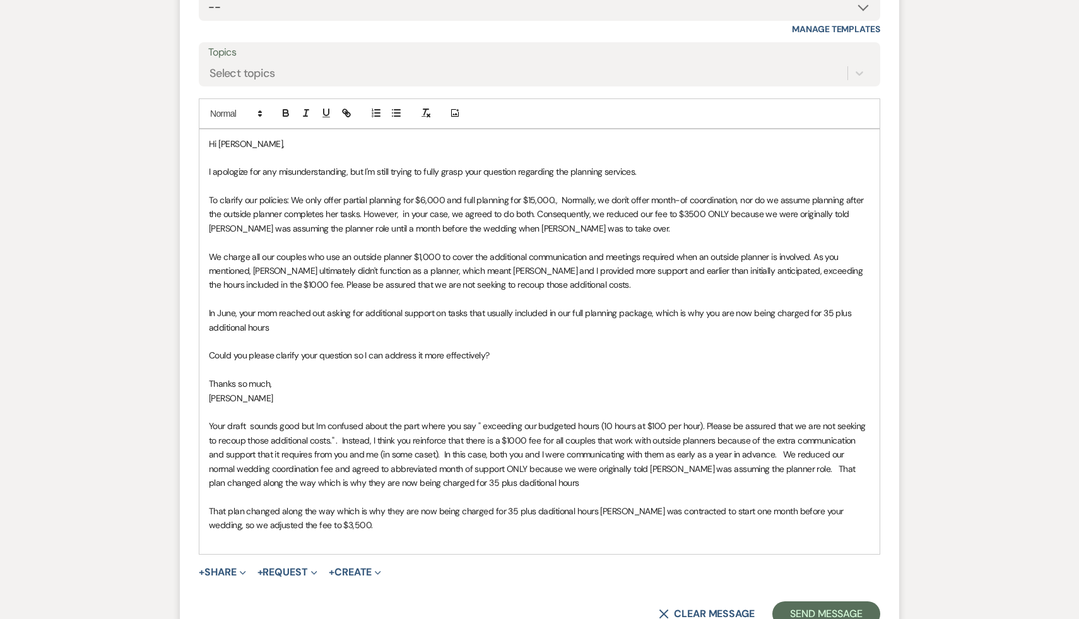
click at [425, 546] on p at bounding box center [539, 539] width 661 height 14
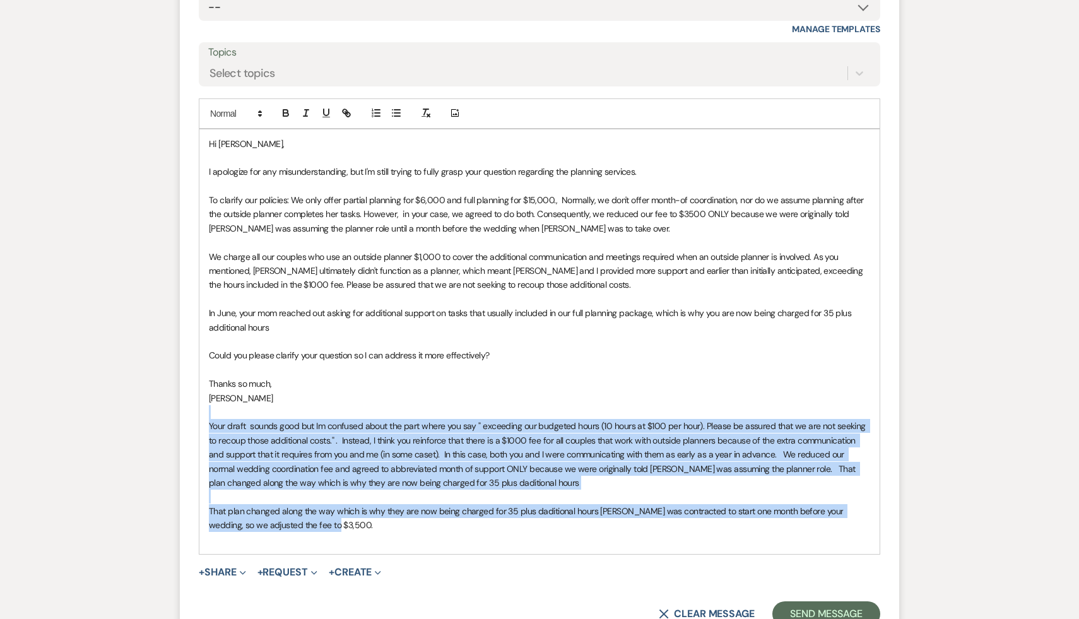
drag, startPoint x: 320, startPoint y: 544, endPoint x: 206, endPoint y: 432, distance: 159.3
click at [206, 432] on div "Hi Samara, I apologize for any misunderstanding, but I'm still trying to fully …" at bounding box center [539, 341] width 680 height 425
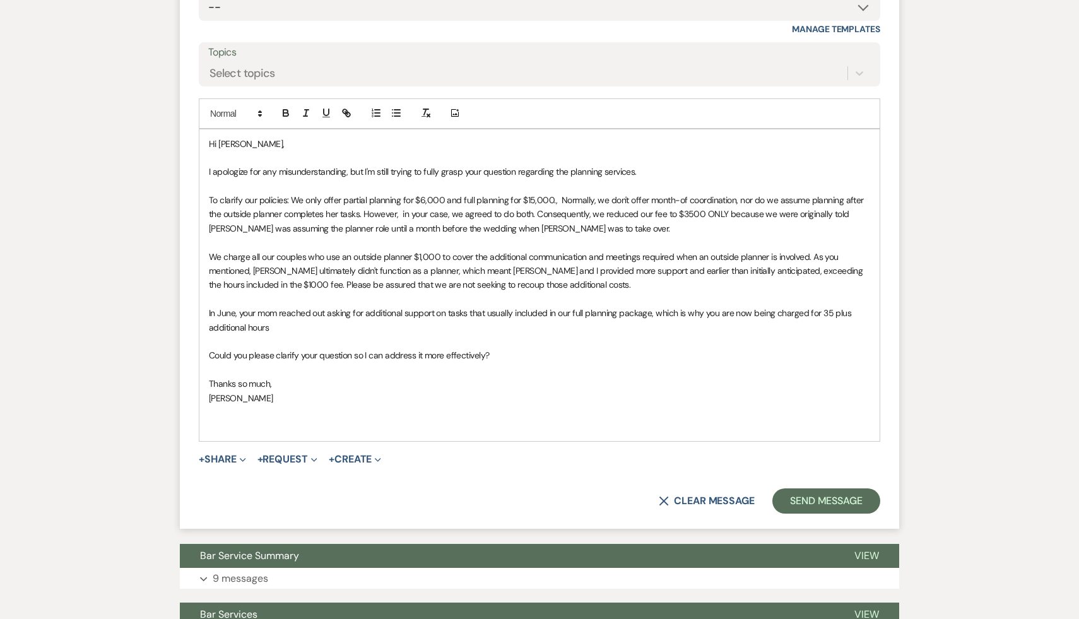
click at [545, 362] on p "Could you please clarify your question so I can address it more effectively?" at bounding box center [539, 355] width 661 height 14
click at [487, 330] on span "In June, your mom reached out asking for additional support on tasks that usual…" at bounding box center [531, 319] width 645 height 25
click at [560, 377] on p at bounding box center [539, 370] width 661 height 14
click at [208, 371] on div "Hi Samara, I apologize for any misunderstanding, but I'm still trying to fully …" at bounding box center [539, 285] width 680 height 312
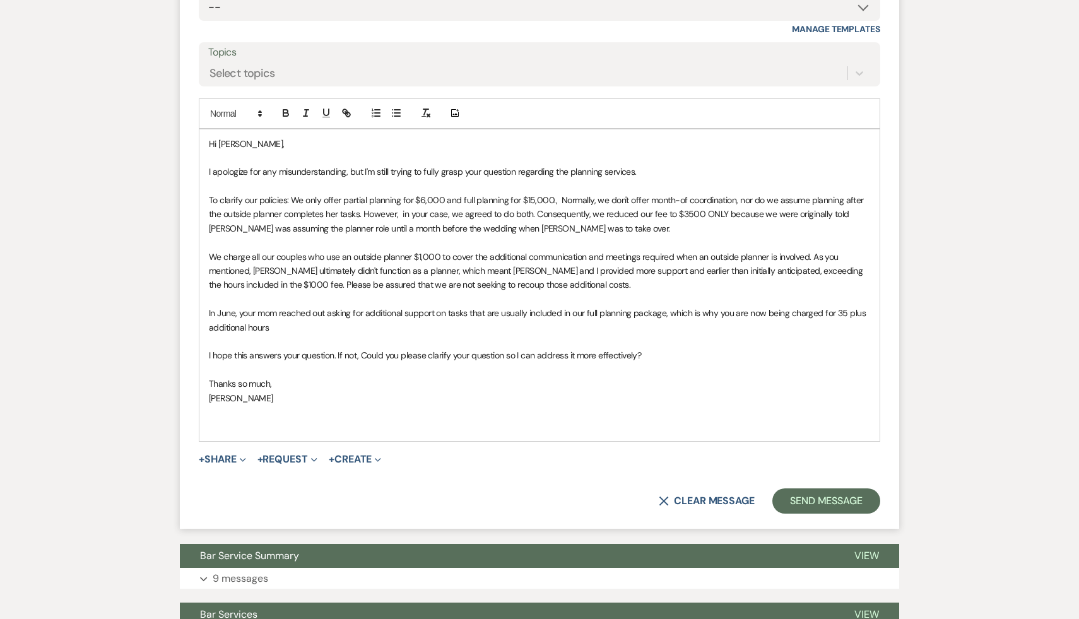
click at [365, 361] on span "I hope this answers your question. If not, Could you please clarify your questi…" at bounding box center [425, 355] width 432 height 11
click at [432, 405] on p "[PERSON_NAME]" at bounding box center [539, 398] width 661 height 14
click at [766, 235] on p "To clarify our policies: We only offer partial planning for $6,000 and full pla…" at bounding box center [539, 214] width 661 height 42
click at [765, 235] on p "To clarify our policies: We only offer partial planning for $6,000 and full pla…" at bounding box center [539, 214] width 661 height 42
click at [739, 391] on p "Thanks so much," at bounding box center [539, 384] width 661 height 14
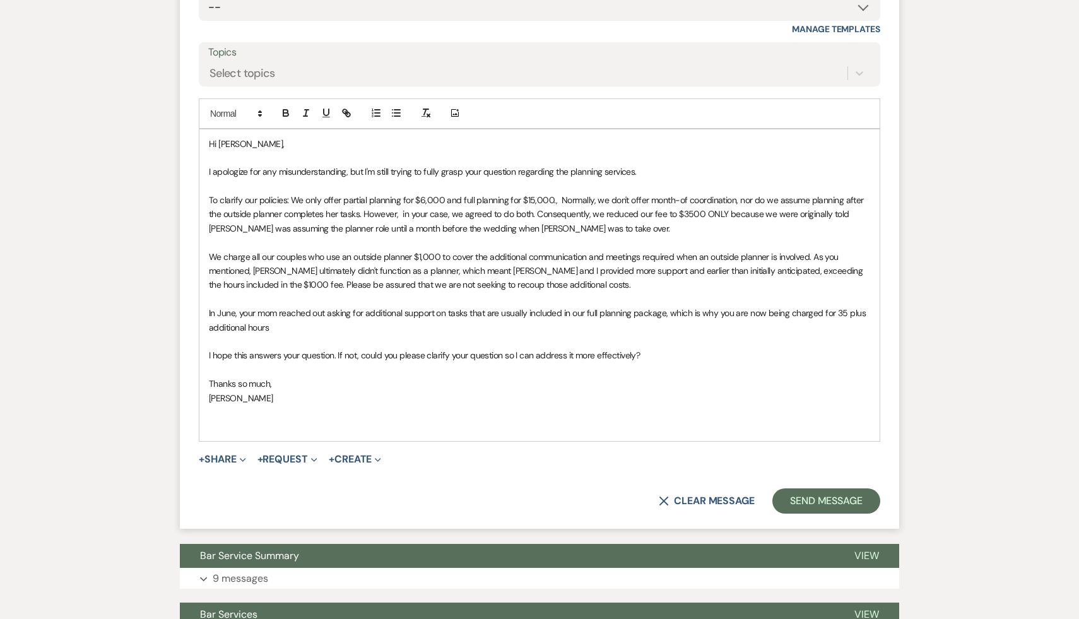
click at [717, 377] on p at bounding box center [539, 370] width 661 height 14
click at [573, 405] on p "[PERSON_NAME]" at bounding box center [539, 398] width 661 height 14
click at [774, 218] on span "To clarify our policies: We only offer partial planning for $6,000 and full pla…" at bounding box center [537, 214] width 657 height 40
click at [777, 334] on p "In June, your mom reached out asking for additional support on tasks that are u…" at bounding box center [539, 320] width 661 height 28
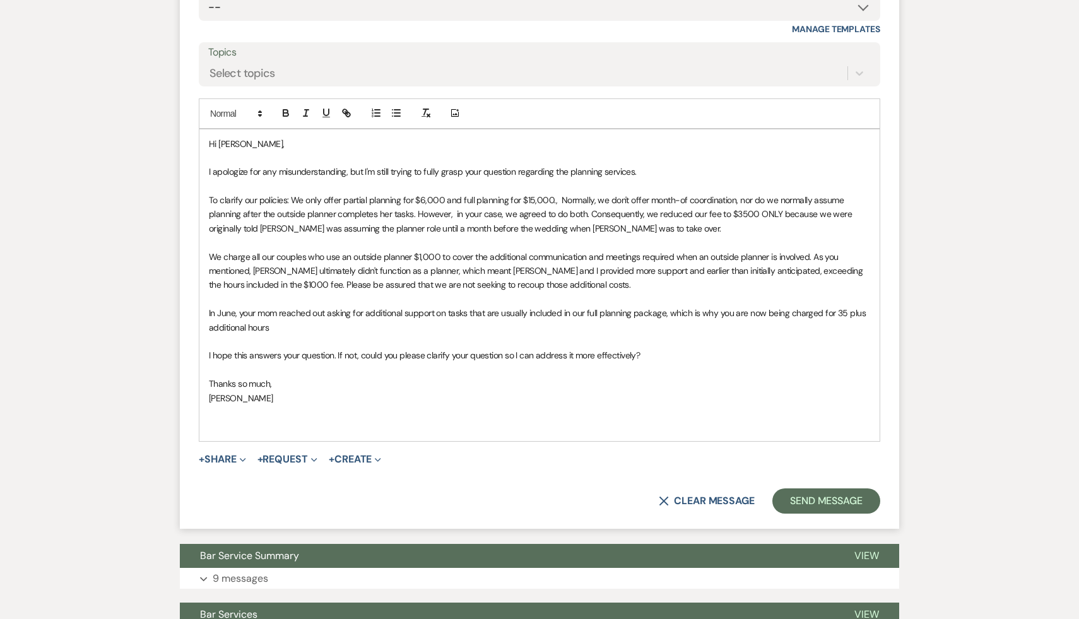
click at [547, 391] on p "Thanks so much," at bounding box center [539, 384] width 661 height 14
click at [757, 230] on span "To clarify our policies: We only offer partial planning for $6,000 and full pla…" at bounding box center [531, 214] width 645 height 40
click at [736, 460] on form "Reply X Saving draft... Recipients* Planning Portal Users ( Samara, Michaela Pe…" at bounding box center [539, 201] width 719 height 656
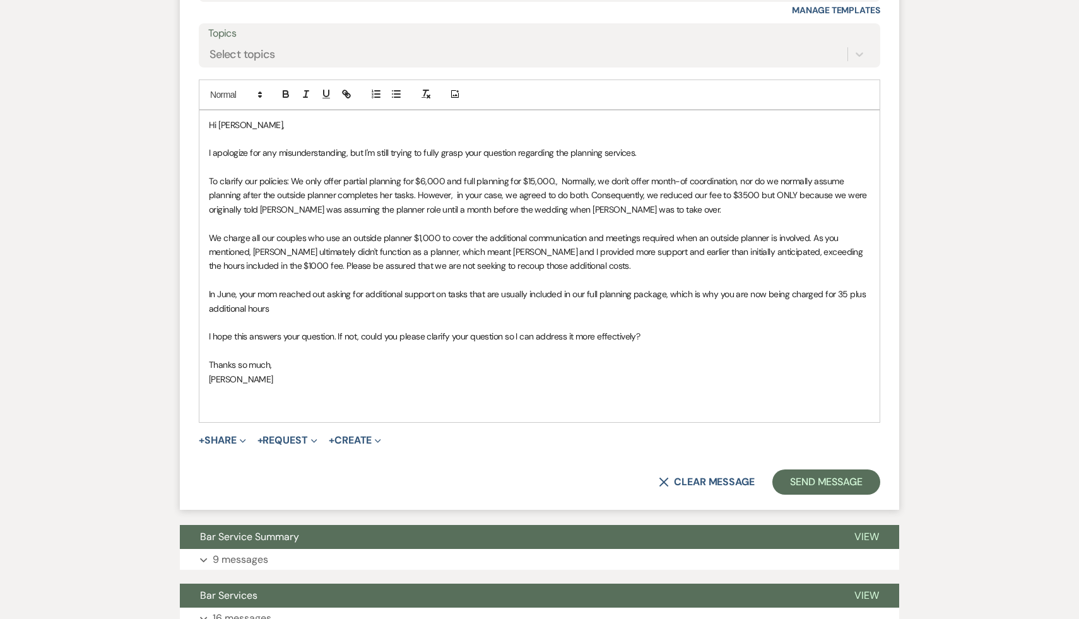
scroll to position [1187, 0]
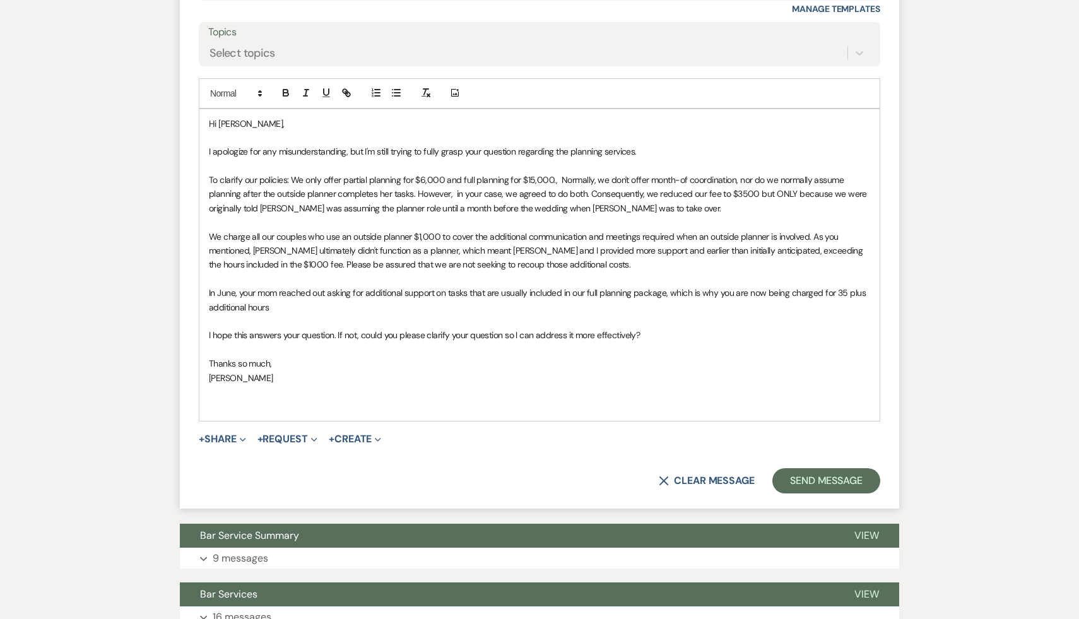
click at [594, 399] on p at bounding box center [539, 392] width 661 height 14
click at [498, 385] on p "[PERSON_NAME]" at bounding box center [539, 378] width 661 height 14
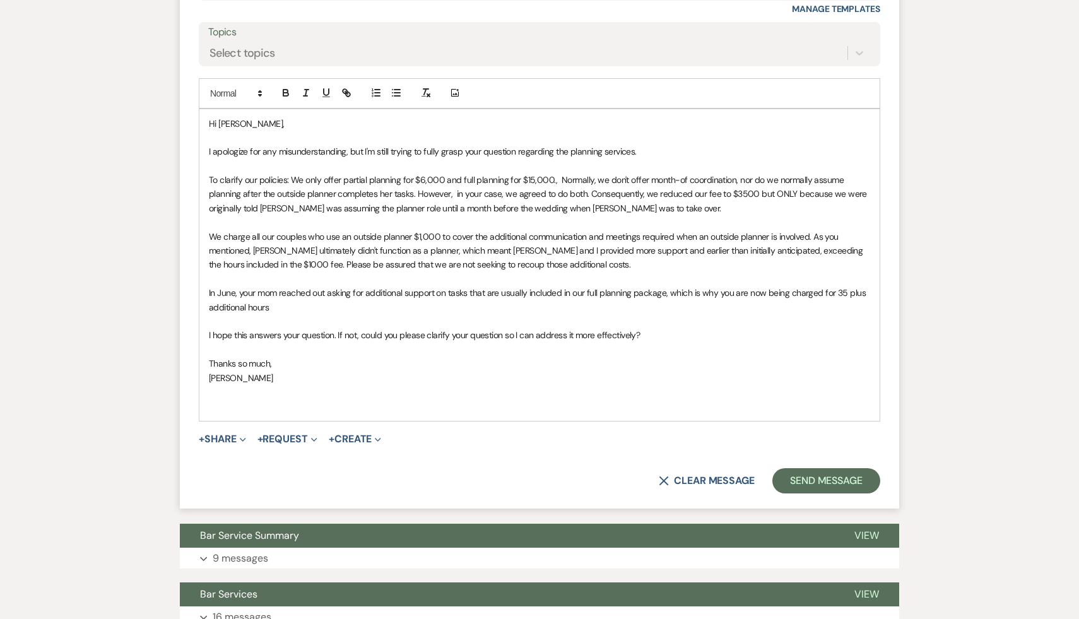
click at [417, 370] on p "Thanks so much," at bounding box center [539, 363] width 661 height 14
click at [455, 385] on p "[PERSON_NAME]" at bounding box center [539, 378] width 661 height 14
click at [526, 385] on p "[PERSON_NAME]" at bounding box center [539, 378] width 661 height 14
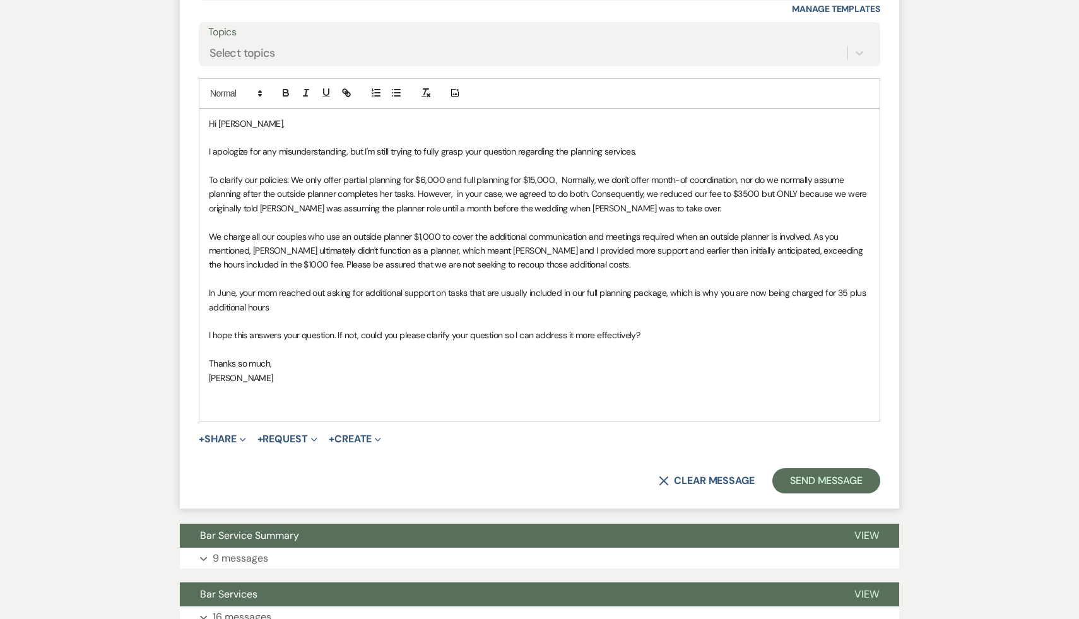
click at [428, 385] on p "[PERSON_NAME]" at bounding box center [539, 378] width 661 height 14
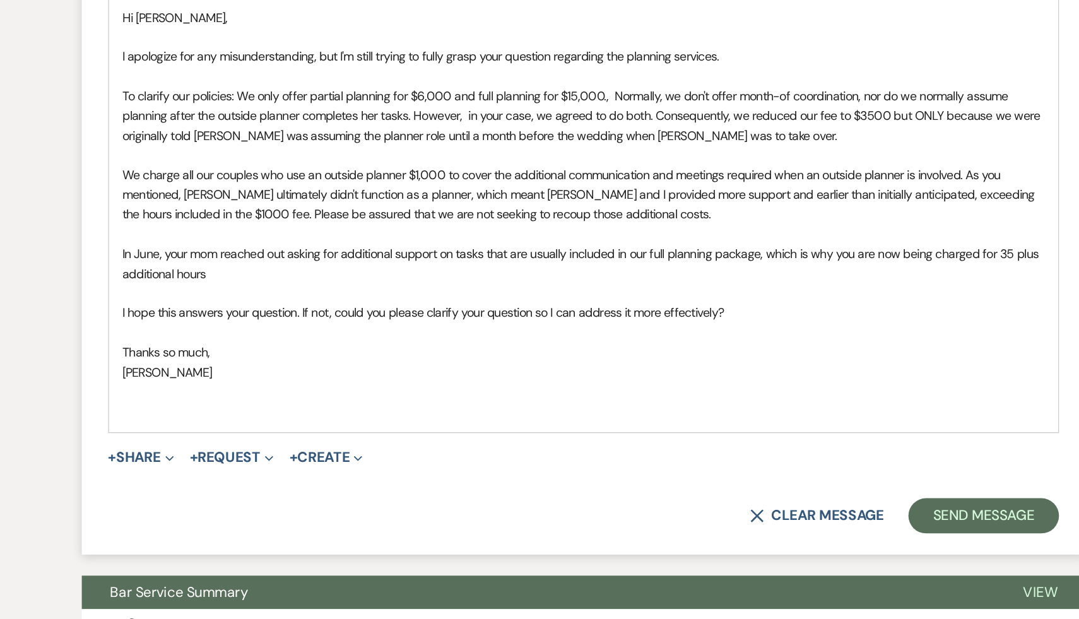
click at [361, 385] on p "[PERSON_NAME]" at bounding box center [539, 378] width 661 height 14
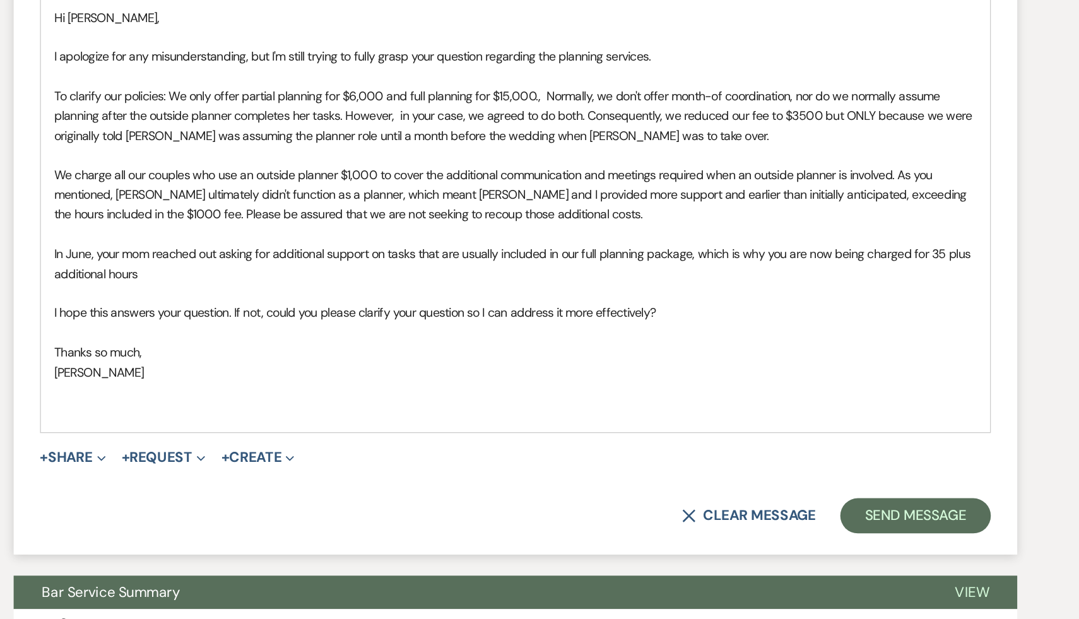
click at [506, 341] on span "I hope this answers your question. If not, could you please clarify your questi…" at bounding box center [424, 334] width 431 height 11
drag, startPoint x: 503, startPoint y: 351, endPoint x: 451, endPoint y: 350, distance: 51.7
click at [451, 341] on span "I hope this answers your question. If not, could you please clarify your questi…" at bounding box center [424, 334] width 431 height 11
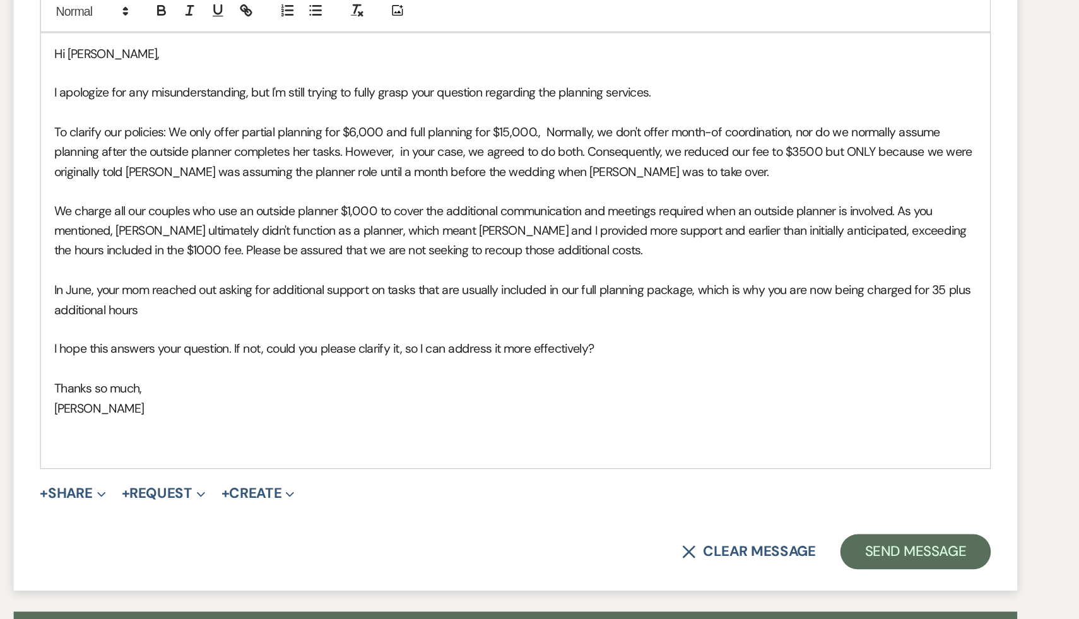
click at [478, 370] on p "Thanks so much," at bounding box center [539, 363] width 661 height 14
click at [475, 370] on p "Thanks so much," at bounding box center [539, 363] width 661 height 14
click at [507, 385] on p "[PERSON_NAME]" at bounding box center [539, 378] width 661 height 14
click at [564, 385] on p "[PERSON_NAME]" at bounding box center [539, 378] width 661 height 14
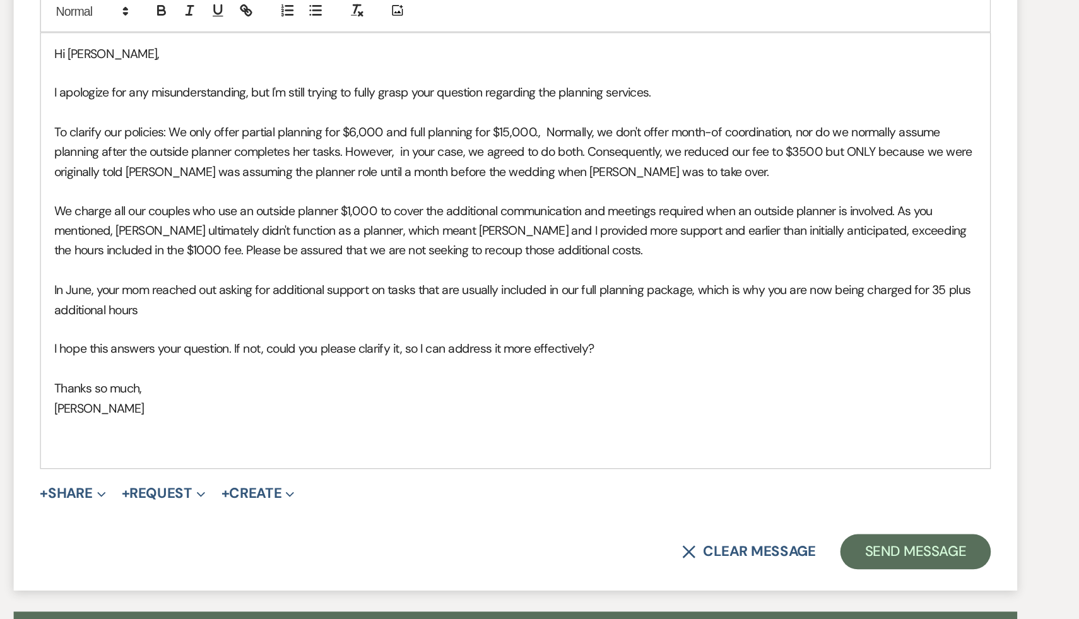
click at [564, 385] on p "[PERSON_NAME]" at bounding box center [539, 378] width 661 height 14
drag, startPoint x: 242, startPoint y: 224, endPoint x: 200, endPoint y: 223, distance: 42.3
click at [200, 223] on div "Hi Samara, I apologize for any misunderstanding, but I'm still trying to fully …" at bounding box center [539, 265] width 680 height 312
click at [328, 356] on p at bounding box center [539, 350] width 661 height 14
click at [427, 370] on p "Thanks so much," at bounding box center [539, 363] width 661 height 14
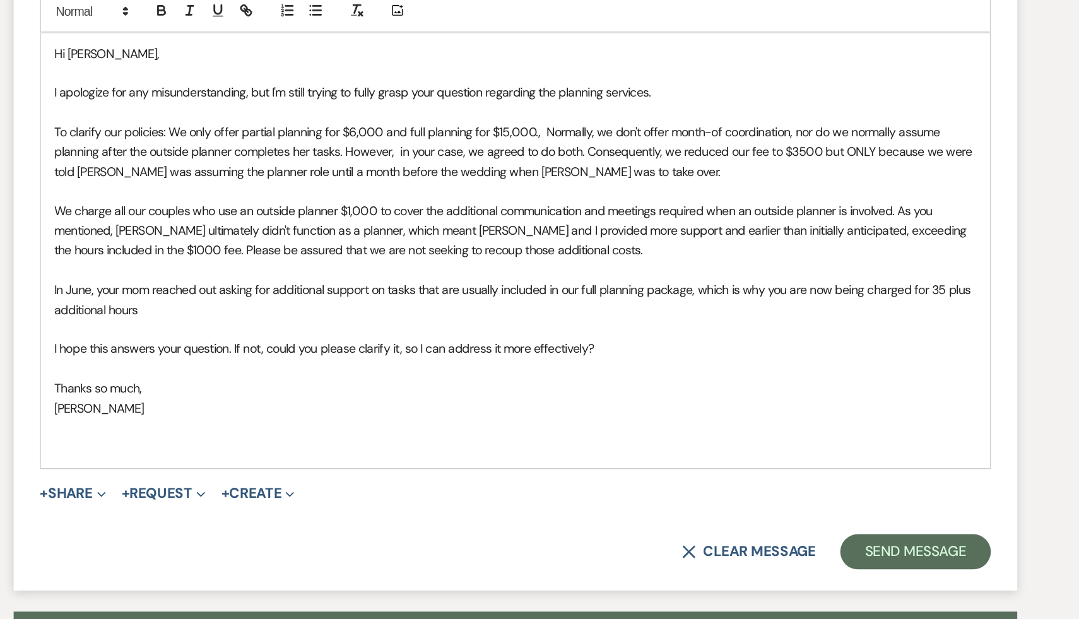
click at [420, 399] on p at bounding box center [539, 392] width 661 height 14
click at [474, 385] on p "[PERSON_NAME]" at bounding box center [539, 378] width 661 height 14
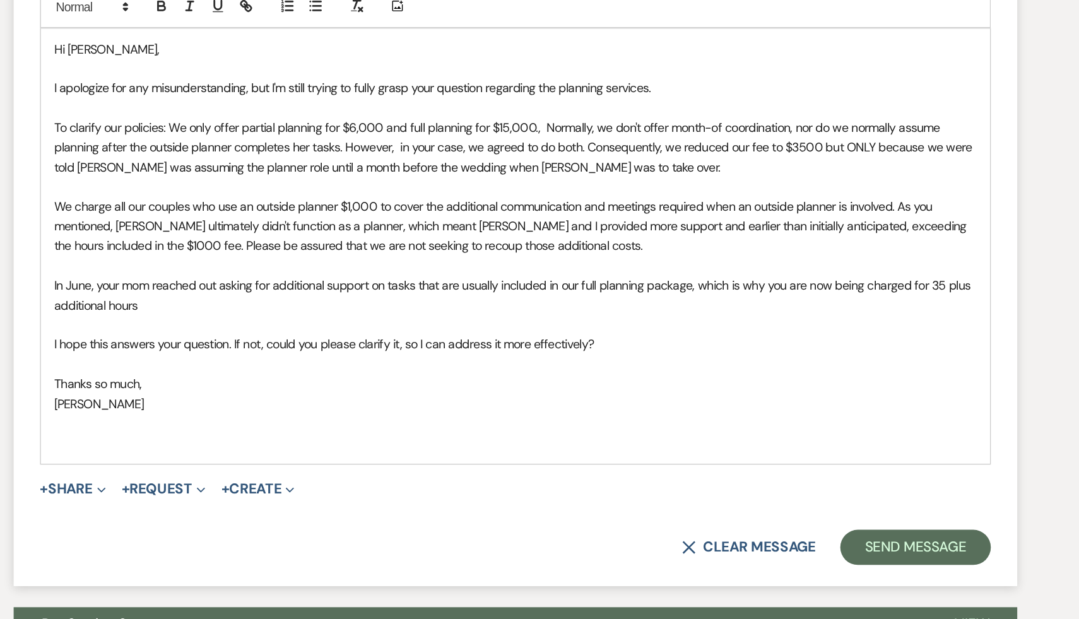
click at [548, 385] on p "[PERSON_NAME]" at bounding box center [539, 378] width 661 height 14
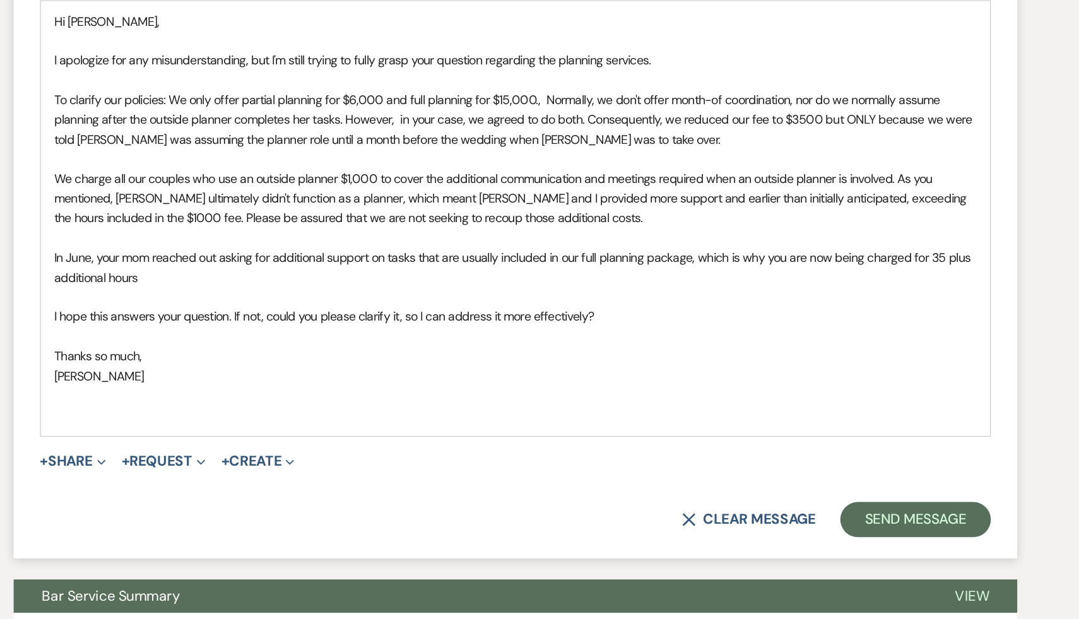
click at [531, 480] on form "Reply X Draft Recipients* Planning Portal Users ( Samara, Michaela Petigrow ) I…" at bounding box center [539, 180] width 719 height 656
click at [553, 399] on p at bounding box center [539, 392] width 661 height 14
click at [553, 421] on div "Hi Samara, I apologize for any misunderstanding, but I'm still trying to fully …" at bounding box center [539, 265] width 680 height 312
click at [500, 399] on p at bounding box center [539, 392] width 661 height 14
click at [444, 385] on p "[PERSON_NAME]" at bounding box center [539, 378] width 661 height 14
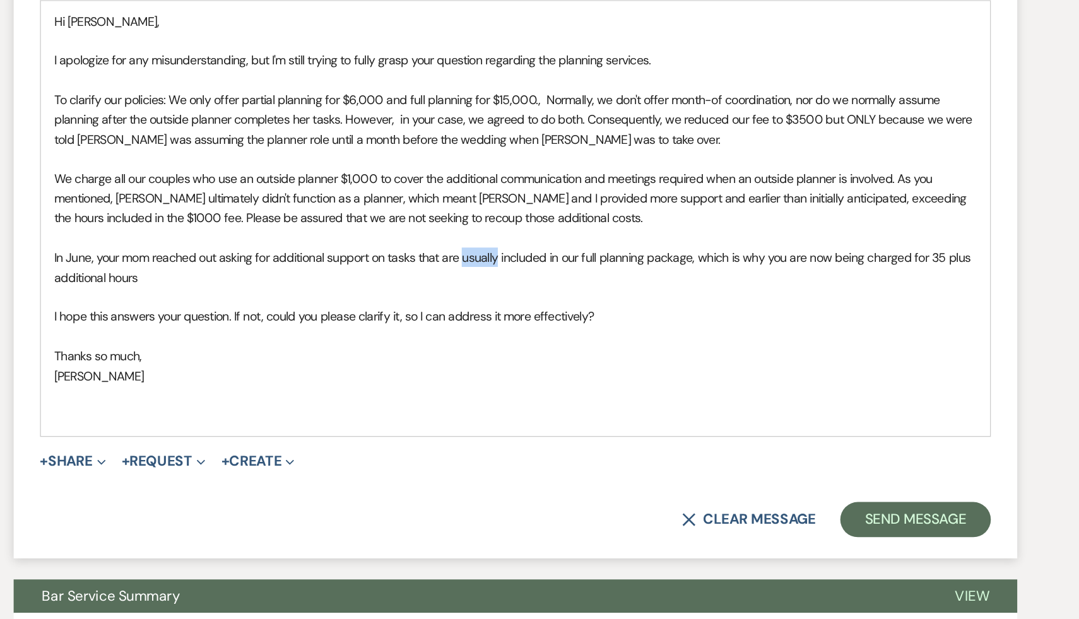
drag, startPoint x: 526, startPoint y: 309, endPoint x: 500, endPoint y: 307, distance: 25.9
click at [500, 307] on span "In June, your mom reached out asking for additional support on tasks that are u…" at bounding box center [538, 299] width 659 height 25
click at [544, 356] on p at bounding box center [539, 350] width 661 height 14
click at [463, 399] on p at bounding box center [539, 392] width 661 height 14
drag, startPoint x: 599, startPoint y: 196, endPoint x: 557, endPoint y: 196, distance: 41.6
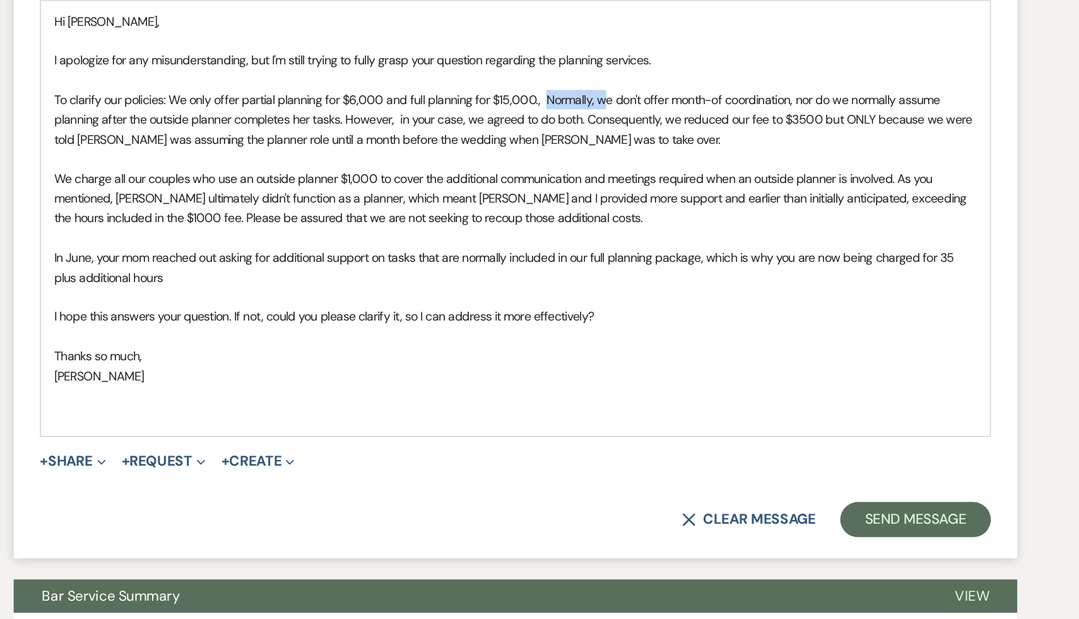
click at [557, 196] on span "To clarify our policies: We only offer partial planning for $6,000 and full pla…" at bounding box center [540, 194] width 663 height 40
click at [651, 310] on span "In June, your mom reached out asking for additional support on tasks that are n…" at bounding box center [532, 299] width 647 height 25
click at [497, 370] on p "Thanks so much," at bounding box center [539, 363] width 661 height 14
click at [524, 370] on p "Thanks so much," at bounding box center [539, 363] width 661 height 14
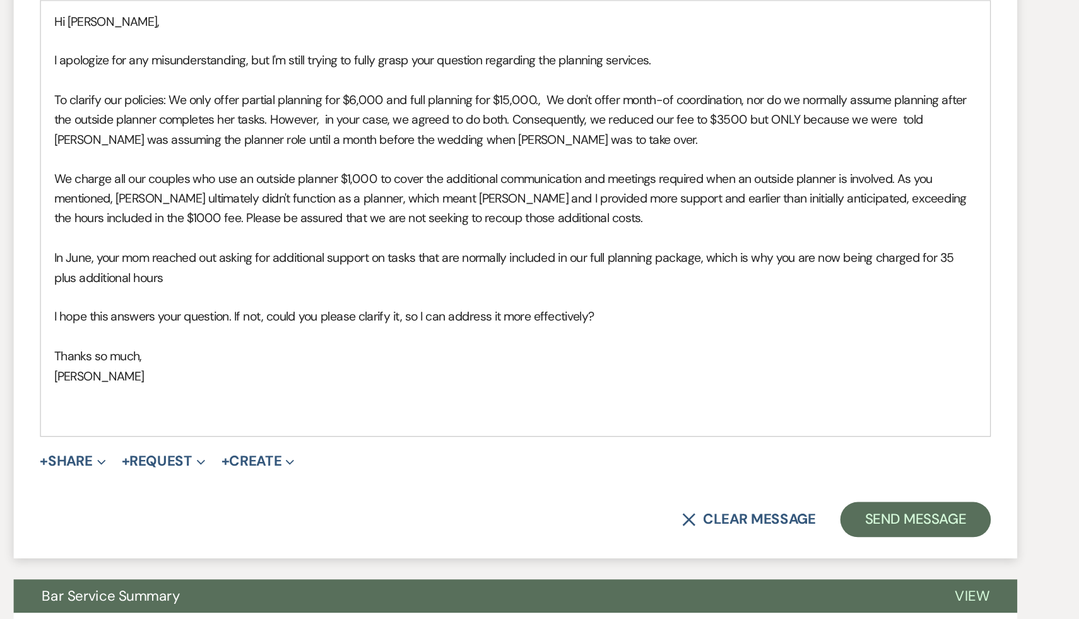
click at [524, 370] on p "Thanks so much," at bounding box center [539, 363] width 661 height 14
click at [809, 211] on span "To clarify our policies: We only offer partial planning for $6,000 and full pla…" at bounding box center [537, 194] width 656 height 40
click at [726, 370] on p "Thanks so much," at bounding box center [539, 363] width 661 height 14
click at [700, 208] on span "To clarify our policies: We only offer partial planning for $6,000 and full pla…" at bounding box center [537, 194] width 656 height 40
click at [663, 342] on p "I hope this answers your question. If not, could you please clarify it, so I ca…" at bounding box center [539, 335] width 661 height 14
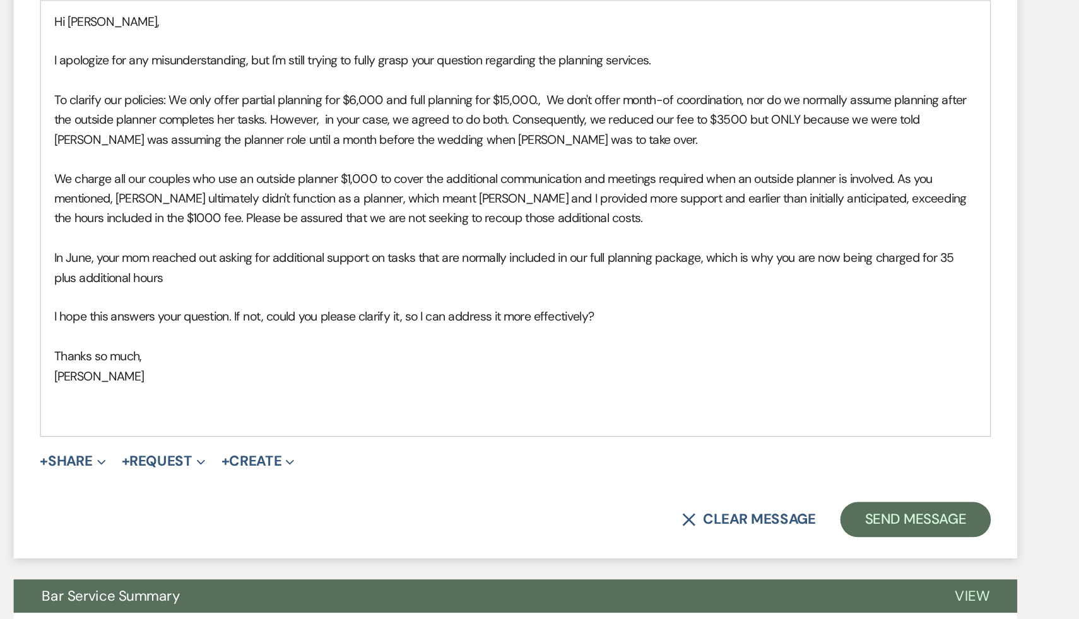
click at [455, 370] on p "Thanks so much," at bounding box center [539, 363] width 661 height 14
click at [457, 385] on p "[PERSON_NAME]" at bounding box center [539, 378] width 661 height 14
click at [526, 385] on p "[PERSON_NAME]" at bounding box center [539, 378] width 661 height 14
click at [413, 385] on p "[PERSON_NAME]" at bounding box center [539, 378] width 661 height 14
click at [439, 385] on p "[PERSON_NAME]" at bounding box center [539, 378] width 661 height 14
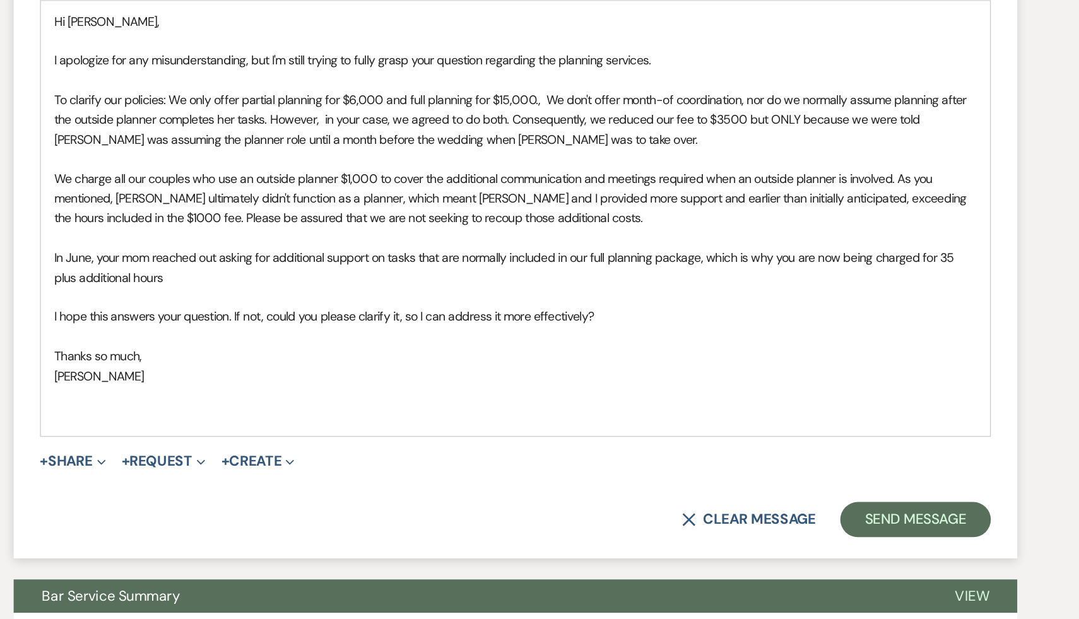
click at [417, 385] on p "[PERSON_NAME]" at bounding box center [539, 378] width 661 height 14
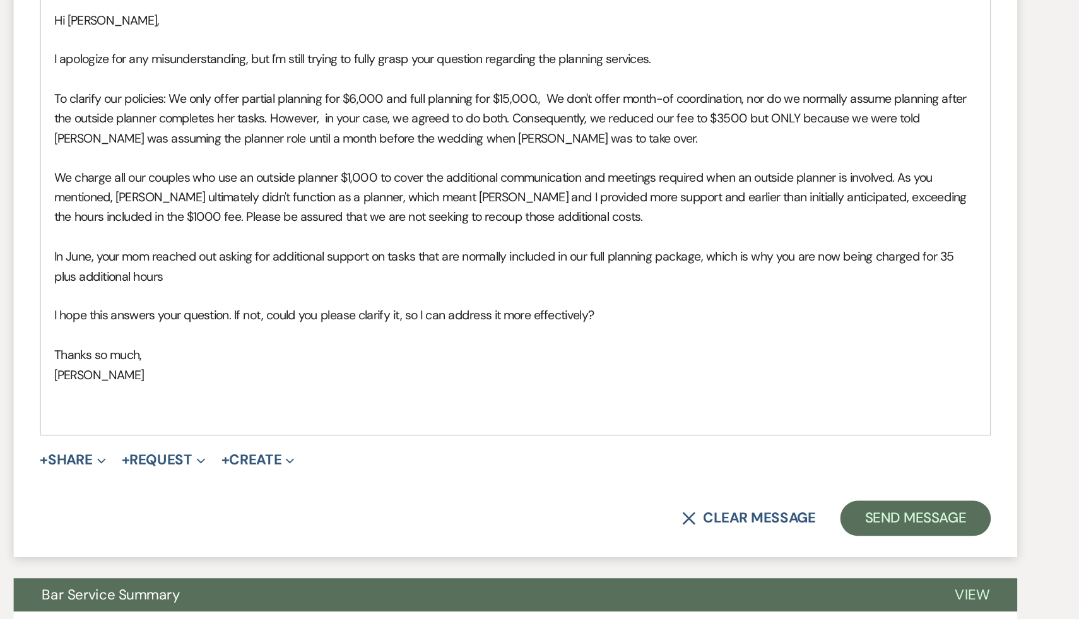
click at [417, 385] on p "[PERSON_NAME]" at bounding box center [539, 378] width 661 height 14
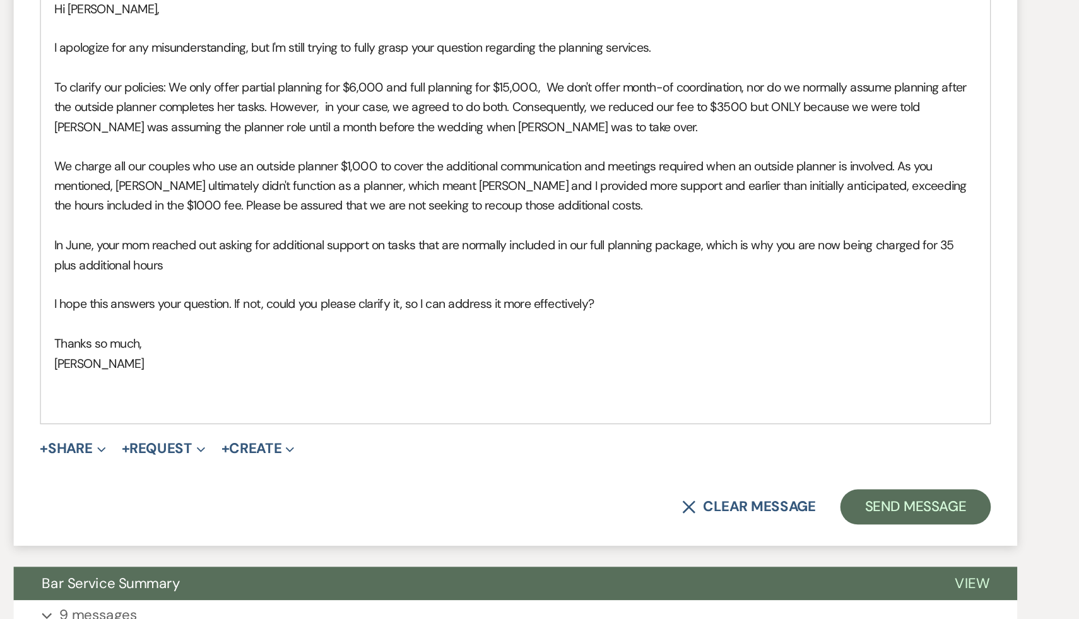
click at [525, 370] on p "Thanks so much," at bounding box center [539, 363] width 661 height 14
click at [491, 370] on p "Thanks so much," at bounding box center [539, 363] width 661 height 14
click at [857, 493] on button "Send Message" at bounding box center [826, 480] width 108 height 25
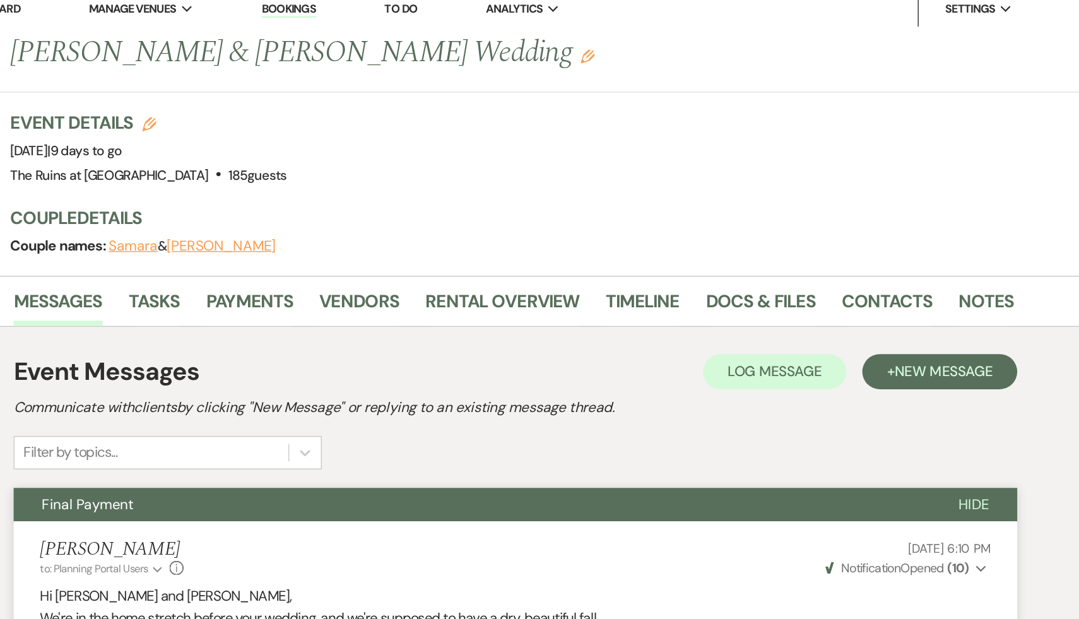
scroll to position [0, 0]
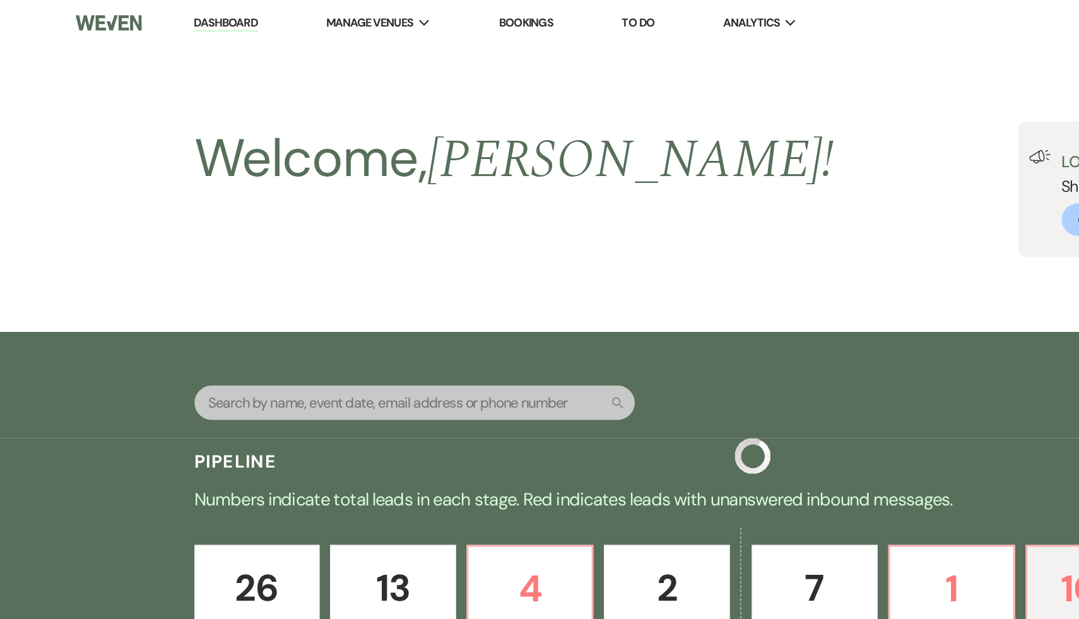
scroll to position [680, 0]
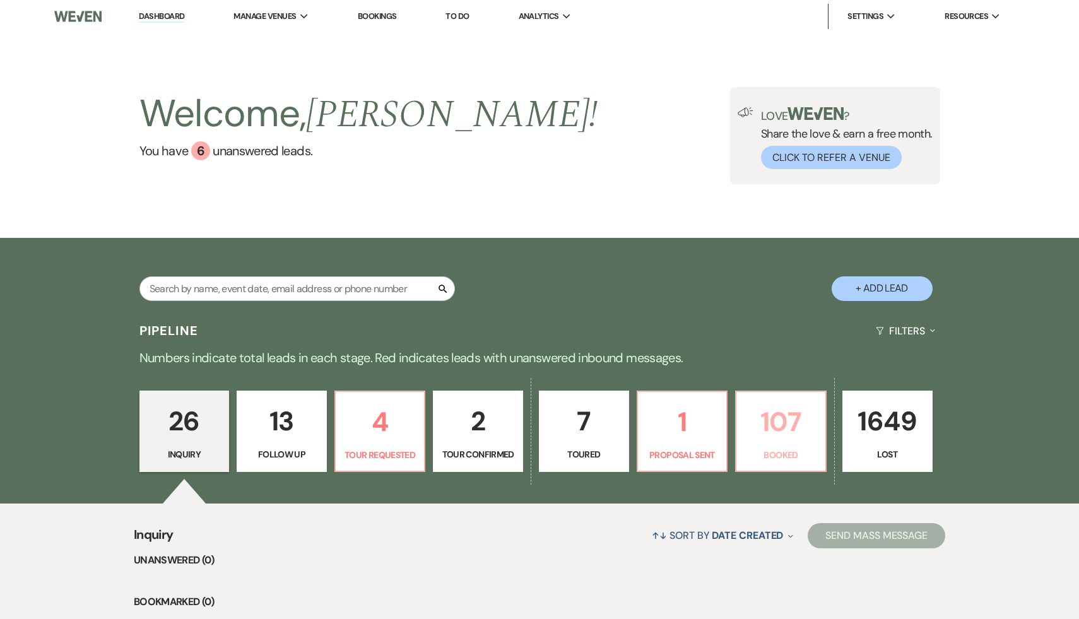
click at [783, 420] on p "107" at bounding box center [781, 422] width 74 height 42
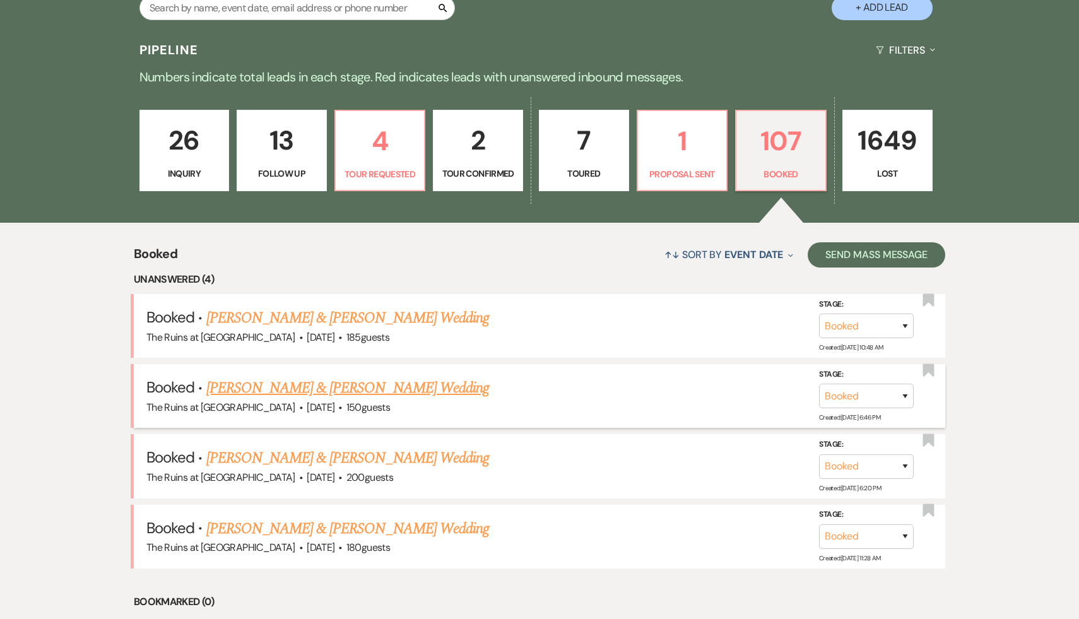
scroll to position [281, 0]
click at [336, 528] on link "Allen Gorospe & Danny Durkin's Wedding" at bounding box center [347, 528] width 283 height 23
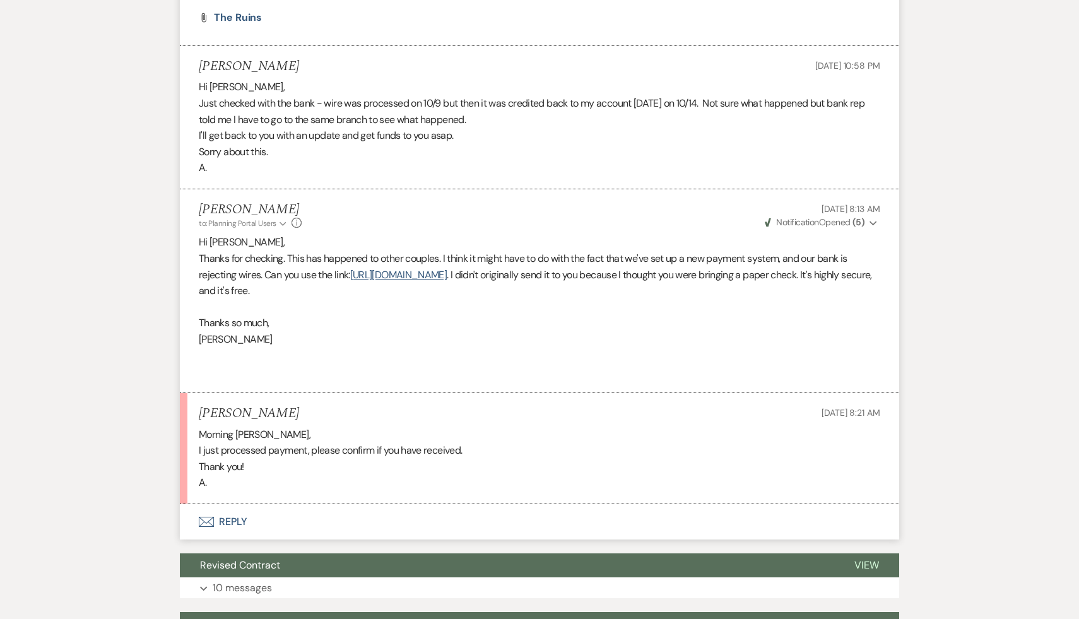
scroll to position [3117, 0]
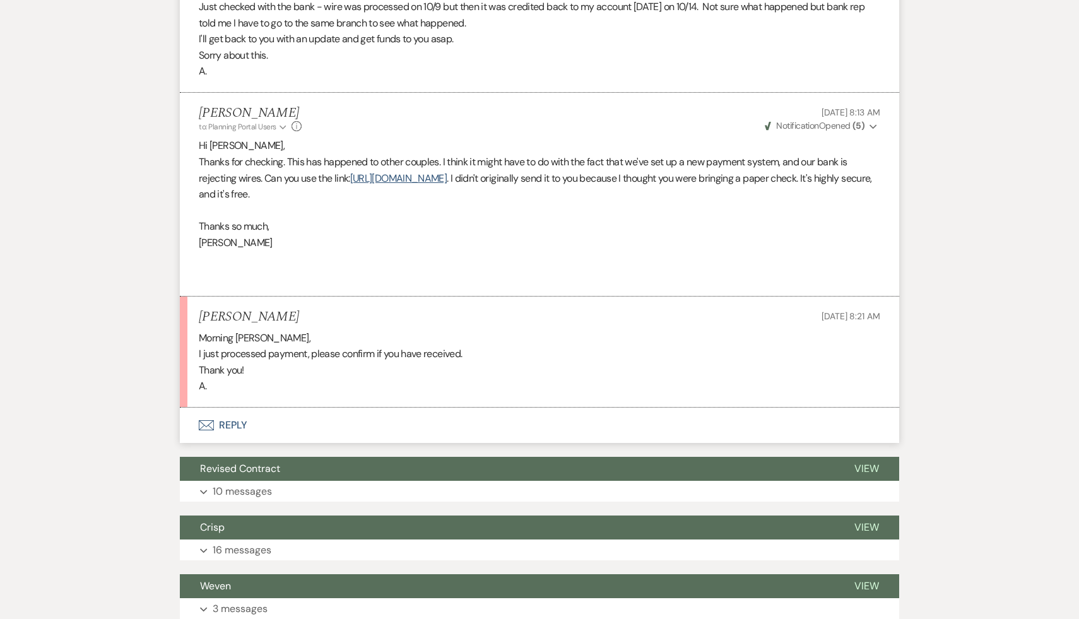
click at [222, 442] on button "Envelope Reply" at bounding box center [539, 425] width 719 height 35
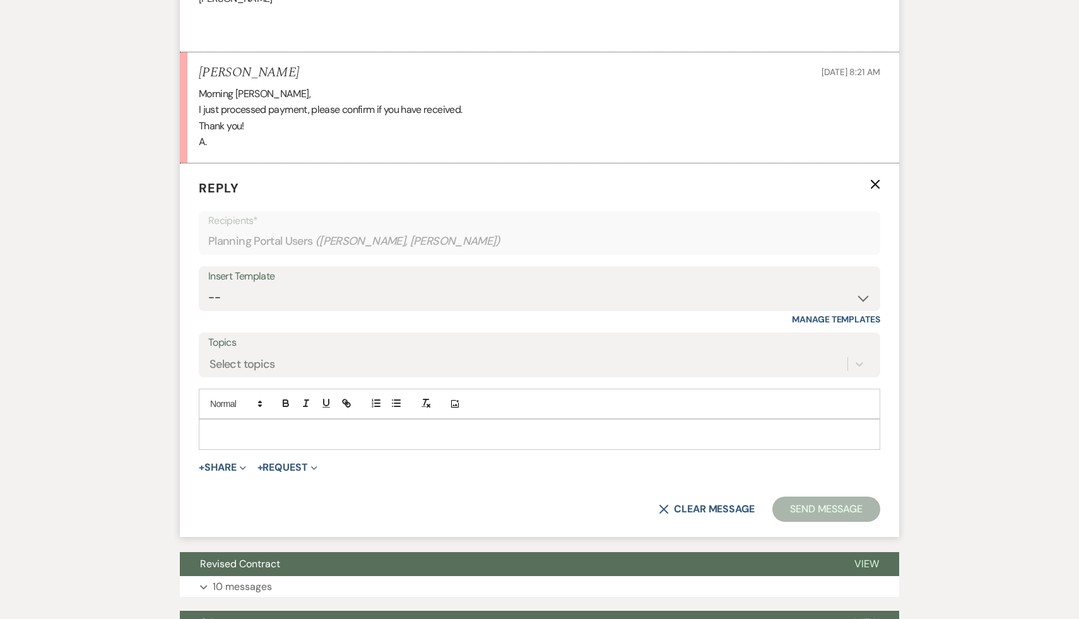
scroll to position [3362, 0]
click at [303, 440] on p at bounding box center [539, 434] width 661 height 14
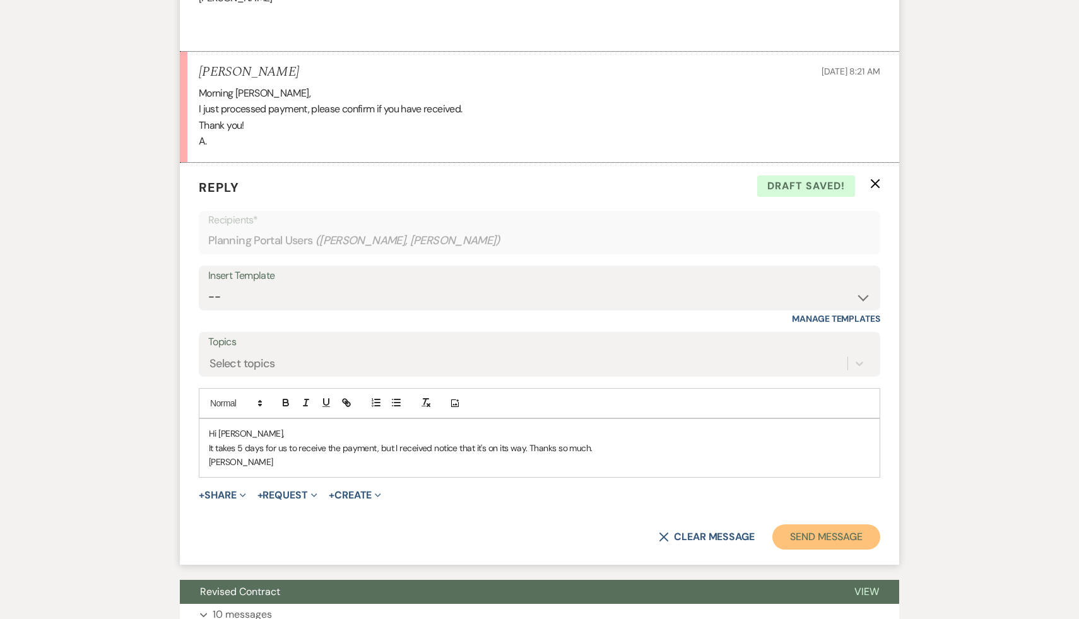
click at [825, 550] on button "Send Message" at bounding box center [826, 536] width 108 height 25
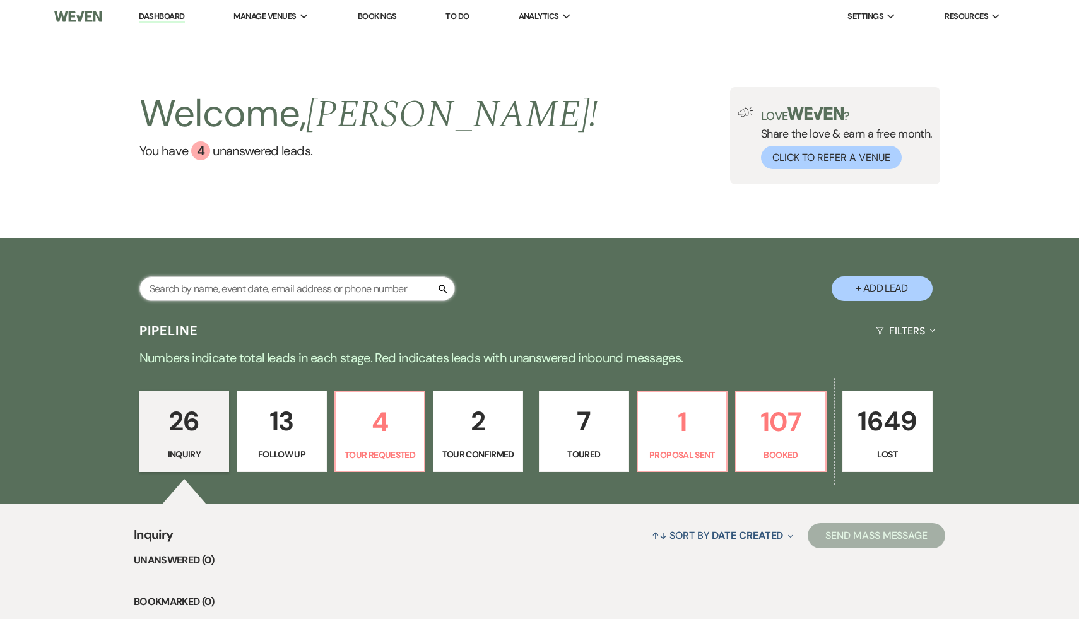
click at [322, 285] on input "text" at bounding box center [296, 288] width 315 height 25
type input "[PERSON_NAME]"
select select "2"
select select "8"
select select "5"
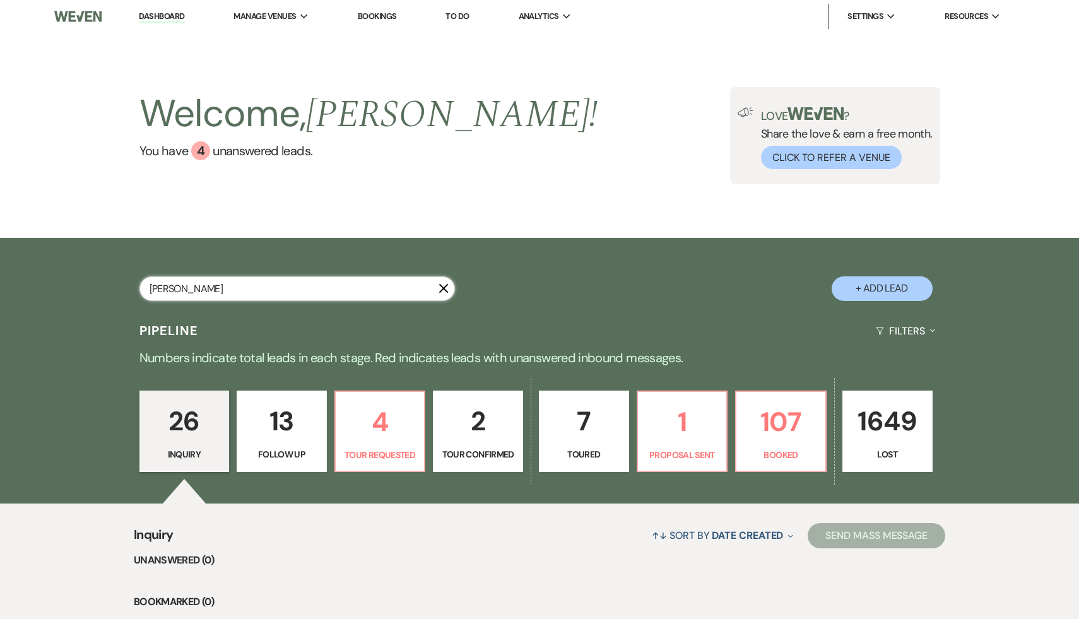
select select "8"
select select "4"
select select "8"
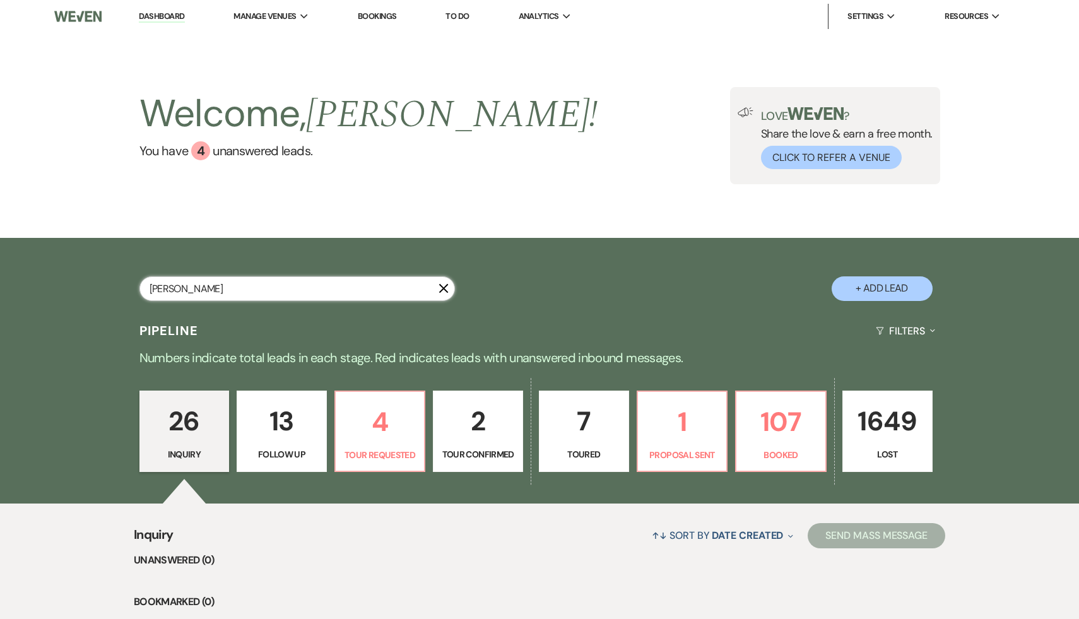
select select "6"
select select "8"
select select "5"
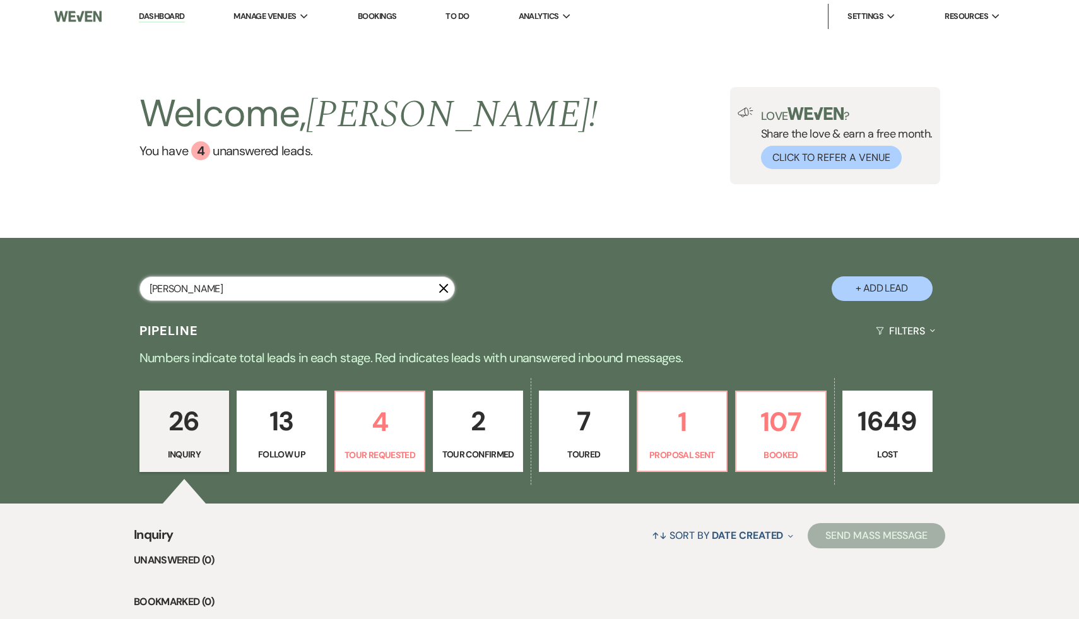
select select "8"
select select "6"
select select "8"
select select "10"
select select "8"
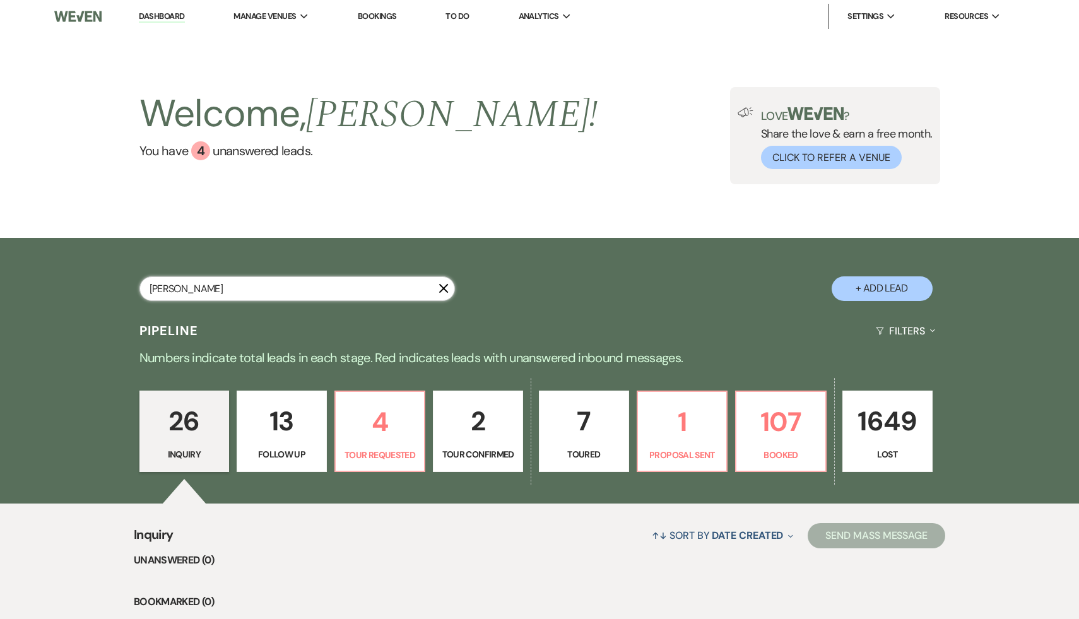
select select "5"
select select "8"
select select "5"
select select "8"
select select "7"
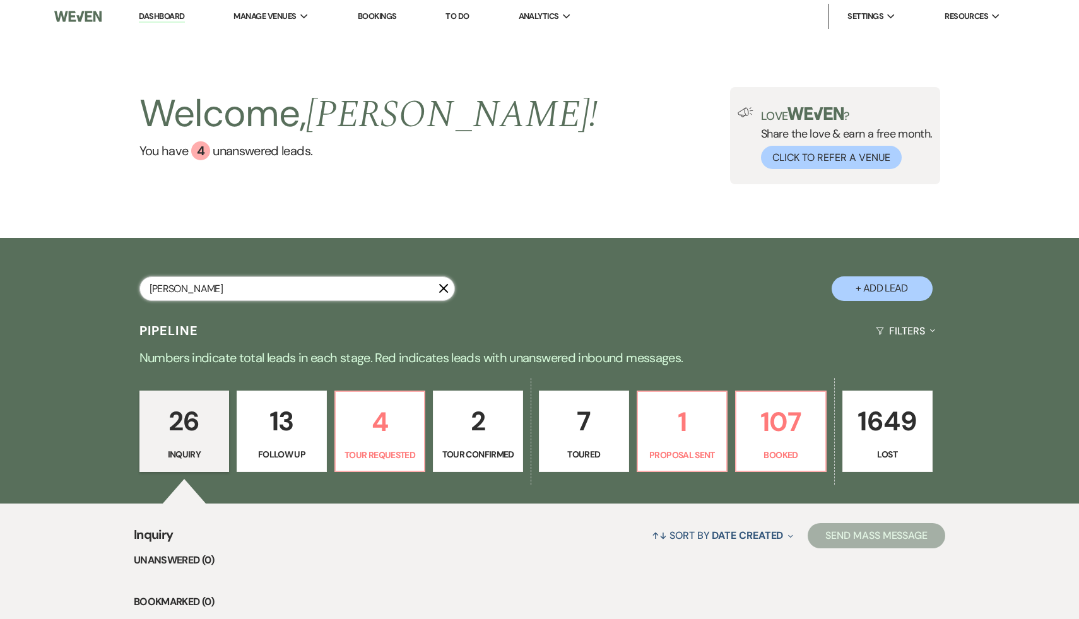
select select "8"
select select "6"
select select "8"
select select "5"
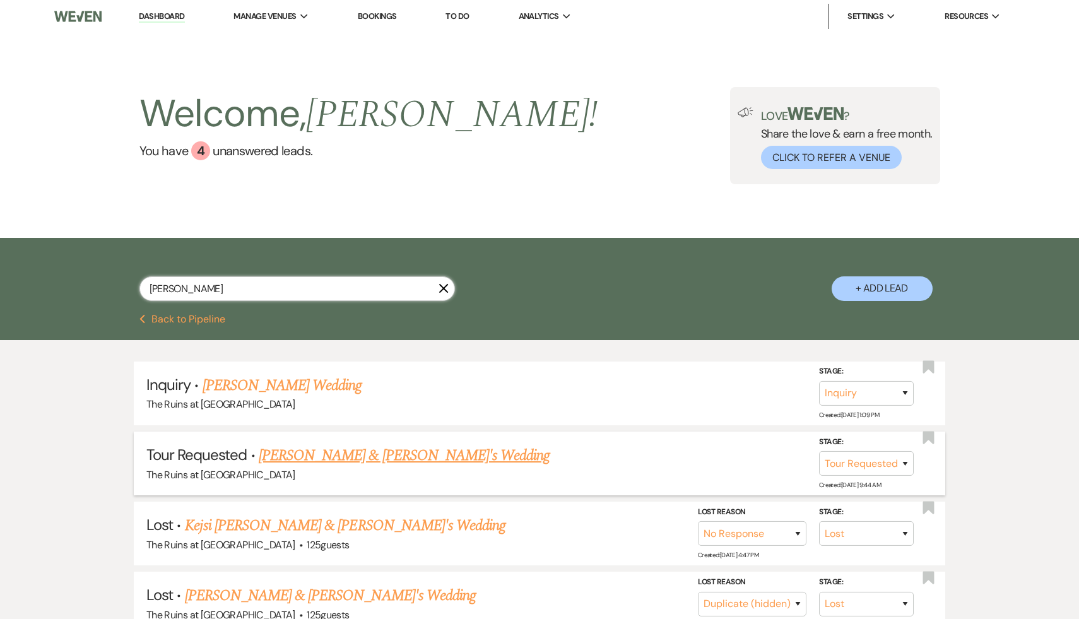
type input "[PERSON_NAME]"
click at [383, 457] on link "[PERSON_NAME] & [PERSON_NAME]'s Wedding" at bounding box center [405, 455] width 292 height 23
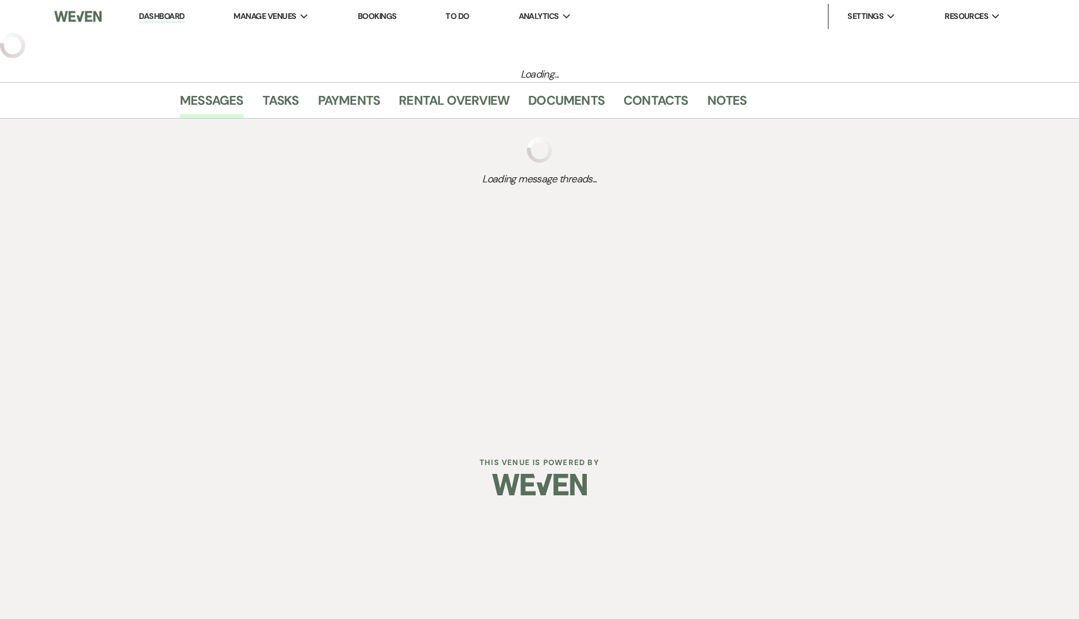
select select "2"
select select "6"
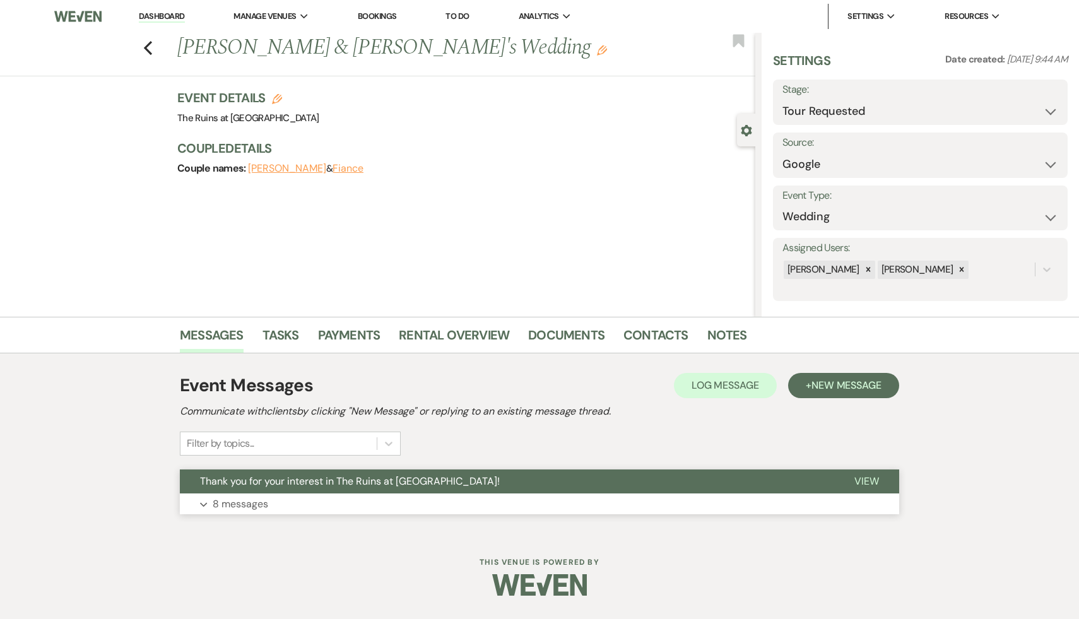
click at [387, 480] on span "Thank you for your interest in The Ruins at [GEOGRAPHIC_DATA]!" at bounding box center [350, 480] width 300 height 13
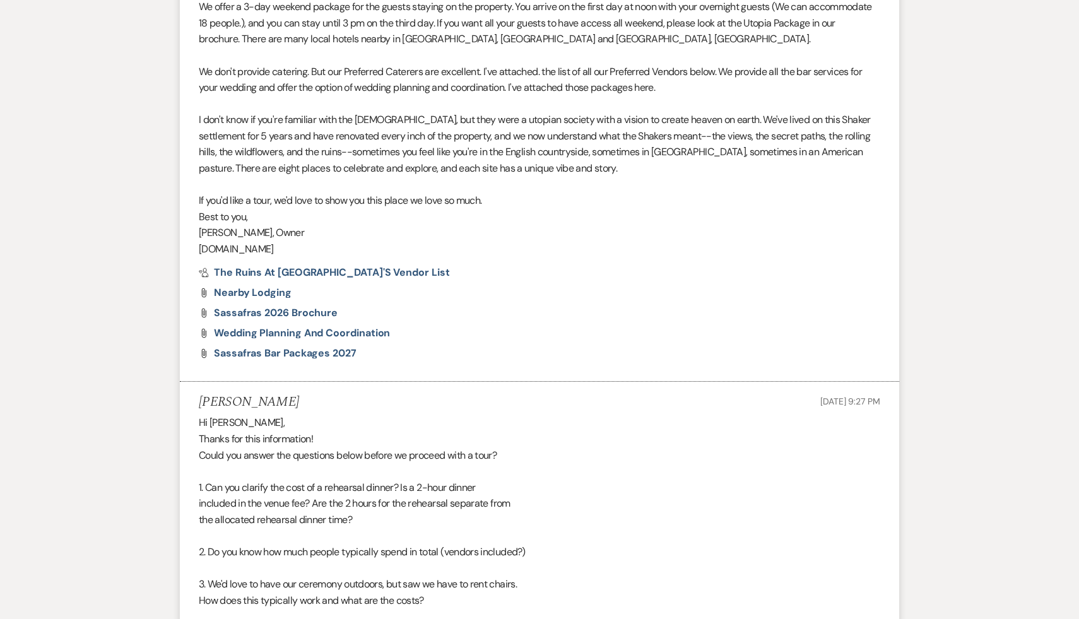
scroll to position [628, 0]
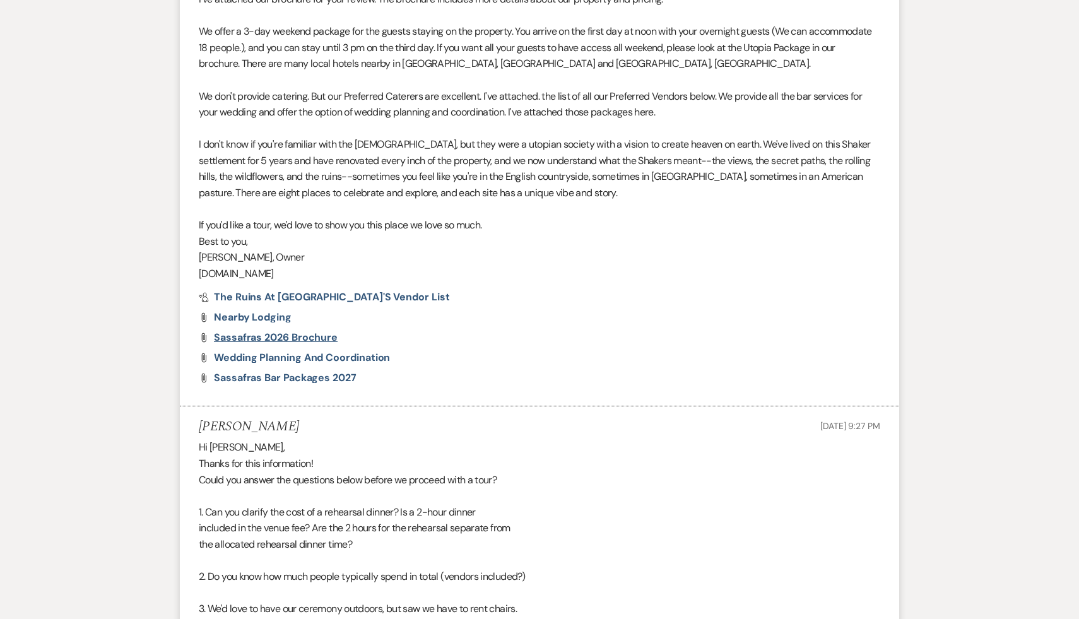
click at [305, 338] on span "Sassafras 2026 Brochure" at bounding box center [276, 337] width 124 height 13
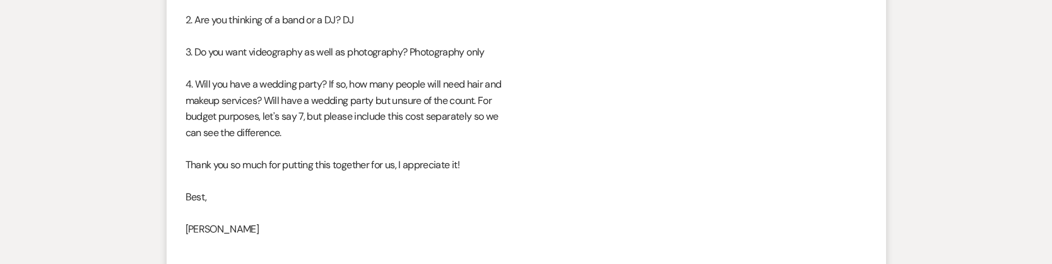
scroll to position [2082, 0]
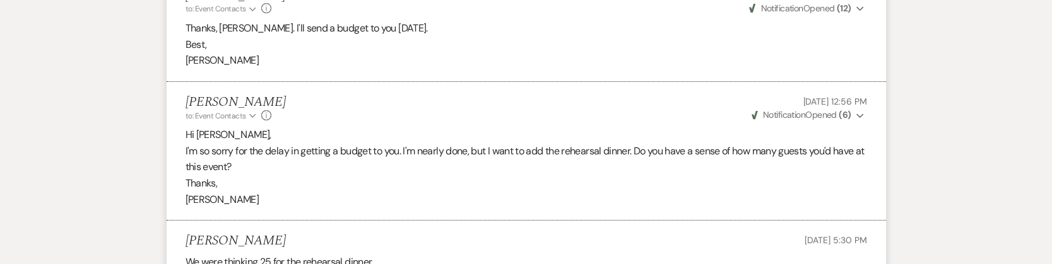
click at [536, 163] on p "I'm so sorry for the delay in getting a budget to you. I'm nearly done, but I w…" at bounding box center [526, 159] width 681 height 32
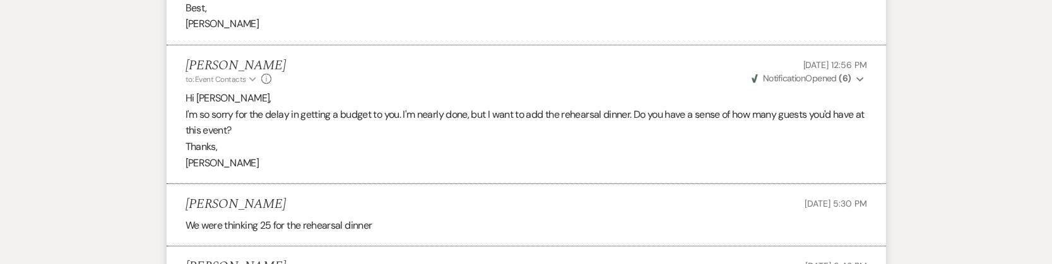
scroll to position [2292, 0]
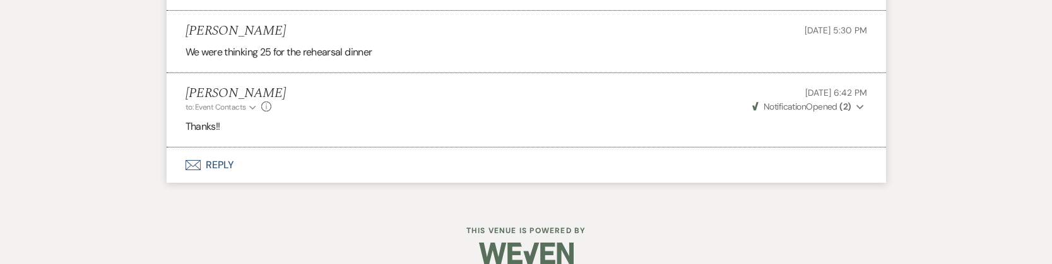
click at [435, 136] on li "[PERSON_NAME] to: Event Contacts Expand Info [DATE] 6:42 PM Weven Check Notific…" at bounding box center [526, 110] width 719 height 74
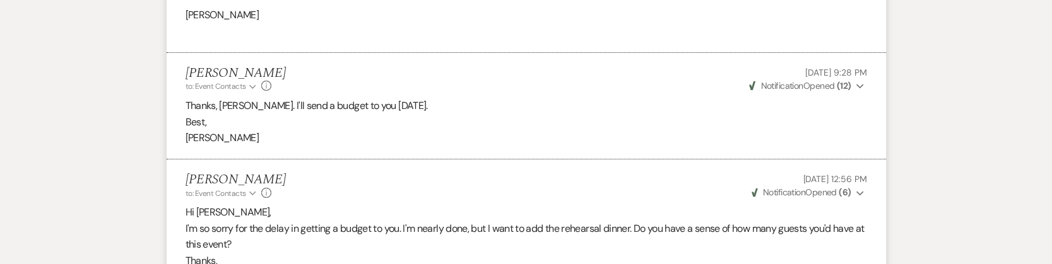
scroll to position [1992, 0]
